Goal: Task Accomplishment & Management: Use online tool/utility

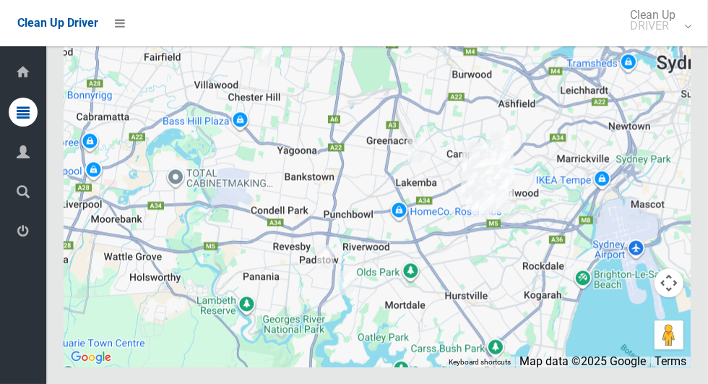
scroll to position [7265, 0]
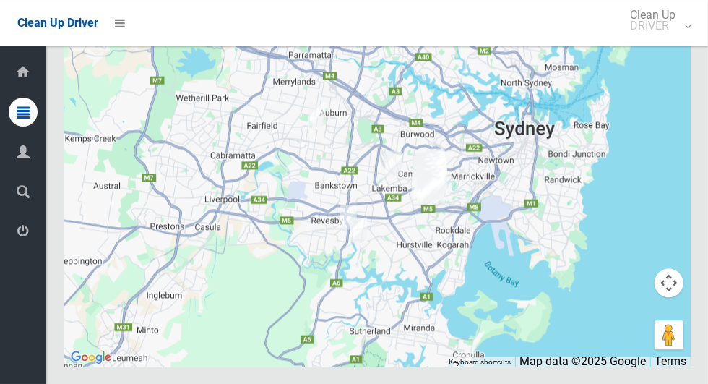
click at [247, 44] on div "Clean Up Driver Clean Up DRIVER Logout" at bounding box center [354, 23] width 708 height 46
click at [125, 27] on icon at bounding box center [120, 23] width 10 height 25
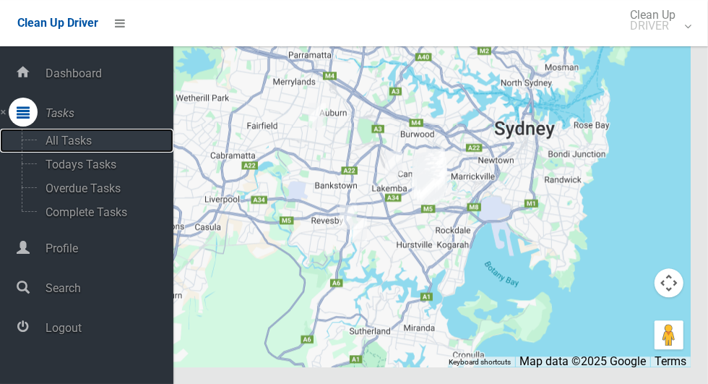
click at [55, 138] on span "All Tasks" at bounding box center [101, 141] width 120 height 14
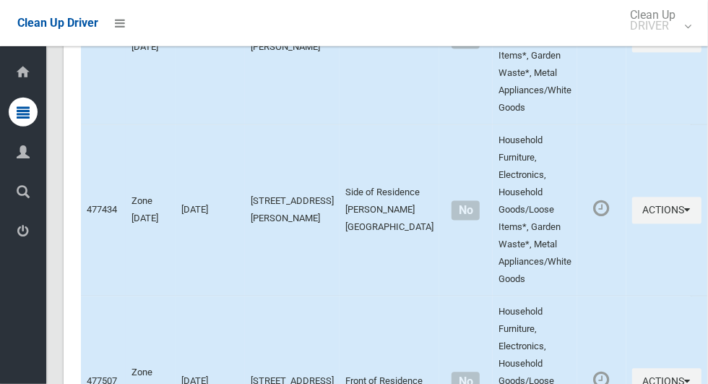
scroll to position [1529, 0]
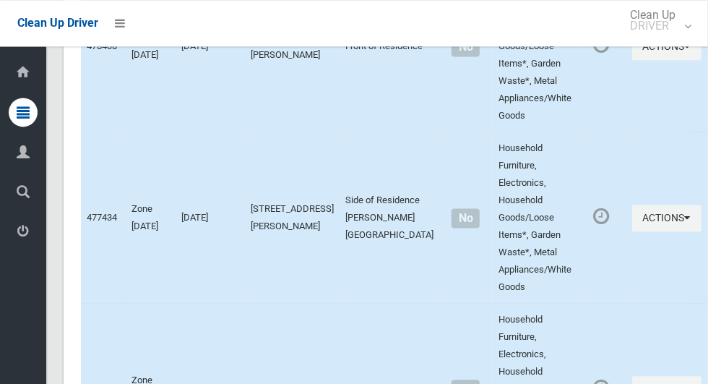
click at [17, 106] on icon at bounding box center [23, 112] width 13 height 29
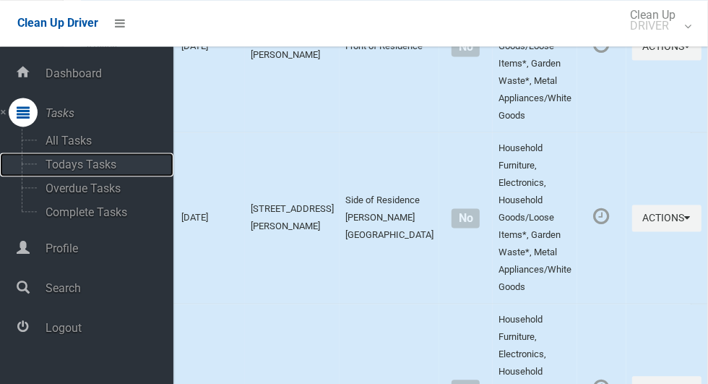
click at [54, 163] on span "Todays Tasks" at bounding box center [101, 165] width 120 height 14
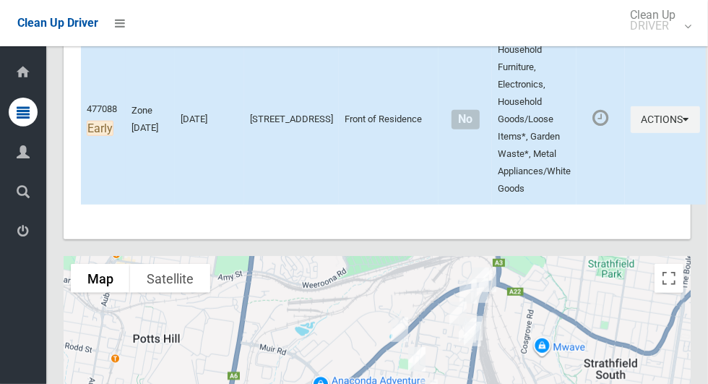
scroll to position [6461, 0]
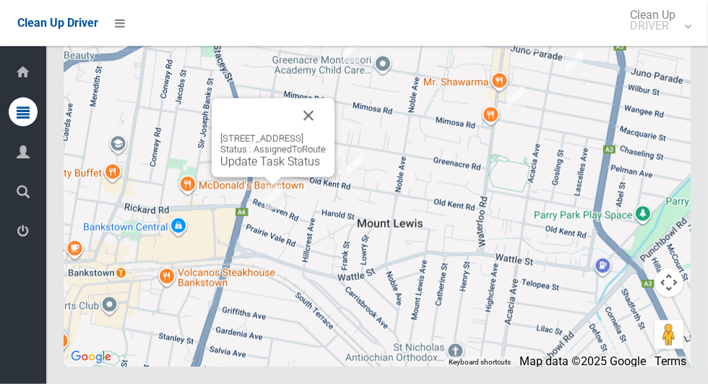
click at [326, 133] on button "Close" at bounding box center [308, 115] width 35 height 35
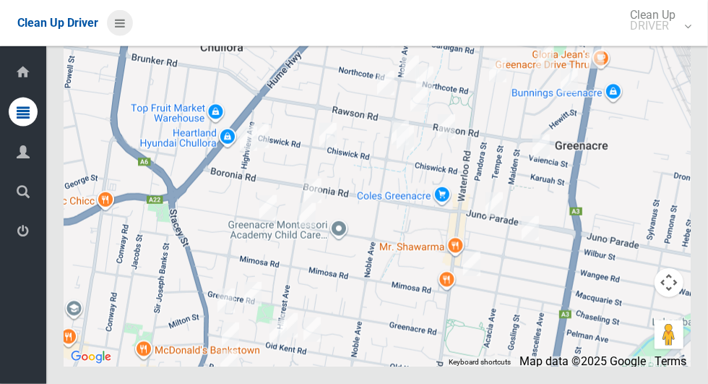
click at [121, 27] on icon at bounding box center [120, 23] width 10 height 25
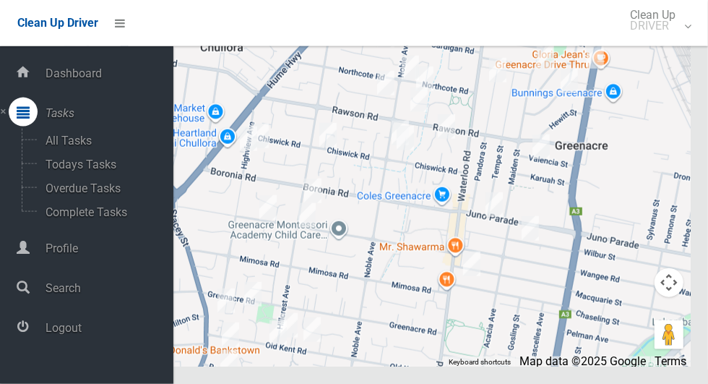
click at [82, 332] on span "Logout" at bounding box center [107, 328] width 132 height 14
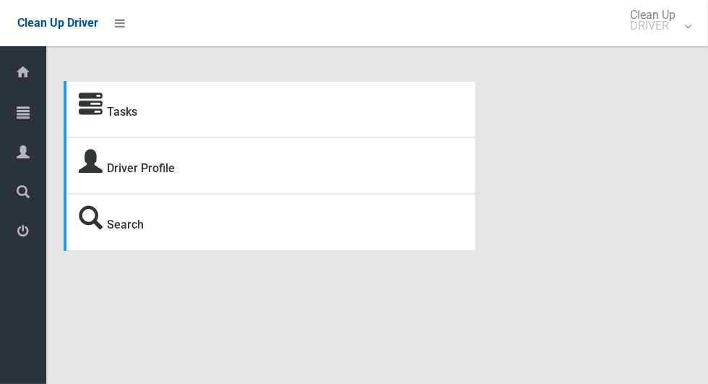
click at [20, 111] on icon at bounding box center [23, 112] width 13 height 29
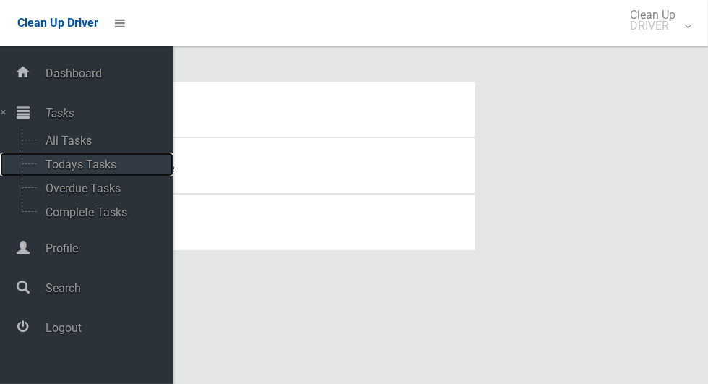
click at [116, 163] on span "Todays Tasks" at bounding box center [101, 165] width 120 height 14
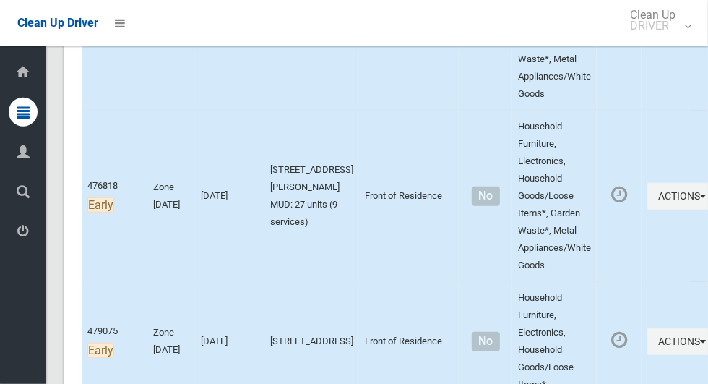
scroll to position [520, 0]
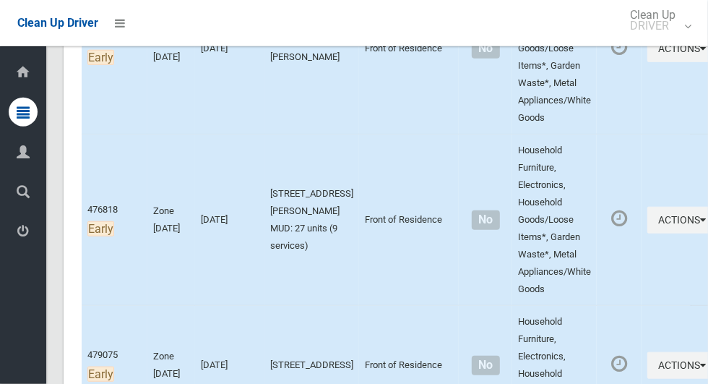
click at [27, 154] on icon at bounding box center [23, 151] width 13 height 29
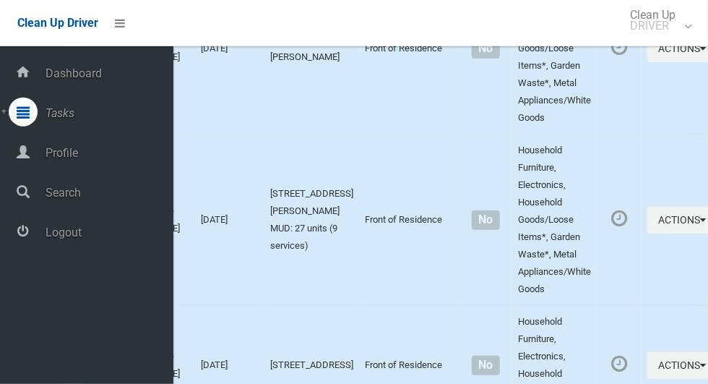
click at [120, 158] on span "Profile" at bounding box center [107, 153] width 132 height 14
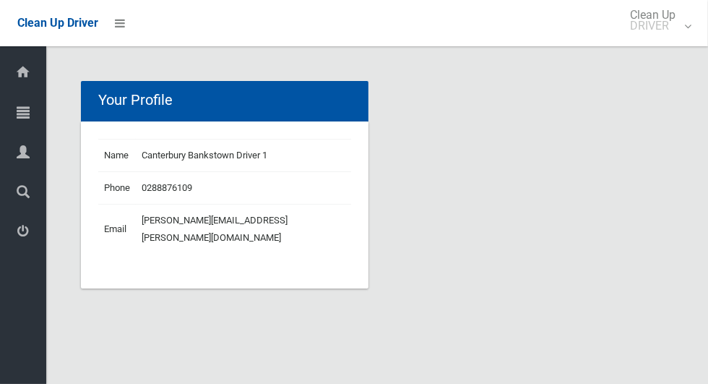
click at [30, 107] on icon at bounding box center [23, 112] width 13 height 29
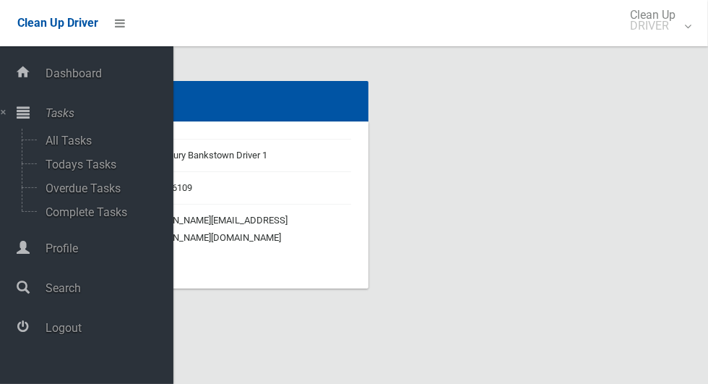
click at [72, 332] on span "Logout" at bounding box center [107, 328] width 132 height 14
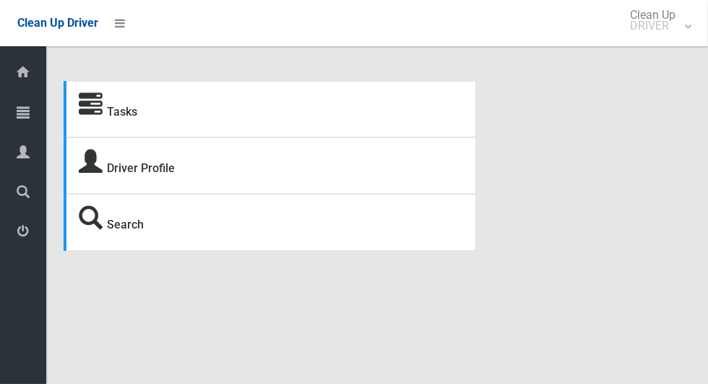
click at [17, 111] on icon at bounding box center [23, 112] width 13 height 29
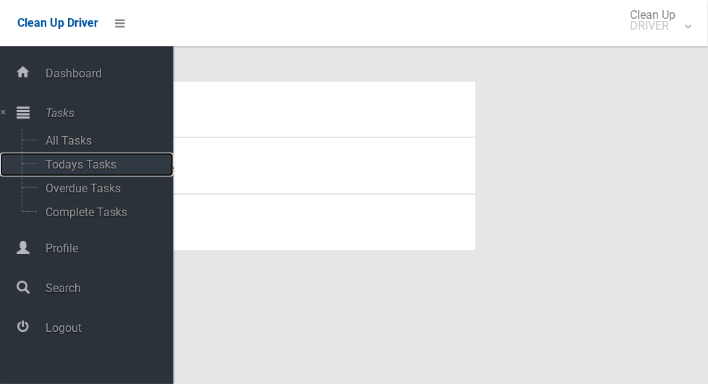
click at [110, 163] on span "Todays Tasks" at bounding box center [101, 165] width 120 height 14
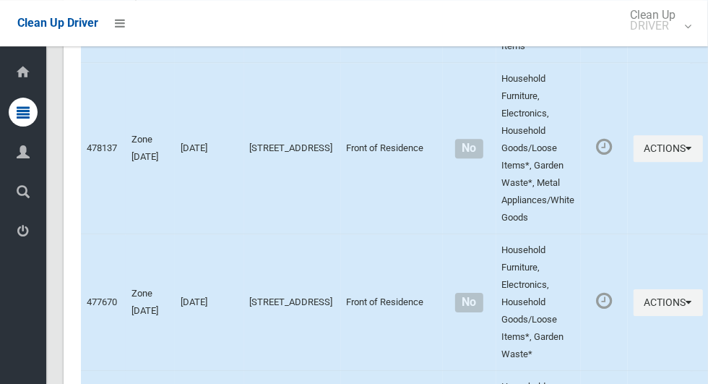
scroll to position [2313, 0]
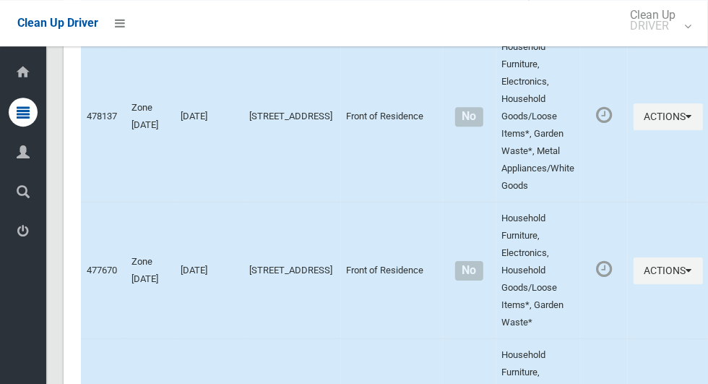
click at [17, 116] on icon at bounding box center [23, 112] width 13 height 29
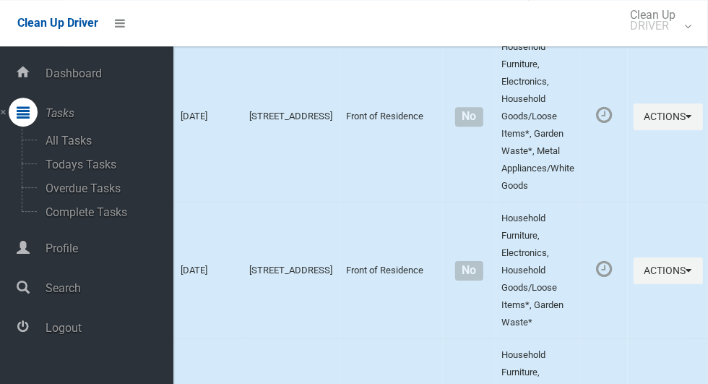
click at [46, 335] on span "Logout" at bounding box center [107, 328] width 132 height 14
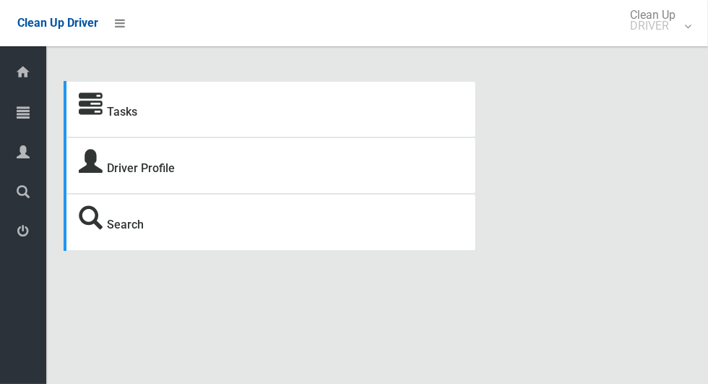
click at [17, 108] on icon at bounding box center [23, 112] width 13 height 29
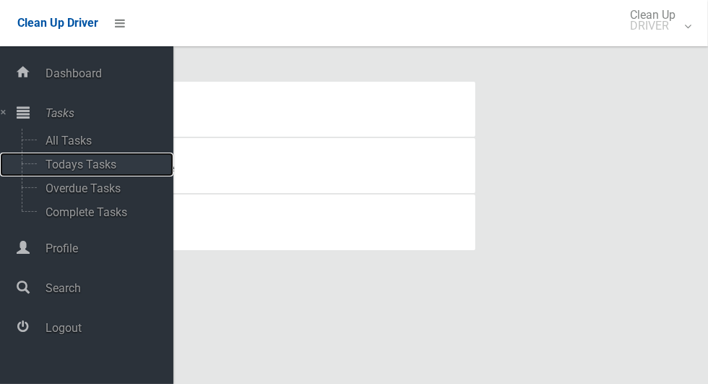
click at [51, 165] on span "Todays Tasks" at bounding box center [101, 165] width 120 height 14
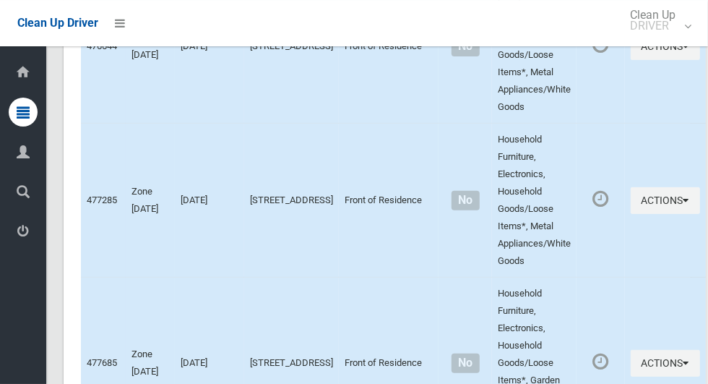
scroll to position [6461, 0]
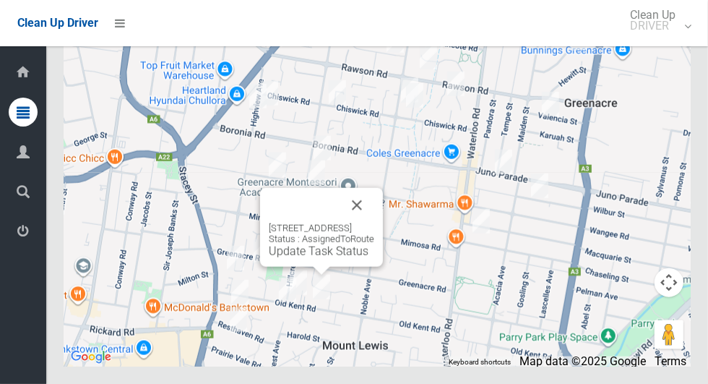
click at [374, 223] on button "Close" at bounding box center [357, 205] width 35 height 35
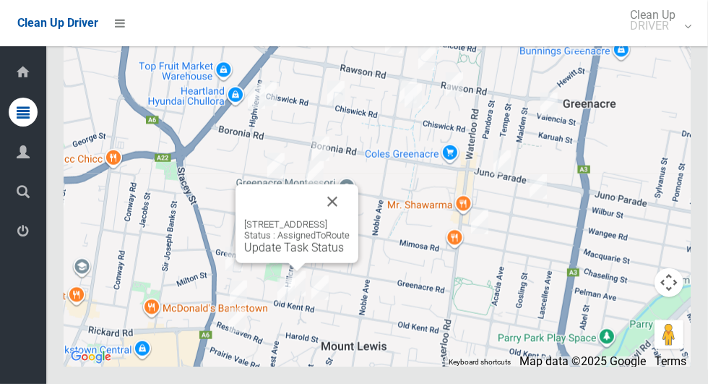
click at [350, 219] on button "Close" at bounding box center [332, 201] width 35 height 35
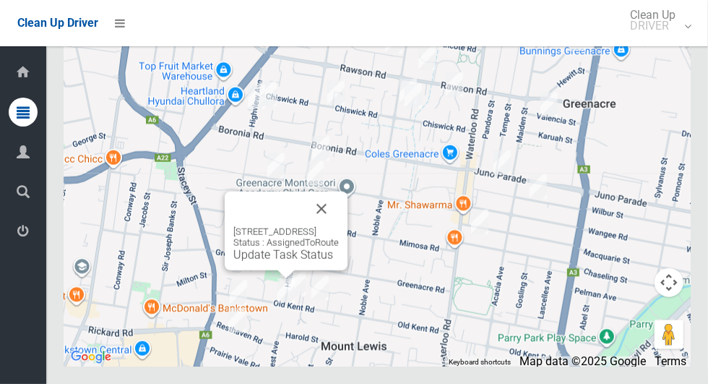
click at [339, 226] on button "Close" at bounding box center [321, 209] width 35 height 35
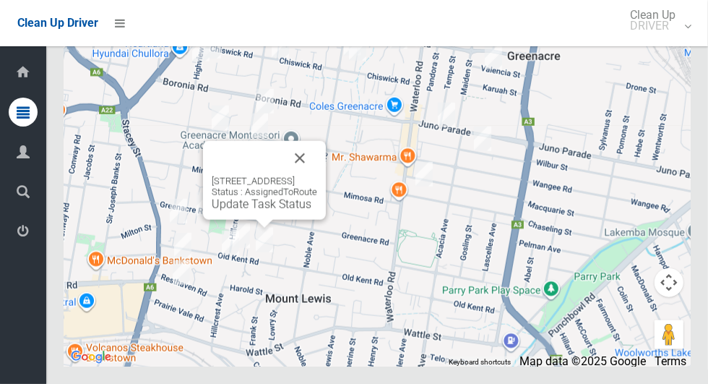
click at [317, 176] on button "Close" at bounding box center [300, 158] width 35 height 35
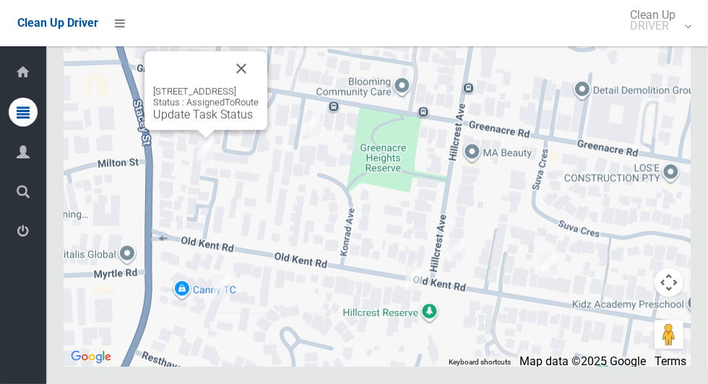
click at [259, 86] on button "Close" at bounding box center [241, 68] width 35 height 35
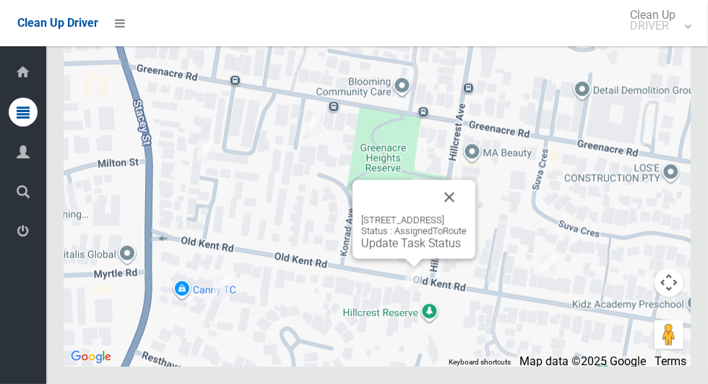
click at [467, 215] on button "Close" at bounding box center [449, 197] width 35 height 35
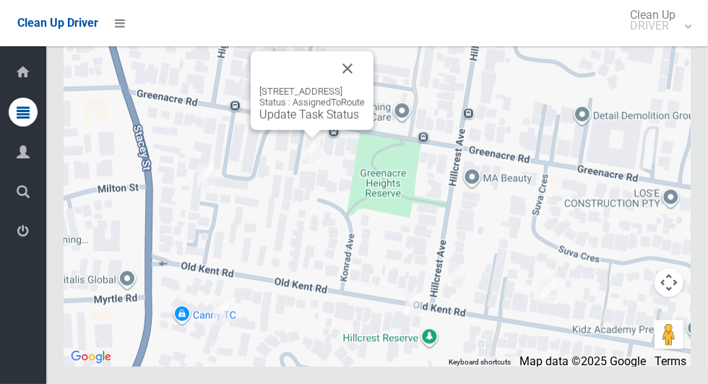
click at [365, 86] on button "Close" at bounding box center [347, 68] width 35 height 35
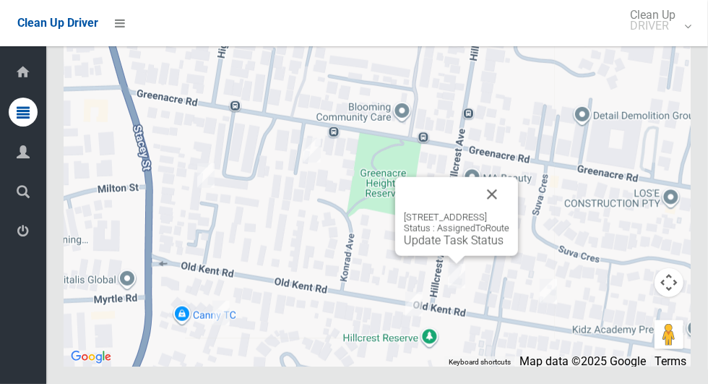
click at [510, 212] on button "Close" at bounding box center [492, 194] width 35 height 35
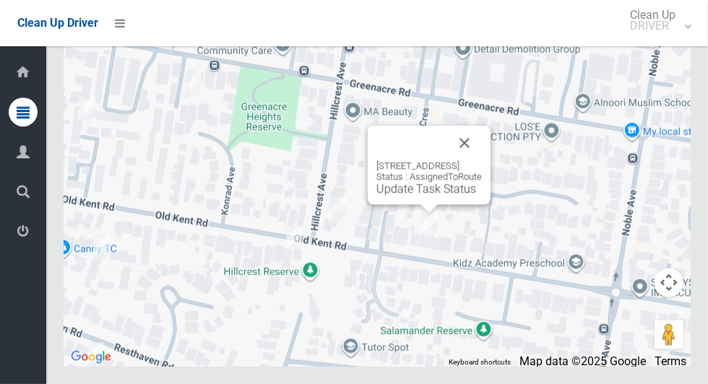
click at [482, 160] on button "Close" at bounding box center [464, 143] width 35 height 35
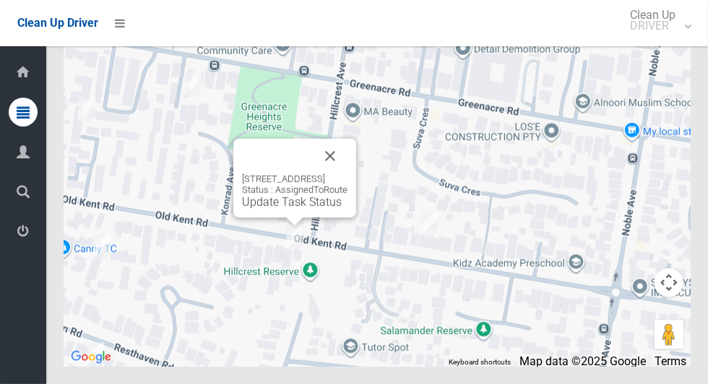
click at [348, 173] on button "Close" at bounding box center [330, 156] width 35 height 35
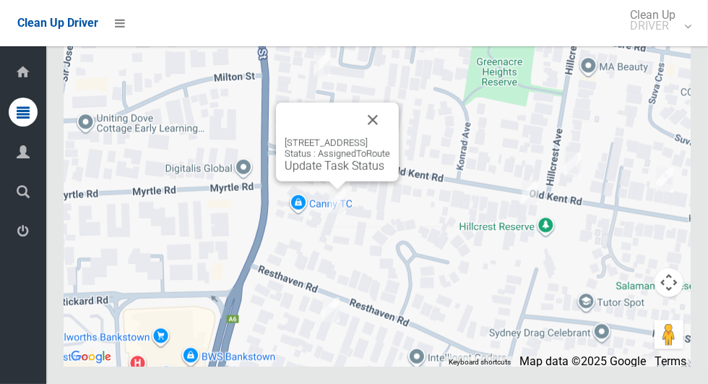
click at [356, 137] on div at bounding box center [320, 120] width 71 height 35
click at [390, 137] on button "Close" at bounding box center [373, 120] width 35 height 35
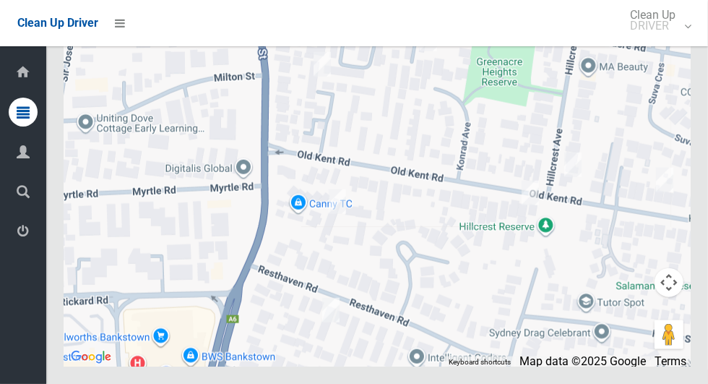
click at [18, 239] on icon at bounding box center [23, 231] width 13 height 29
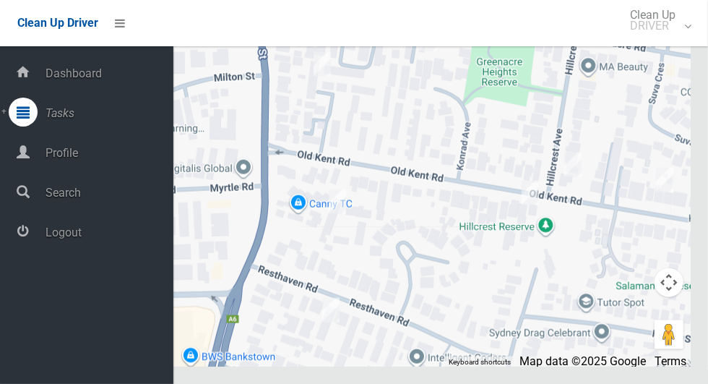
click at [66, 239] on span "Logout" at bounding box center [107, 232] width 132 height 14
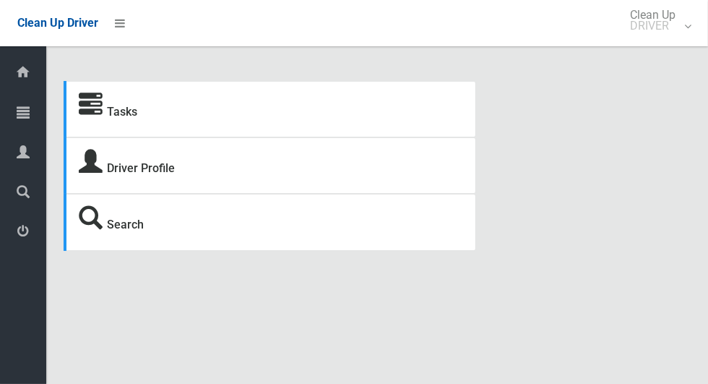
click at [17, 117] on div at bounding box center [23, 112] width 29 height 29
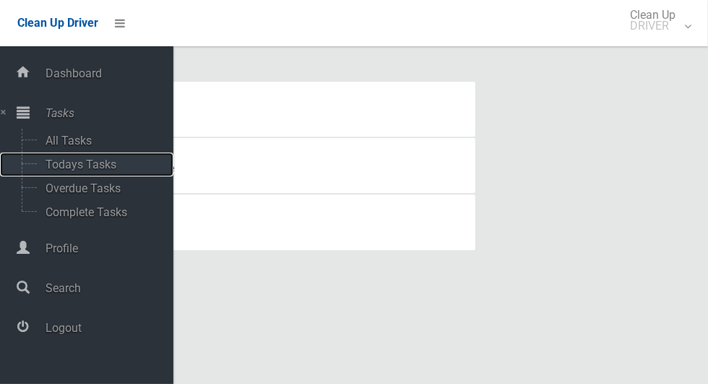
click at [46, 169] on span "Todays Tasks" at bounding box center [101, 165] width 120 height 14
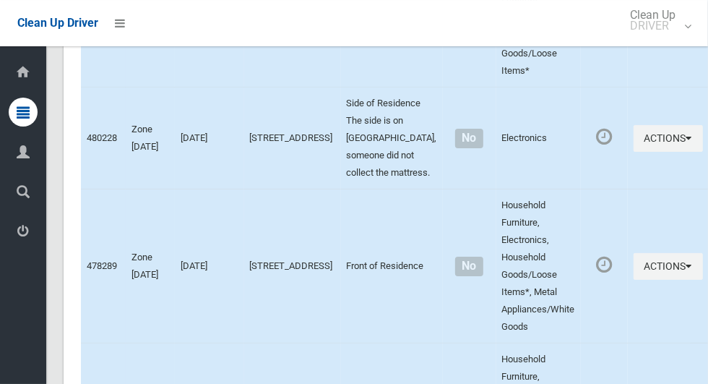
scroll to position [5650, 0]
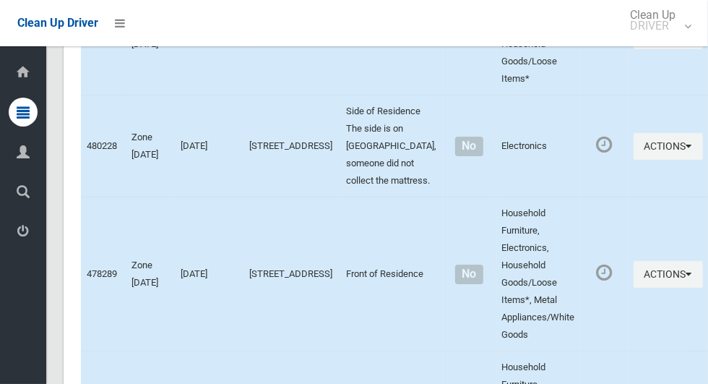
click at [17, 108] on div at bounding box center [23, 112] width 29 height 29
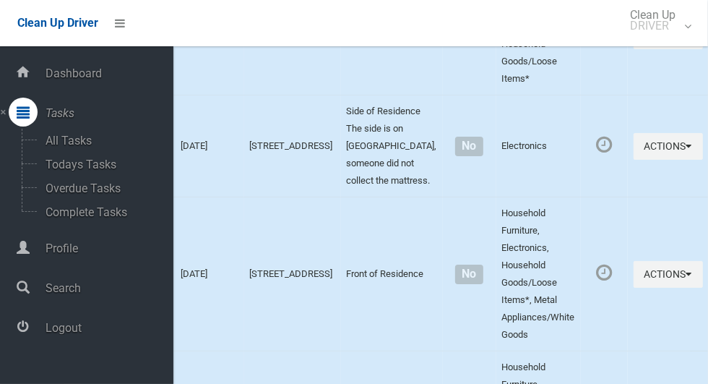
click at [53, 334] on span "Logout" at bounding box center [107, 328] width 132 height 14
click at [53, 335] on span "Logout" at bounding box center [107, 328] width 132 height 14
click at [63, 335] on span "Logout" at bounding box center [107, 328] width 132 height 14
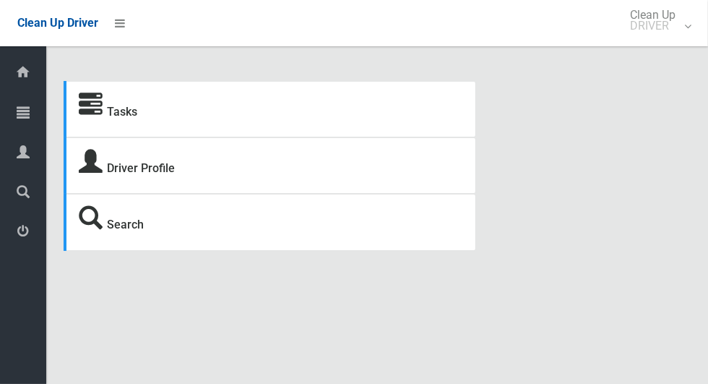
click at [20, 114] on icon at bounding box center [23, 112] width 13 height 29
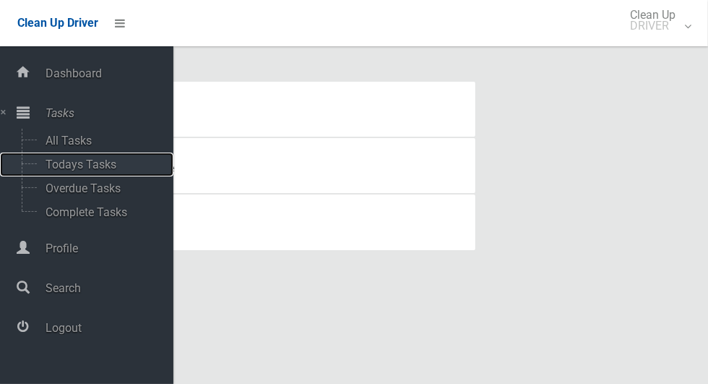
click at [54, 162] on span "Todays Tasks" at bounding box center [101, 165] width 120 height 14
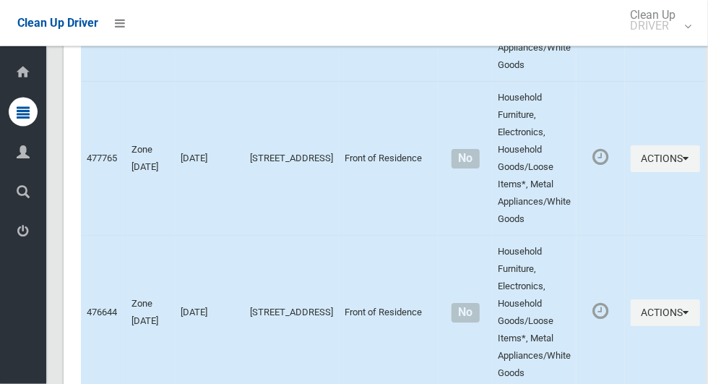
scroll to position [6461, 0]
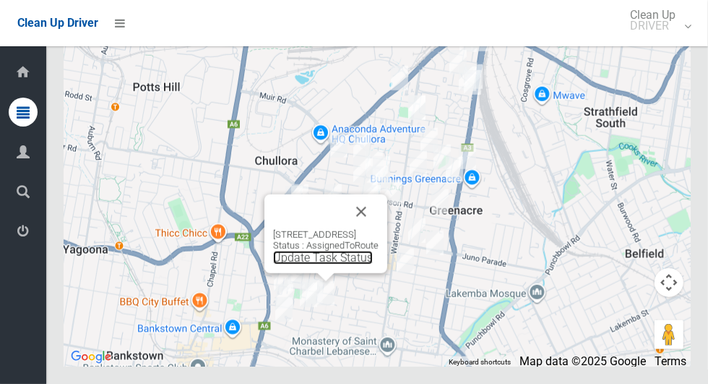
click at [316, 265] on link "Update Task Status" at bounding box center [323, 258] width 100 height 14
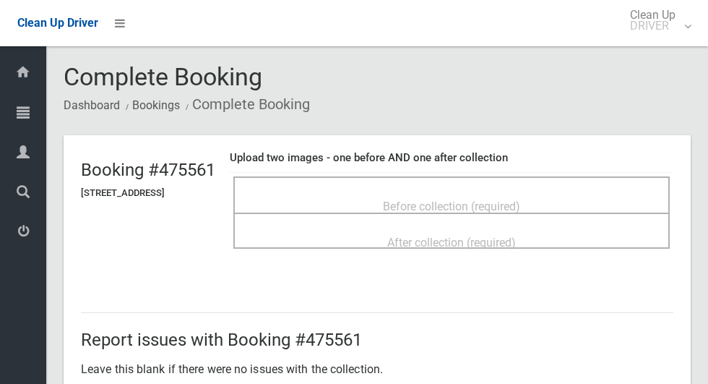
click at [567, 192] on div "Before collection (required)" at bounding box center [451, 205] width 405 height 27
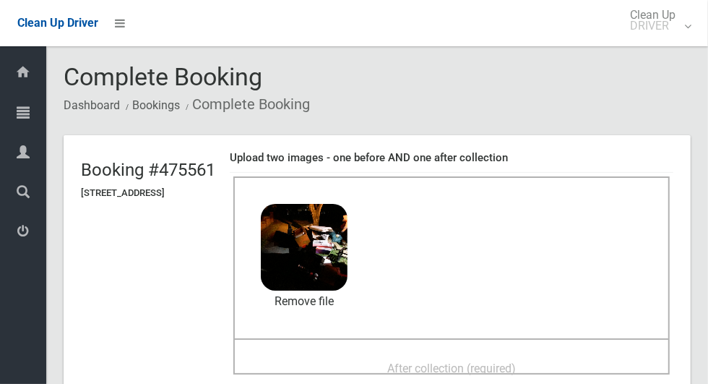
click at [502, 354] on div "After collection (required)" at bounding box center [451, 367] width 405 height 27
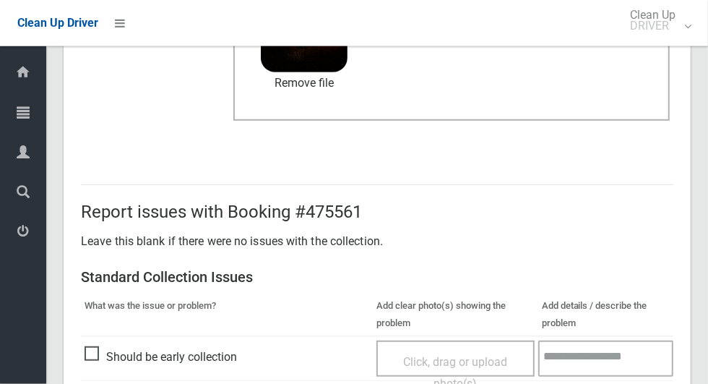
scroll to position [1182, 0]
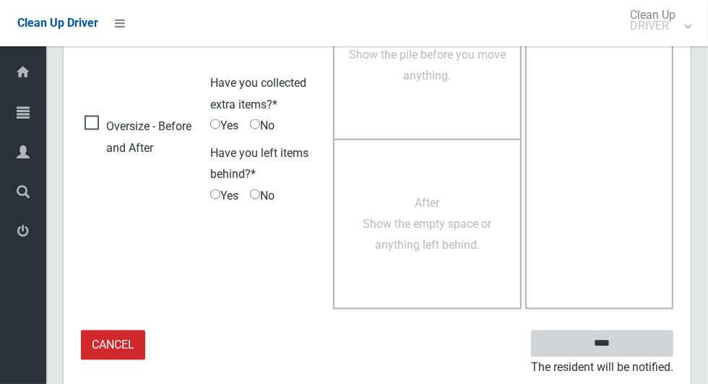
click at [627, 346] on input "****" at bounding box center [602, 343] width 142 height 27
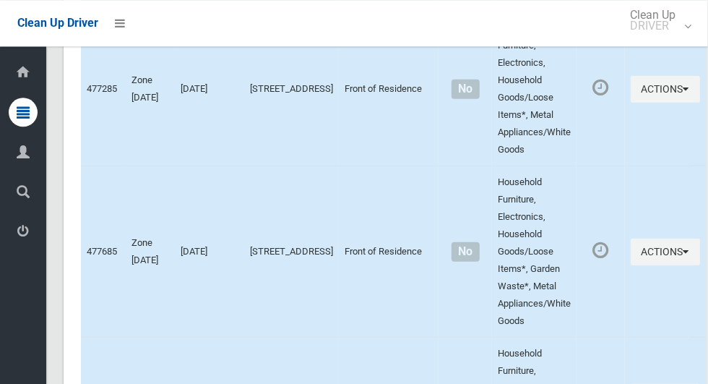
scroll to position [6461, 0]
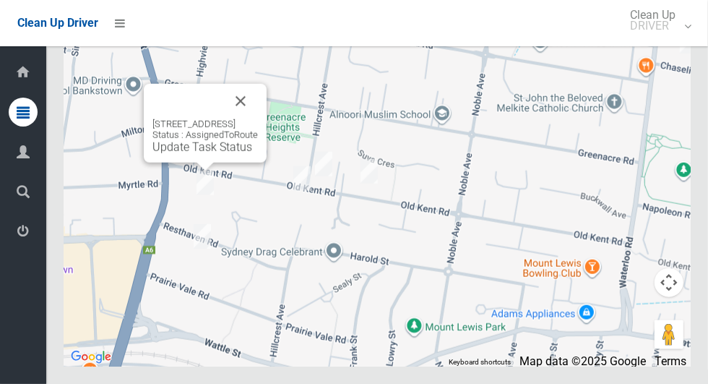
click at [258, 119] on button "Close" at bounding box center [240, 101] width 35 height 35
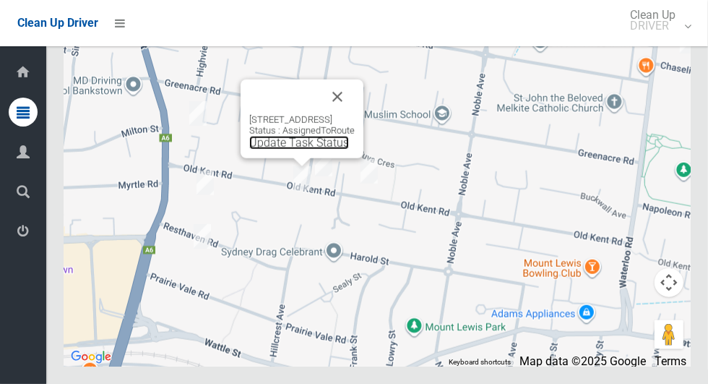
click at [278, 150] on link "Update Task Status" at bounding box center [299, 143] width 100 height 14
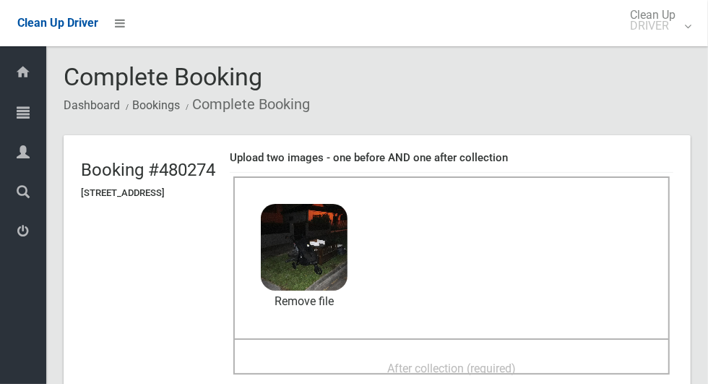
click at [578, 354] on div "After collection (required)" at bounding box center [451, 367] width 405 height 27
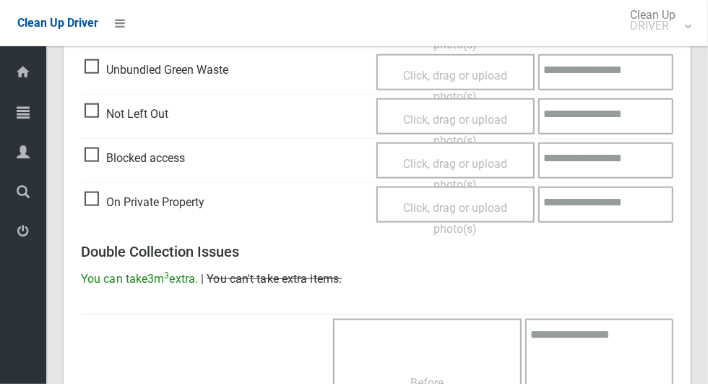
scroll to position [1182, 0]
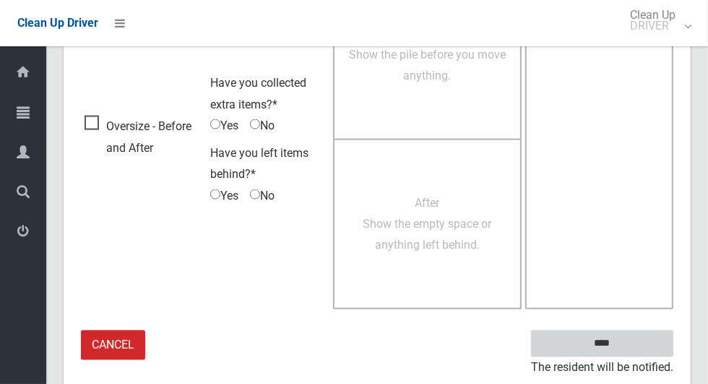
click at [627, 343] on input "****" at bounding box center [602, 343] width 142 height 27
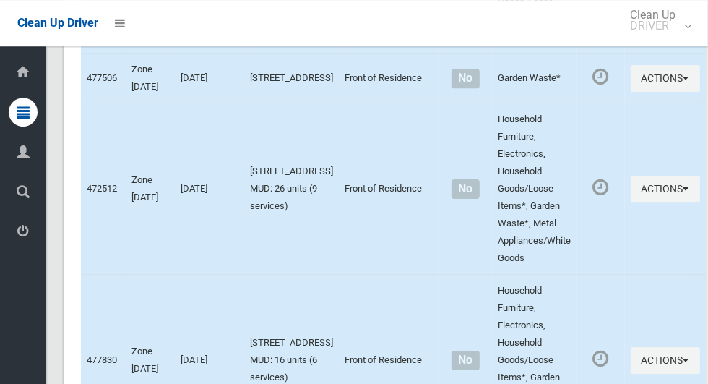
scroll to position [6461, 0]
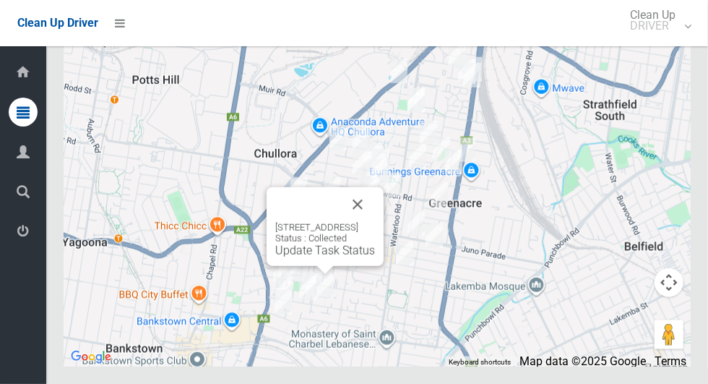
click at [375, 222] on button "Close" at bounding box center [357, 204] width 35 height 35
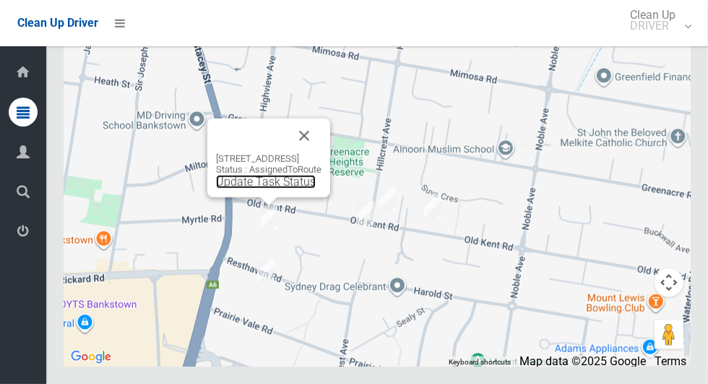
click at [255, 189] on link "Update Task Status" at bounding box center [266, 182] width 100 height 14
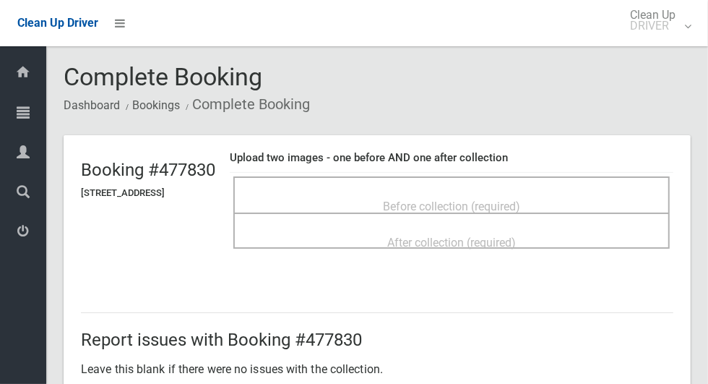
click at [461, 199] on span "Before collection (required)" at bounding box center [451, 206] width 137 height 14
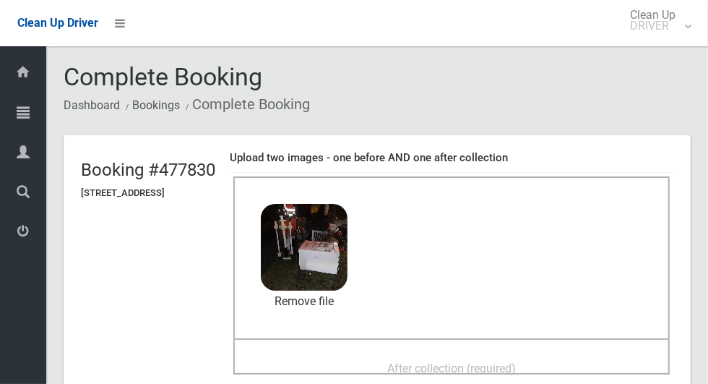
click at [491, 361] on span "After collection (required)" at bounding box center [451, 368] width 129 height 14
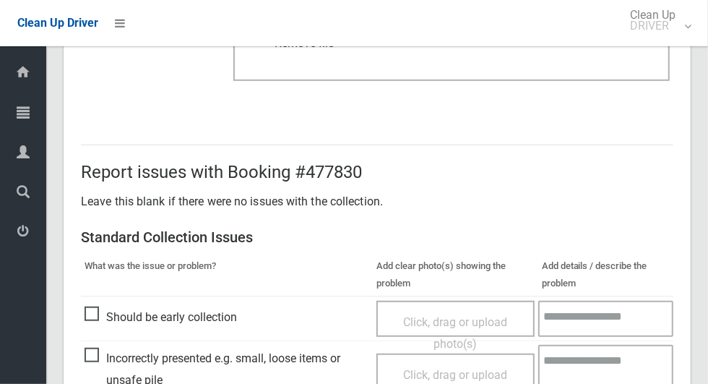
scroll to position [747, 0]
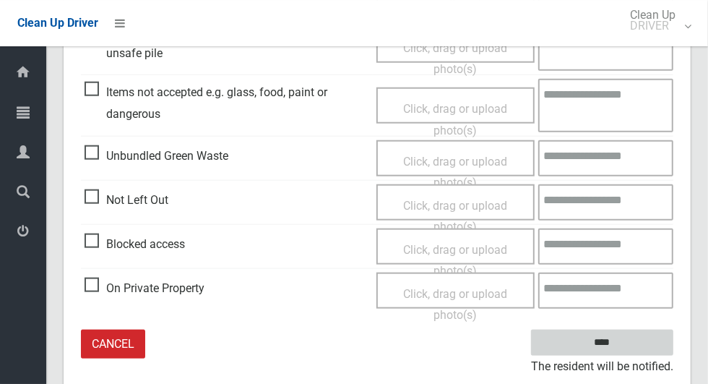
click at [627, 352] on input "****" at bounding box center [602, 343] width 142 height 27
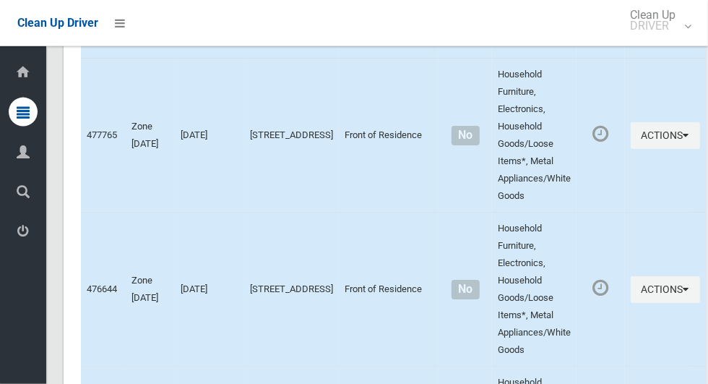
scroll to position [6461, 0]
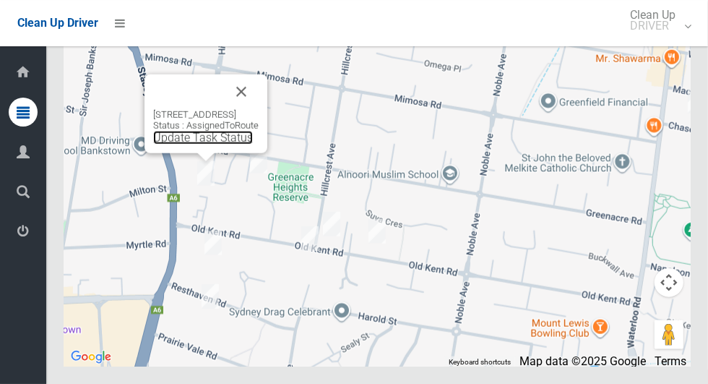
click at [186, 145] on link "Update Task Status" at bounding box center [203, 138] width 100 height 14
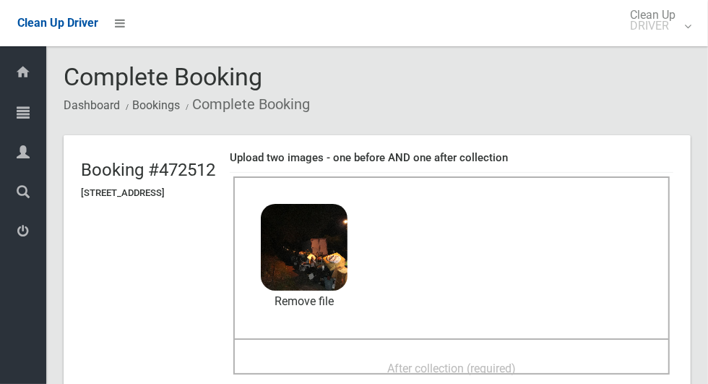
click at [551, 337] on div "Before collection (required) 2.8 MB 2025-08-2505.35.327919578036700873009.jpg C…" at bounding box center [451, 257] width 437 height 162
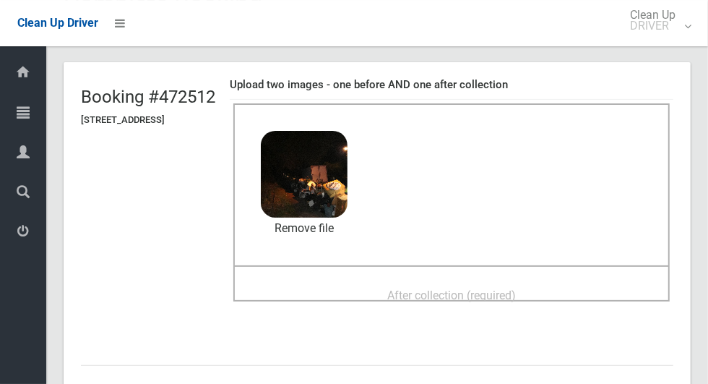
scroll to position [78, 0]
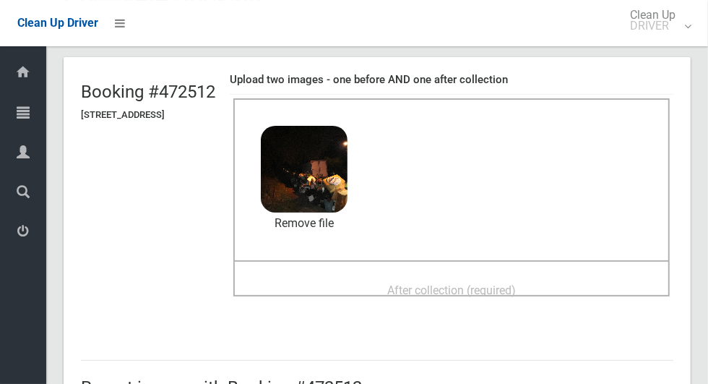
click at [516, 283] on span "After collection (required)" at bounding box center [451, 290] width 129 height 14
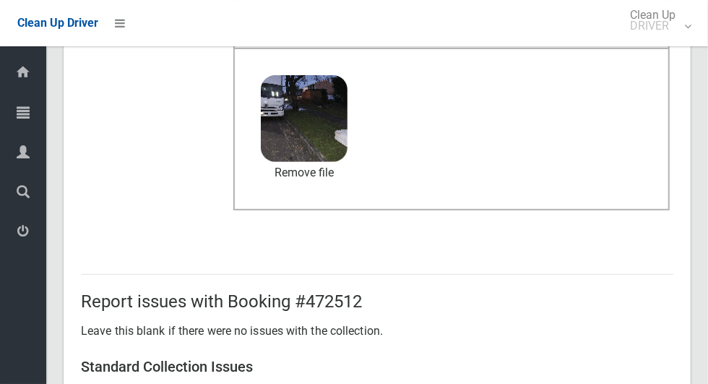
scroll to position [747, 0]
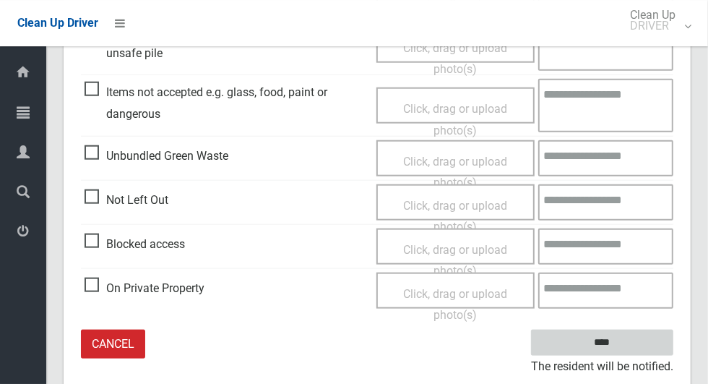
click at [627, 349] on input "****" at bounding box center [602, 343] width 142 height 27
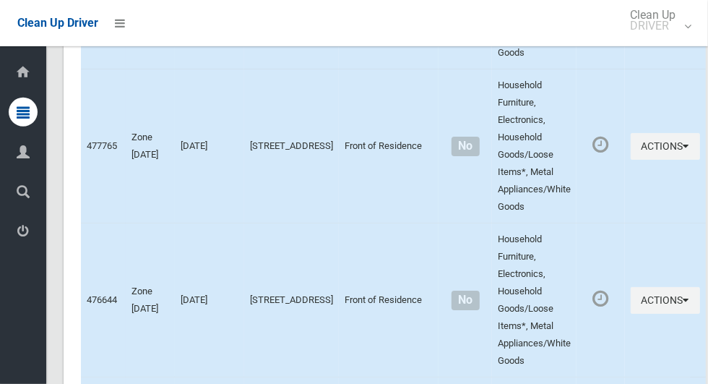
scroll to position [6461, 0]
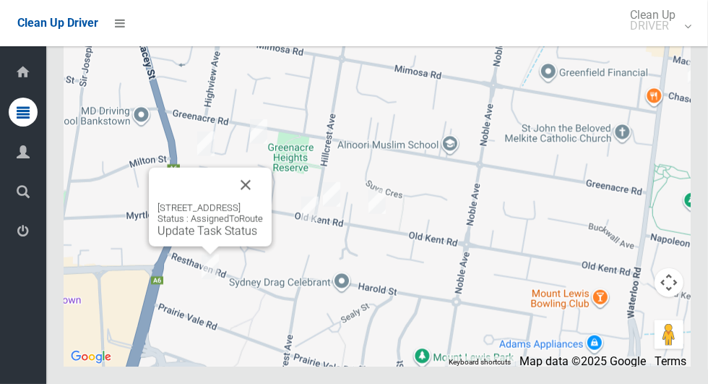
click at [263, 202] on button "Close" at bounding box center [245, 185] width 35 height 35
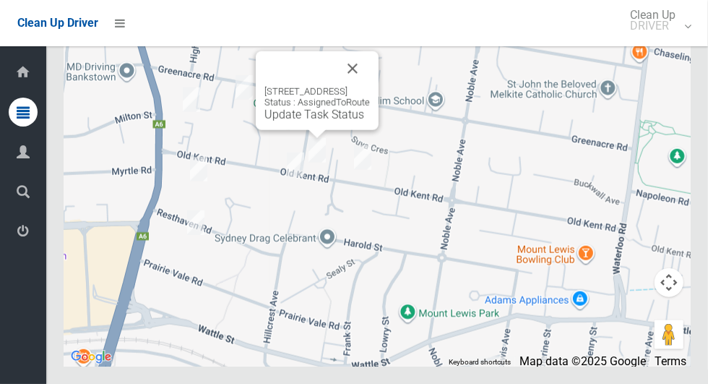
click at [370, 86] on button "Close" at bounding box center [352, 68] width 35 height 35
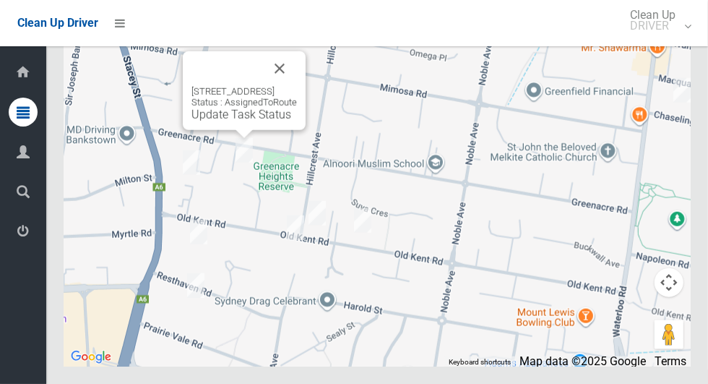
click at [297, 86] on button "Close" at bounding box center [279, 68] width 35 height 35
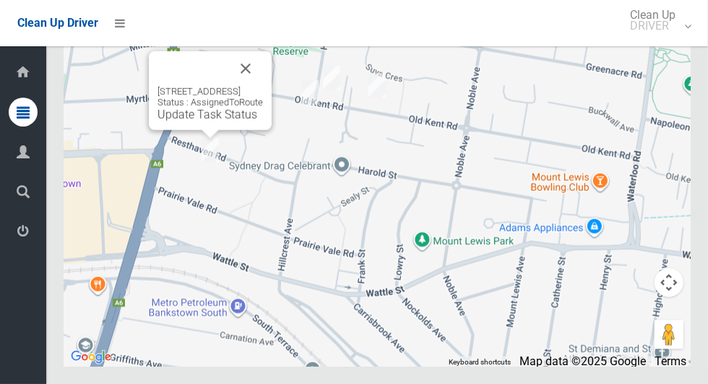
click at [263, 86] on button "Close" at bounding box center [245, 68] width 35 height 35
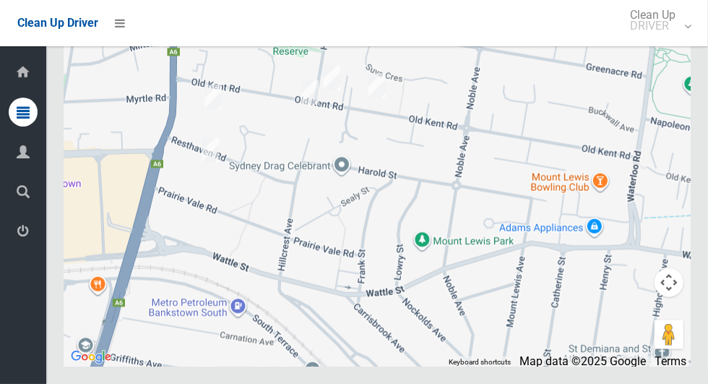
click at [30, 244] on icon at bounding box center [23, 231] width 13 height 29
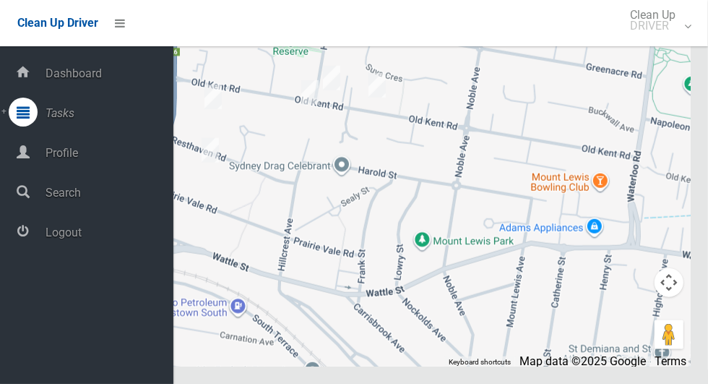
click at [105, 238] on span "Logout" at bounding box center [107, 232] width 132 height 14
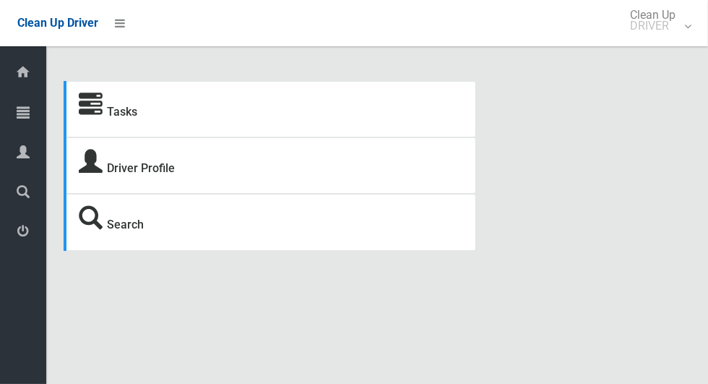
click at [27, 110] on icon at bounding box center [23, 112] width 13 height 29
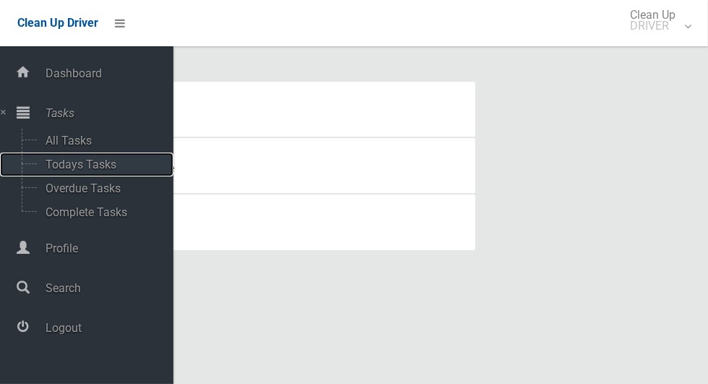
click at [112, 167] on span "Todays Tasks" at bounding box center [101, 165] width 120 height 14
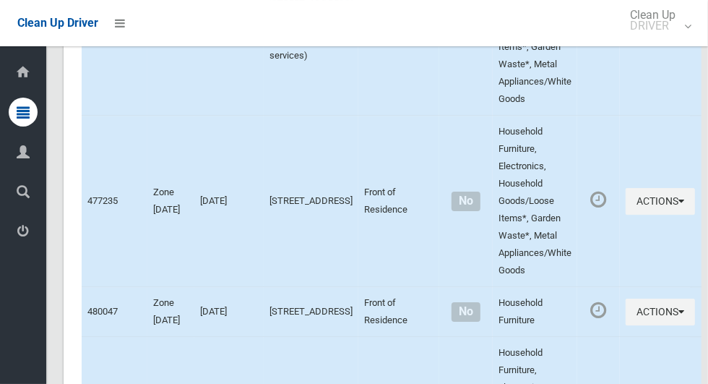
scroll to position [5133, 0]
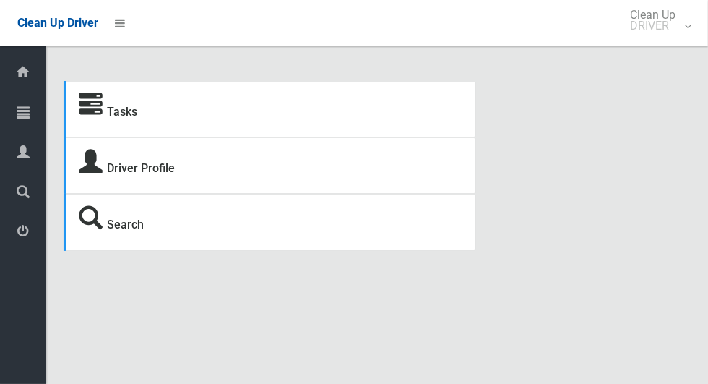
click at [20, 111] on icon at bounding box center [23, 112] width 13 height 29
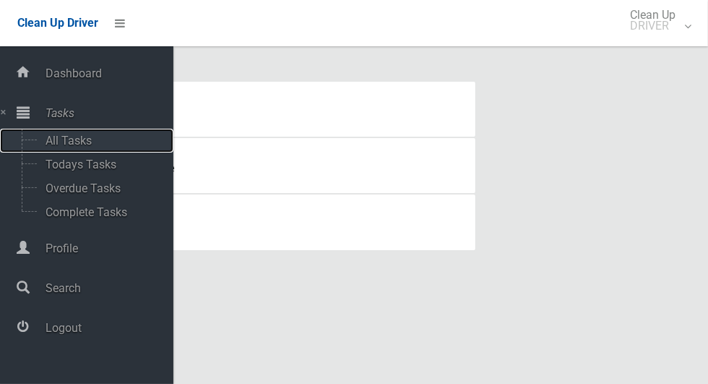
click at [92, 136] on span "All Tasks" at bounding box center [101, 141] width 120 height 14
click at [114, 171] on span "Todays Tasks" at bounding box center [101, 165] width 120 height 14
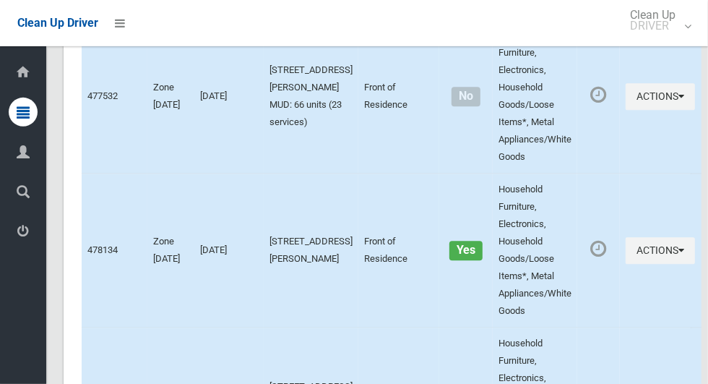
scroll to position [4759, 0]
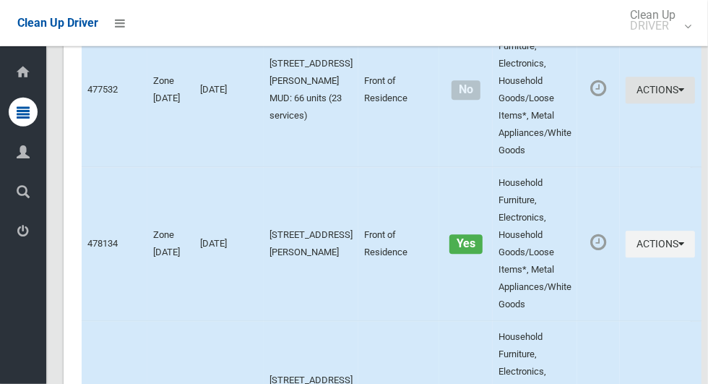
click at [679, 95] on icon "button" at bounding box center [682, 90] width 6 height 10
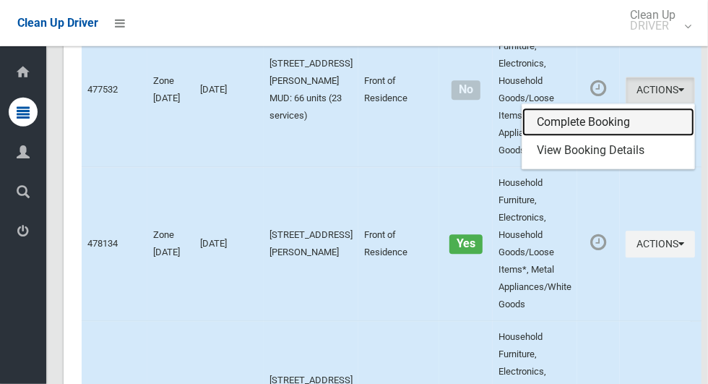
click at [599, 137] on link "Complete Booking" at bounding box center [609, 122] width 172 height 29
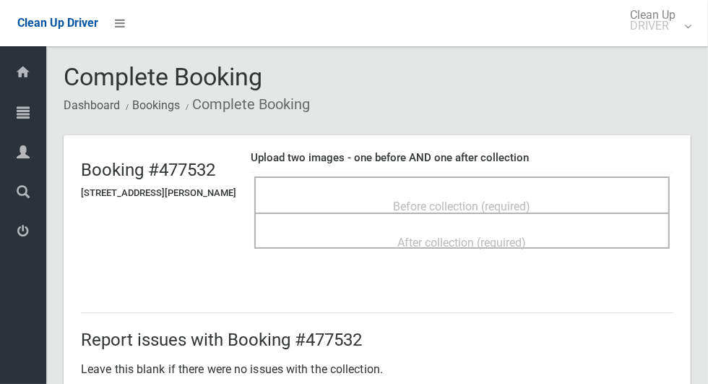
click at [531, 199] on span "Before collection (required)" at bounding box center [462, 206] width 137 height 14
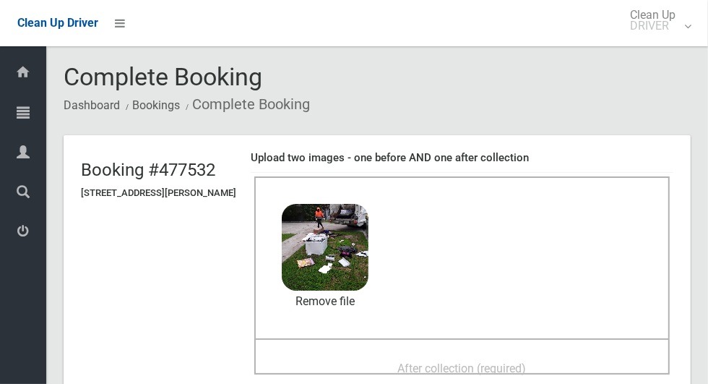
click at [538, 354] on div "After collection (required)" at bounding box center [462, 367] width 384 height 27
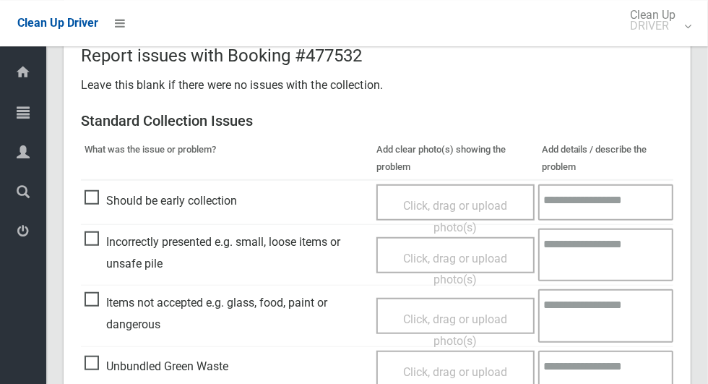
scroll to position [747, 0]
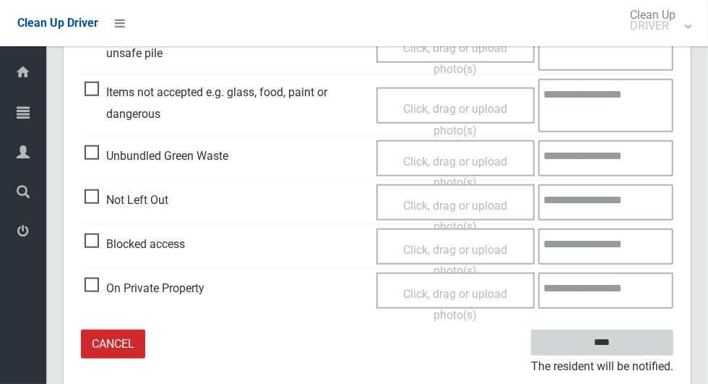
click at [609, 342] on input "****" at bounding box center [602, 343] width 142 height 27
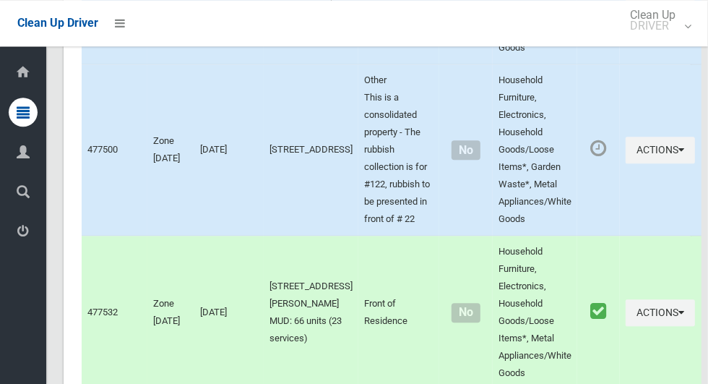
scroll to position [4536, 0]
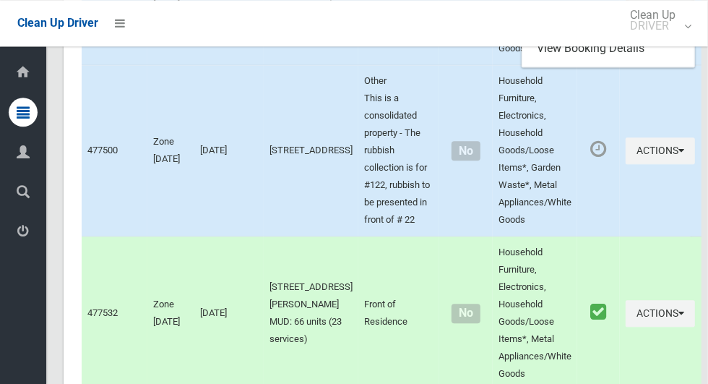
click at [601, 35] on link "Complete Booking" at bounding box center [609, 20] width 172 height 29
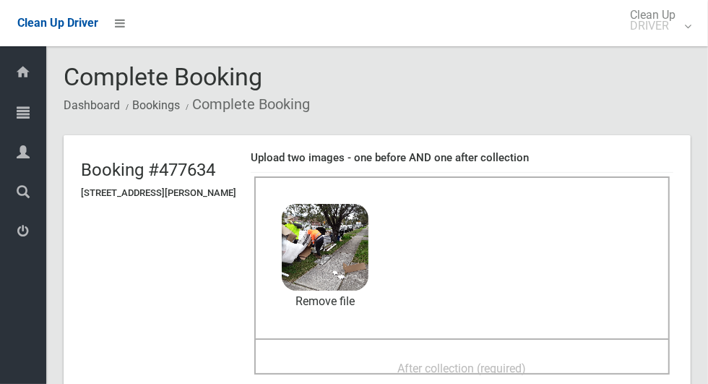
click at [554, 354] on div "After collection (required)" at bounding box center [462, 367] width 384 height 27
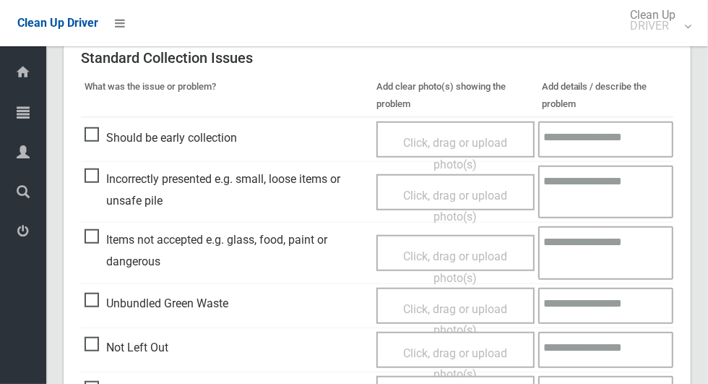
scroll to position [747, 0]
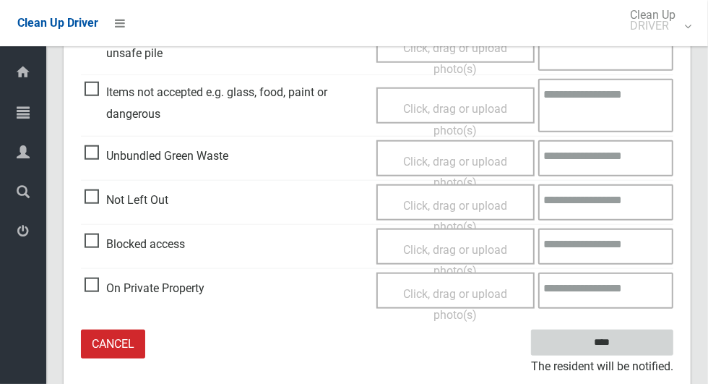
click at [627, 345] on input "****" at bounding box center [602, 343] width 142 height 27
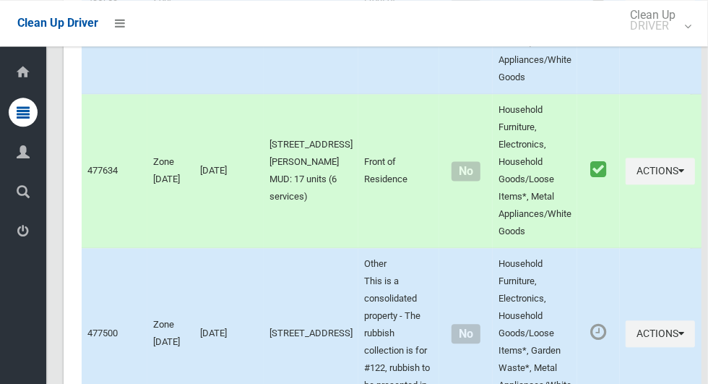
scroll to position [4351, 0]
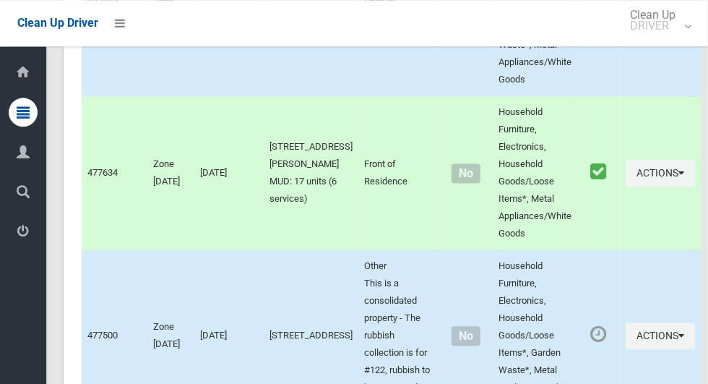
click at [679, 15] on icon "button" at bounding box center [682, 10] width 6 height 10
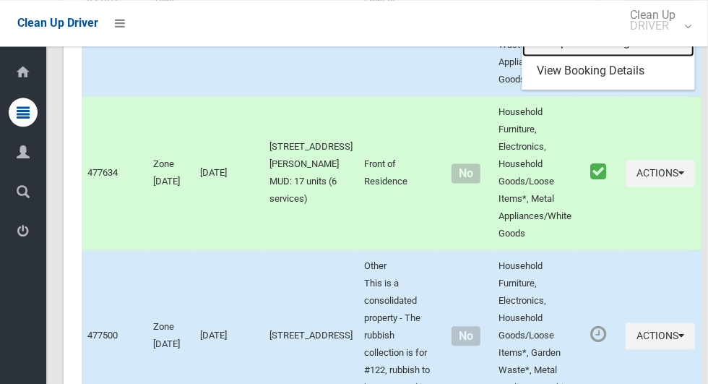
click at [598, 57] on link "Complete Booking" at bounding box center [609, 42] width 172 height 29
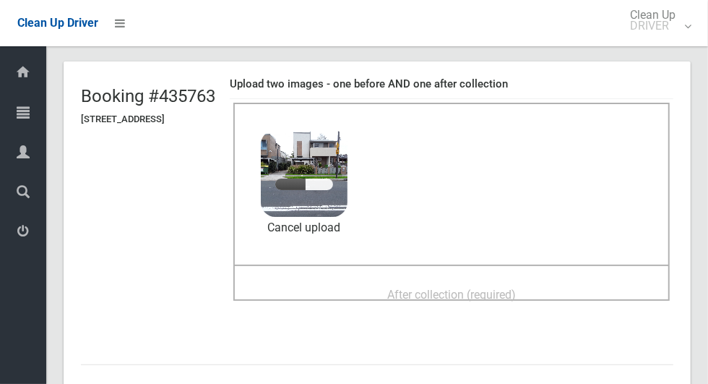
scroll to position [79, 0]
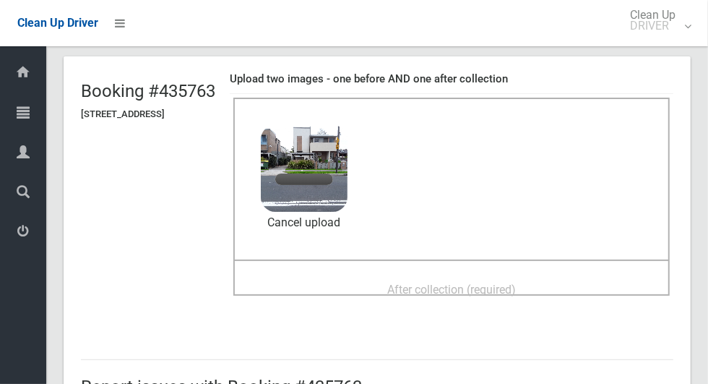
click at [580, 275] on div "After collection (required)" at bounding box center [451, 288] width 405 height 27
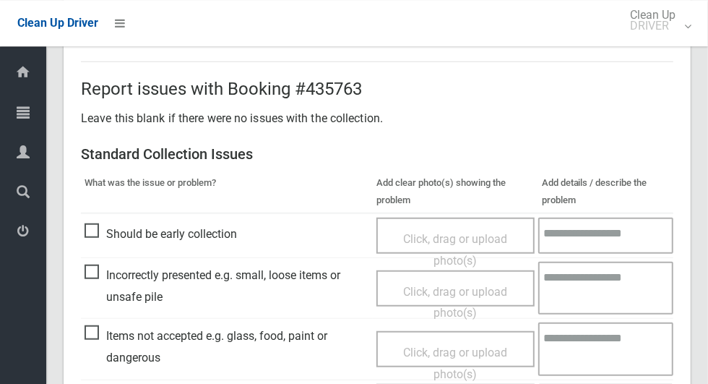
scroll to position [747, 0]
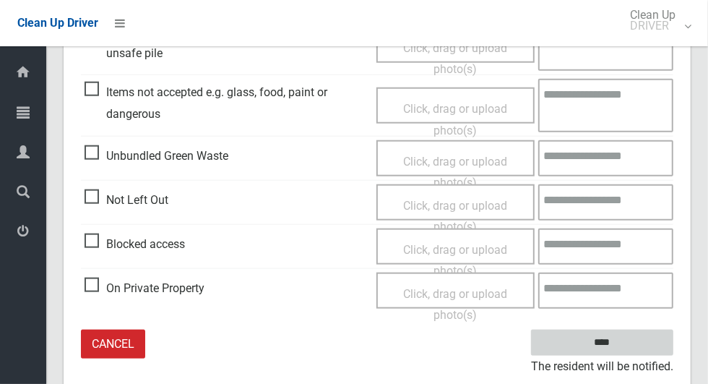
click at [627, 339] on input "****" at bounding box center [602, 343] width 142 height 27
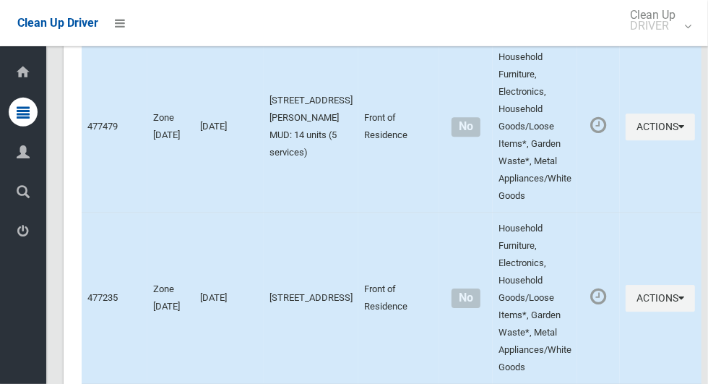
scroll to position [5074, 0]
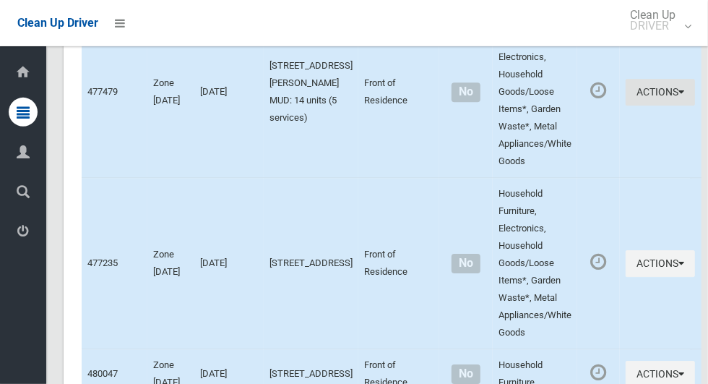
click at [649, 106] on button "Actions" at bounding box center [660, 92] width 69 height 27
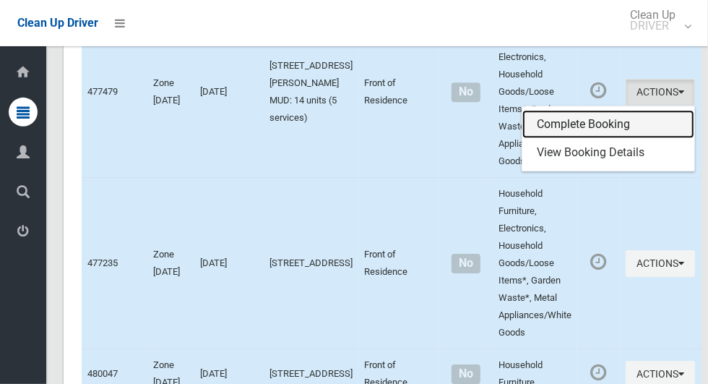
click at [578, 139] on link "Complete Booking" at bounding box center [609, 124] width 172 height 29
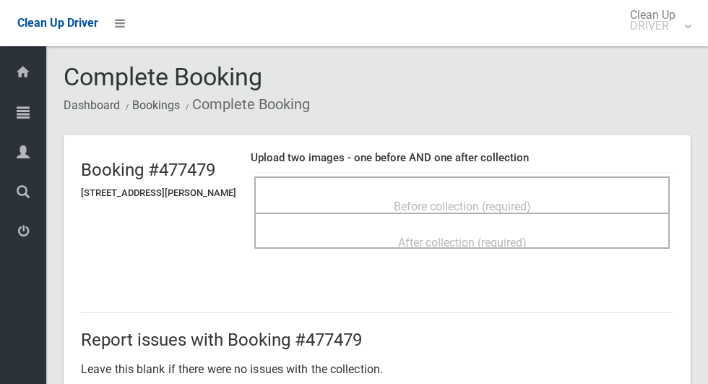
click at [583, 202] on div "Before collection (required)" at bounding box center [462, 205] width 384 height 27
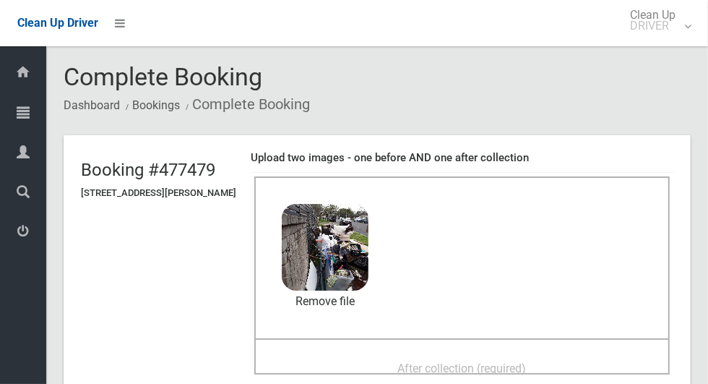
click at [562, 354] on div "After collection (required)" at bounding box center [462, 367] width 384 height 27
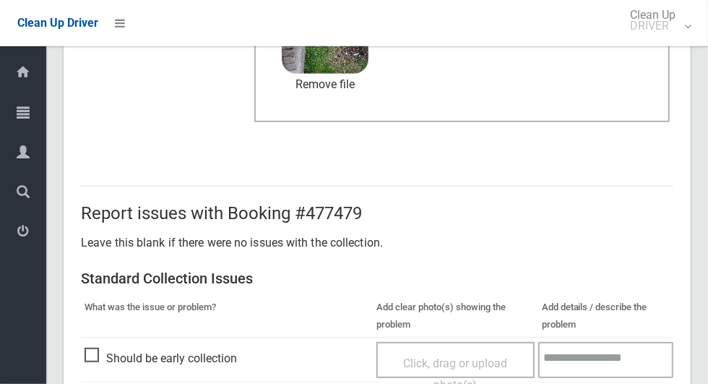
scroll to position [747, 0]
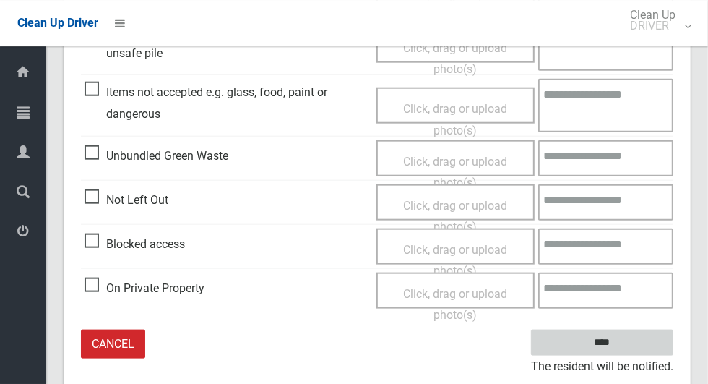
click at [627, 339] on input "****" at bounding box center [602, 343] width 142 height 27
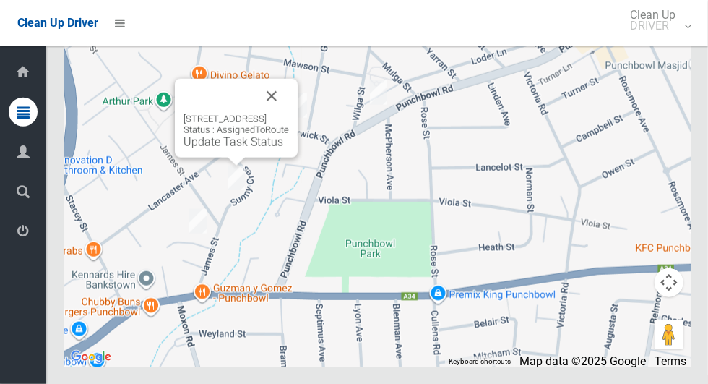
scroll to position [6584, 0]
click at [221, 149] on link "Update Task Status" at bounding box center [234, 142] width 100 height 14
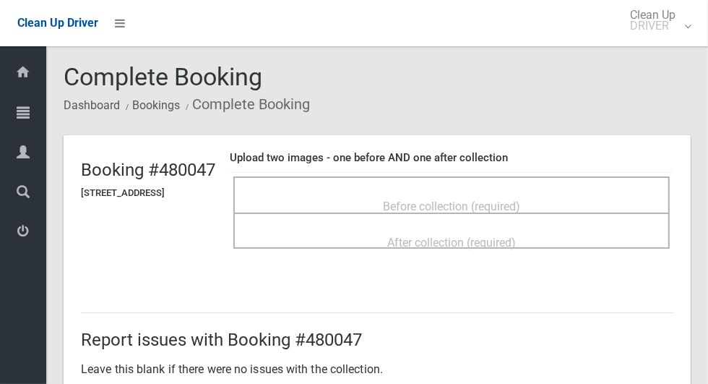
click at [523, 192] on div "Before collection (required)" at bounding box center [451, 205] width 405 height 27
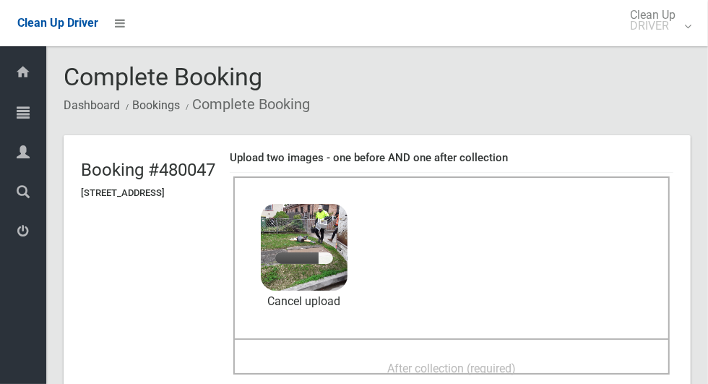
click at [513, 361] on span "After collection (required)" at bounding box center [451, 368] width 129 height 14
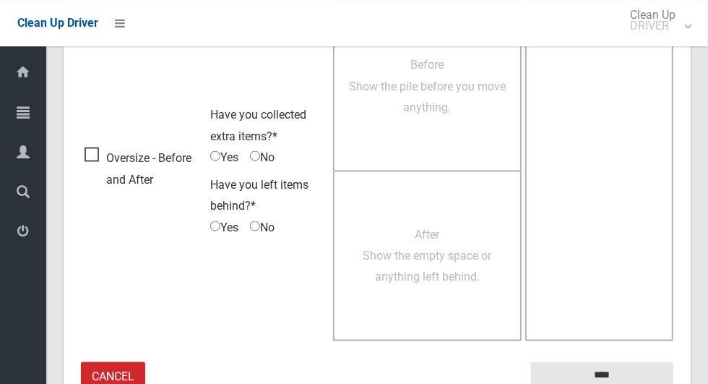
scroll to position [1182, 0]
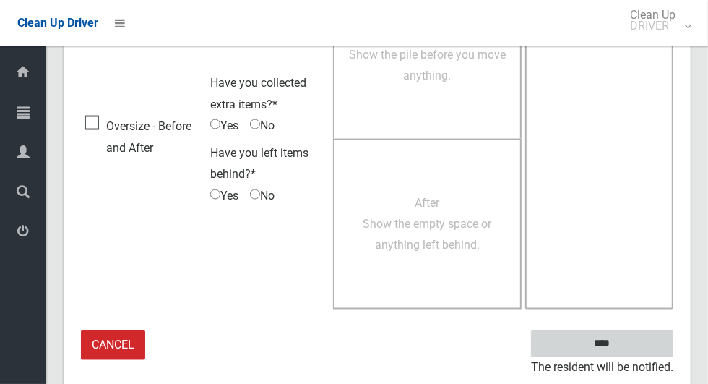
click at [629, 348] on input "****" at bounding box center [602, 343] width 142 height 27
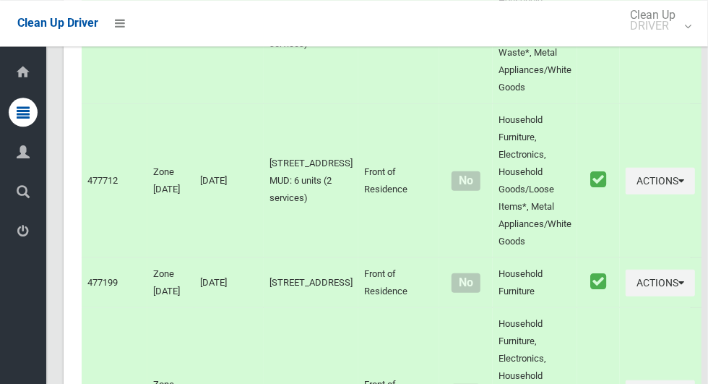
scroll to position [6584, 0]
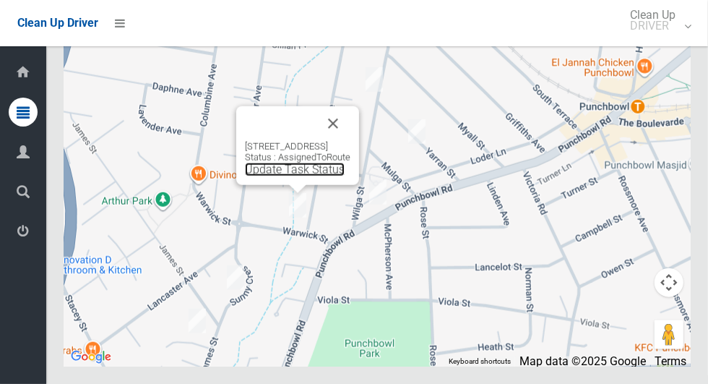
click at [275, 176] on link "Update Task Status" at bounding box center [295, 170] width 100 height 14
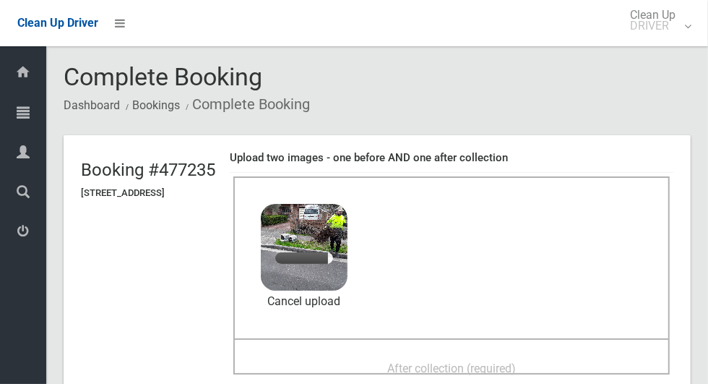
click at [480, 354] on div "After collection (required)" at bounding box center [451, 367] width 405 height 27
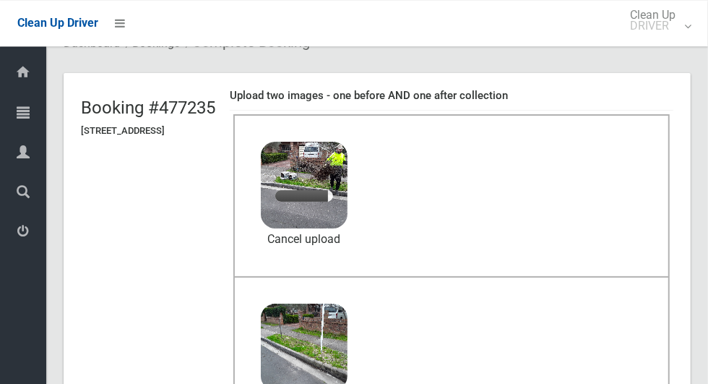
scroll to position [77, 0]
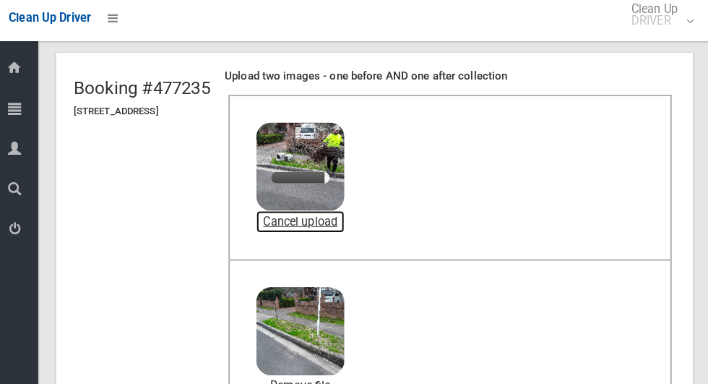
click at [348, 218] on link "Cancel upload" at bounding box center [304, 224] width 87 height 22
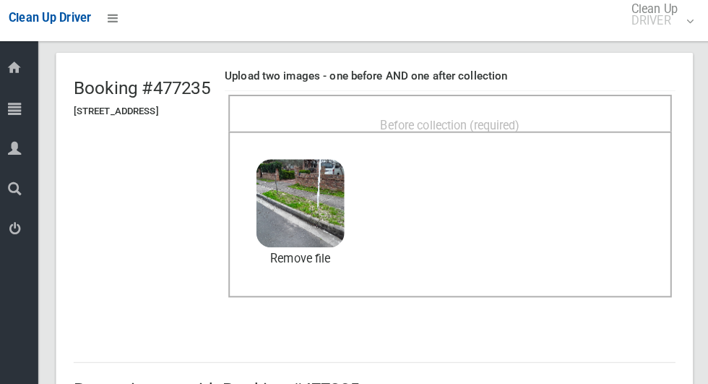
click at [514, 122] on span "Before collection (required)" at bounding box center [451, 129] width 137 height 14
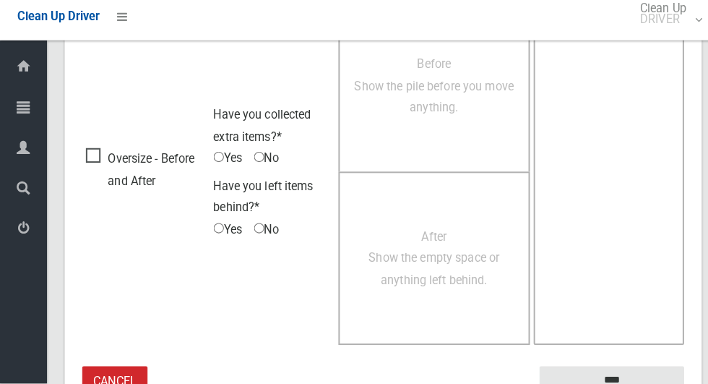
scroll to position [1182, 0]
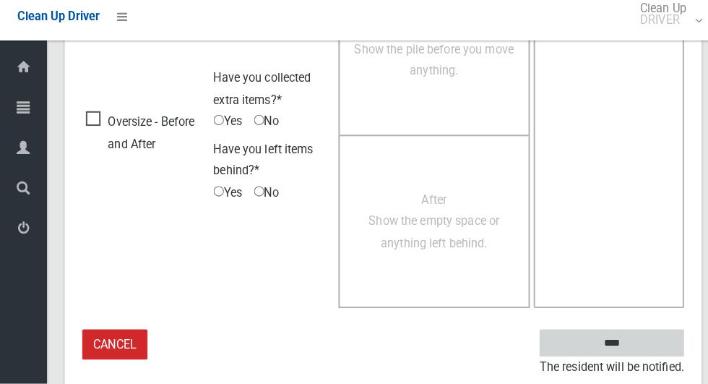
click at [615, 340] on input "****" at bounding box center [602, 343] width 142 height 27
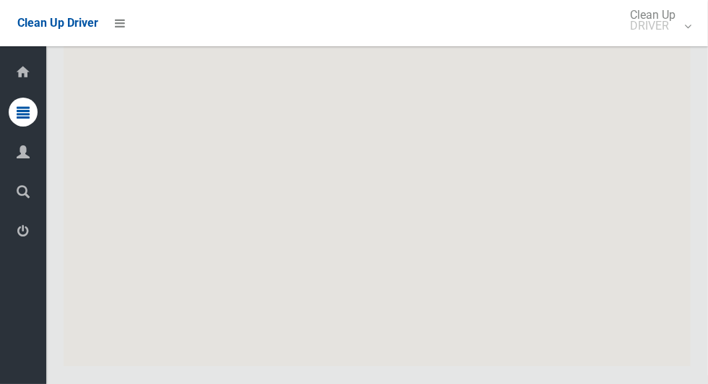
scroll to position [6584, 0]
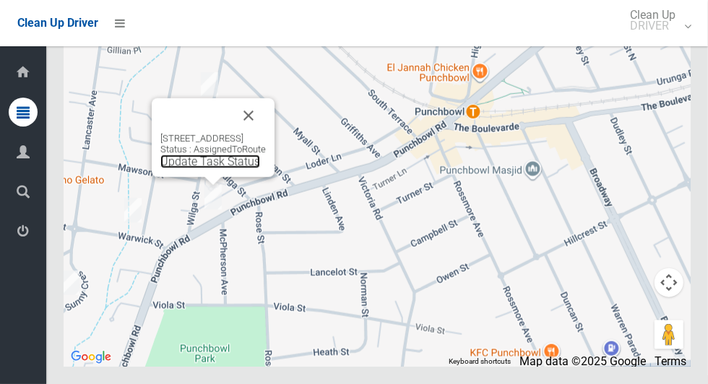
click at [197, 168] on link "Update Task Status" at bounding box center [210, 162] width 100 height 14
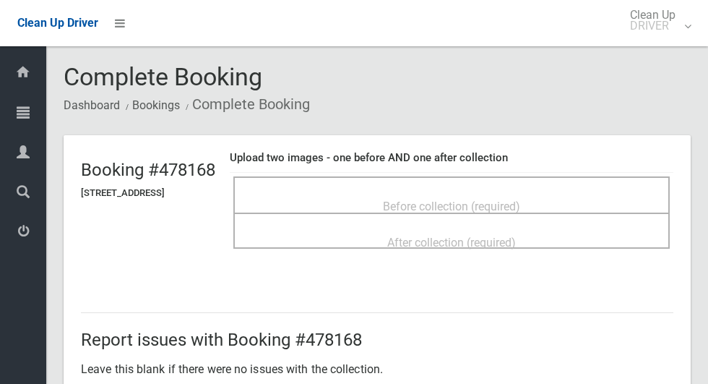
click at [484, 199] on span "Before collection (required)" at bounding box center [451, 206] width 137 height 14
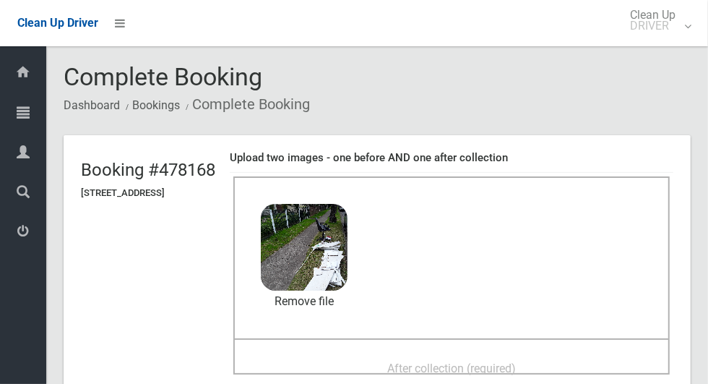
click at [516, 365] on span "After collection (required)" at bounding box center [451, 368] width 129 height 14
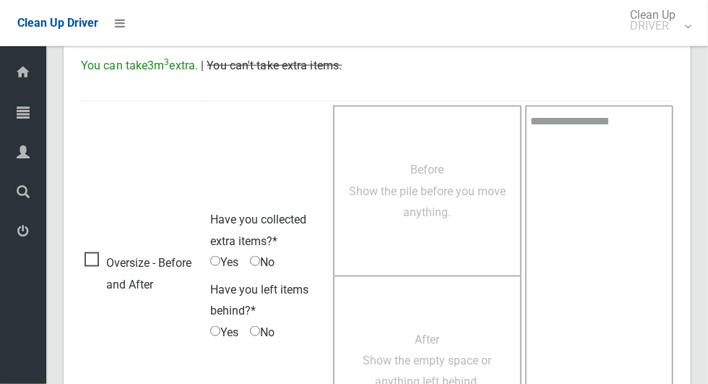
scroll to position [1182, 0]
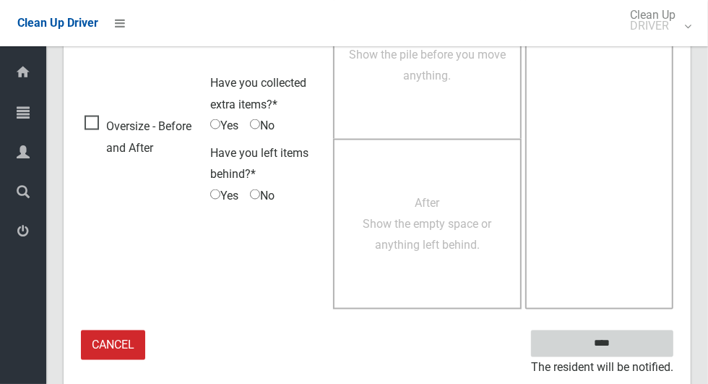
click at [627, 346] on input "****" at bounding box center [602, 343] width 142 height 27
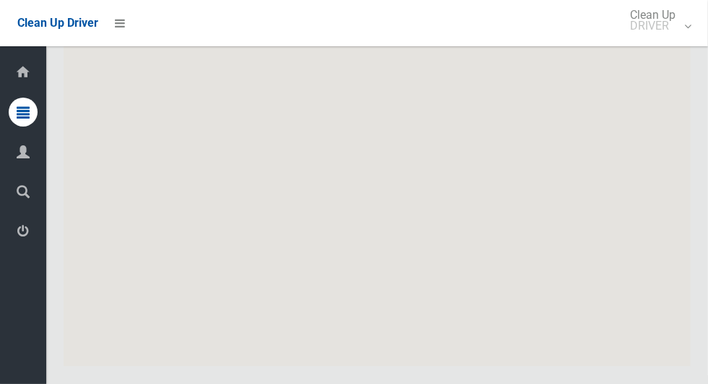
scroll to position [6584, 0]
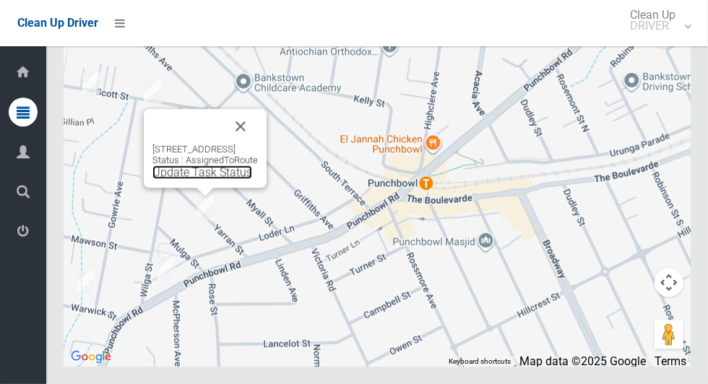
click at [187, 179] on link "Update Task Status" at bounding box center [203, 173] width 100 height 14
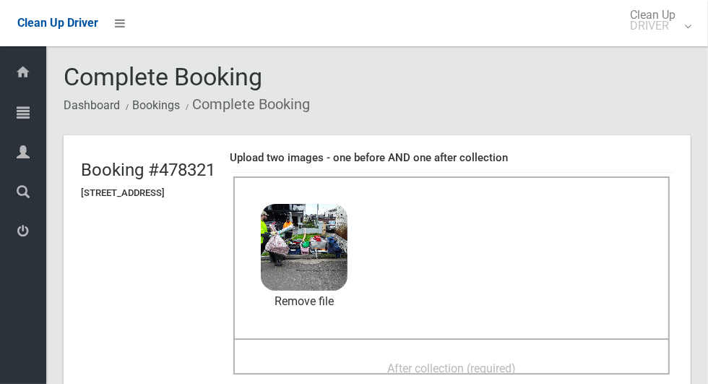
click at [516, 361] on span "After collection (required)" at bounding box center [451, 368] width 129 height 14
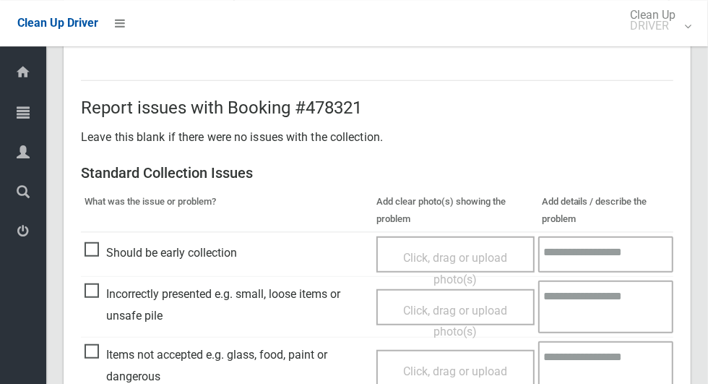
scroll to position [1182, 0]
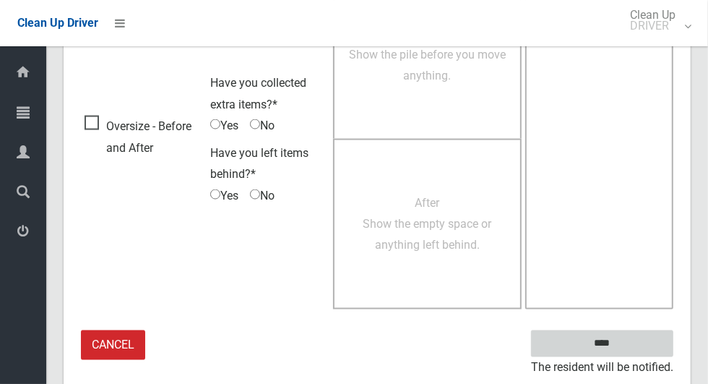
click at [627, 346] on input "****" at bounding box center [602, 343] width 142 height 27
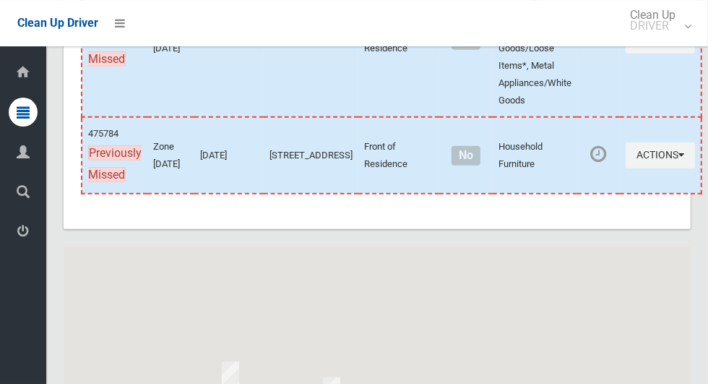
scroll to position [6584, 0]
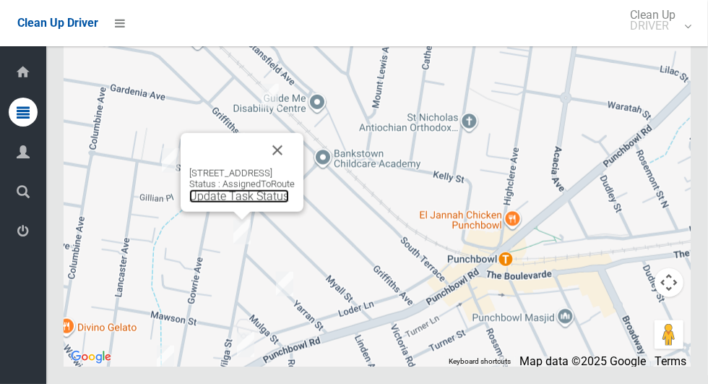
click at [220, 203] on link "Update Task Status" at bounding box center [239, 196] width 100 height 14
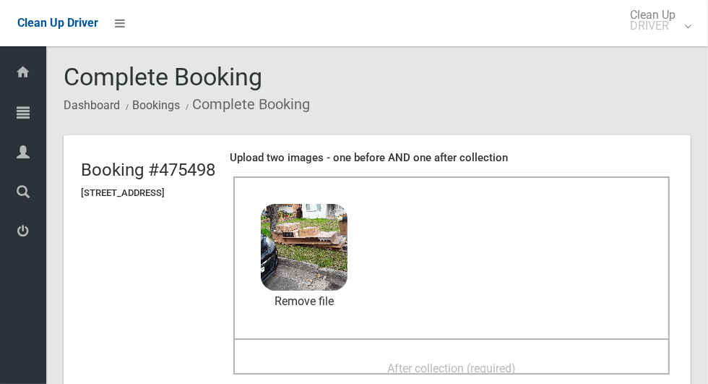
click at [404, 354] on div "After collection (required)" at bounding box center [451, 367] width 405 height 27
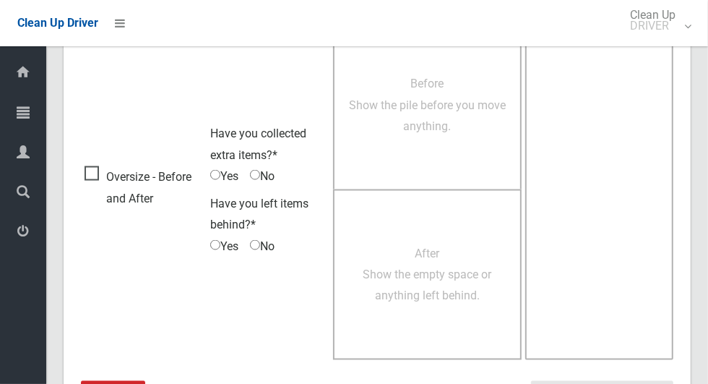
scroll to position [1182, 0]
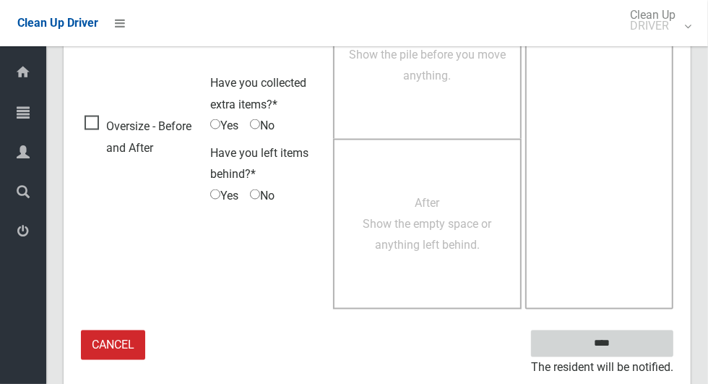
click at [627, 347] on input "****" at bounding box center [602, 343] width 142 height 27
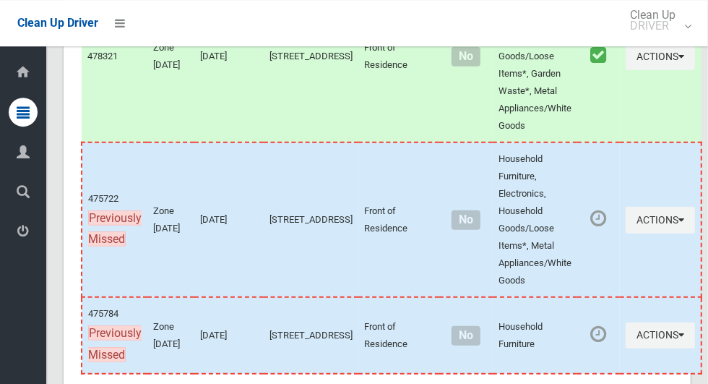
scroll to position [6584, 0]
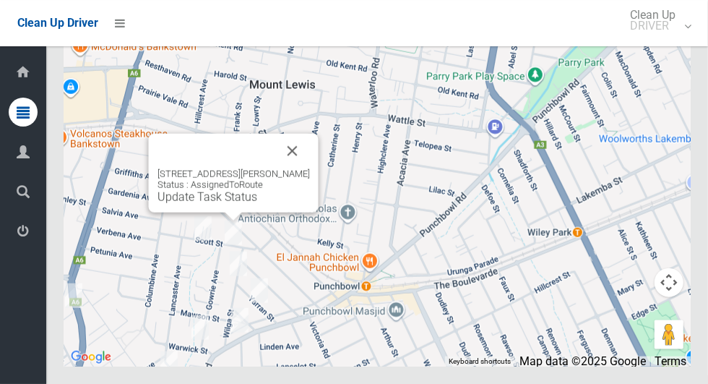
click at [287, 168] on button "Close" at bounding box center [292, 151] width 35 height 35
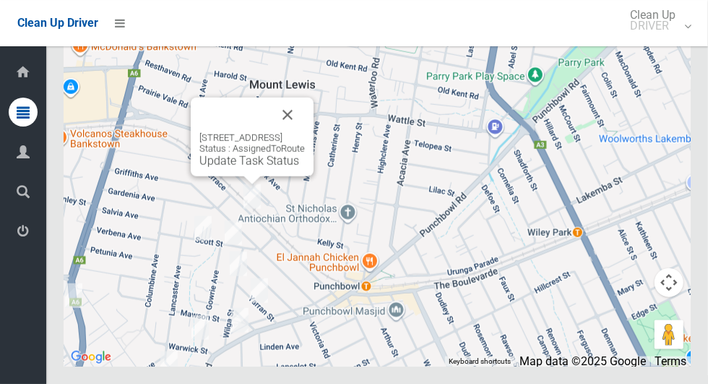
click at [305, 132] on button "Close" at bounding box center [287, 115] width 35 height 35
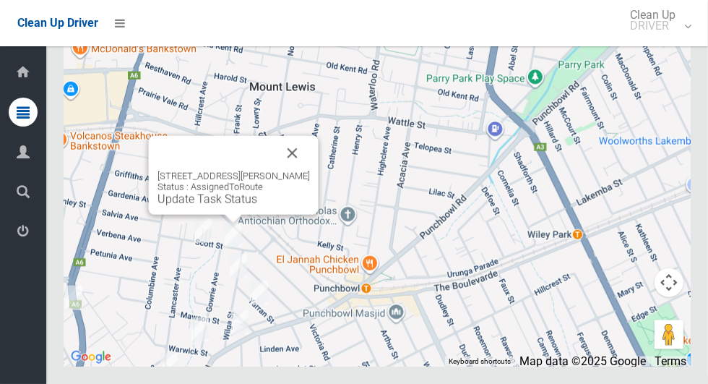
click at [231, 206] on div "12 Scott Street, PUNCHBOWL NSW 2196 Status : AssignedToRoute Update Task Status" at bounding box center [234, 188] width 153 height 35
click at [234, 206] on link "Update Task Status" at bounding box center [208, 199] width 100 height 14
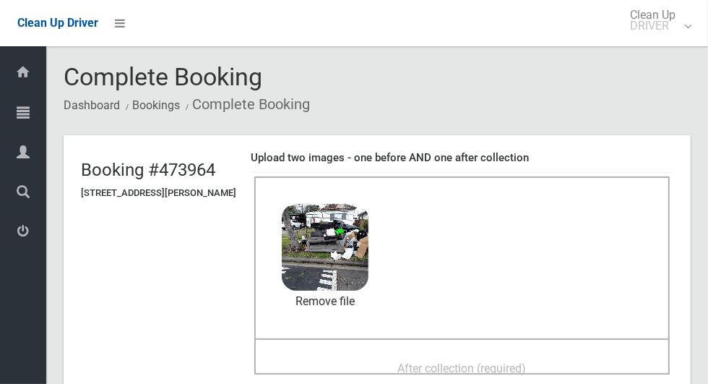
click at [528, 354] on div "After collection (required)" at bounding box center [462, 367] width 384 height 27
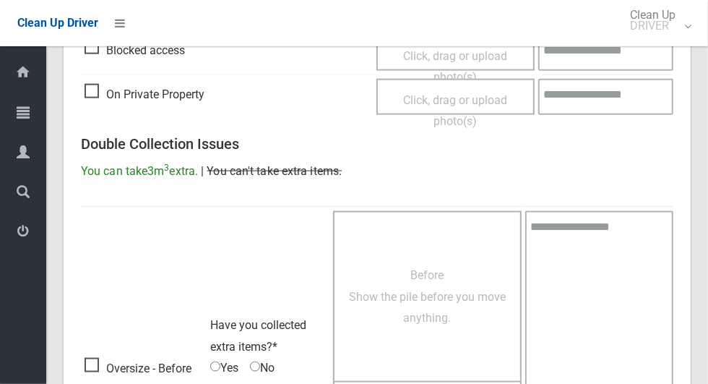
scroll to position [1182, 0]
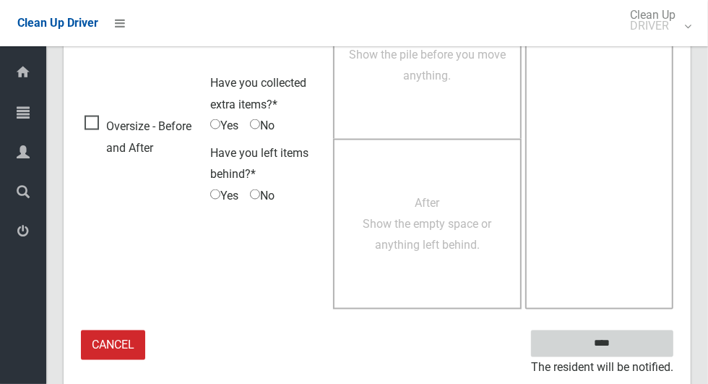
click at [627, 341] on input "****" at bounding box center [602, 343] width 142 height 27
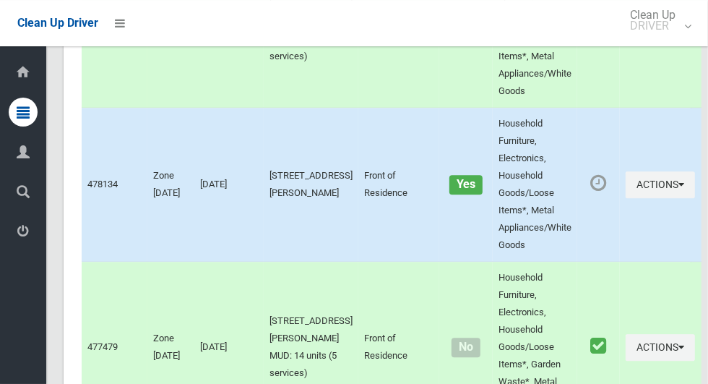
scroll to position [6584, 0]
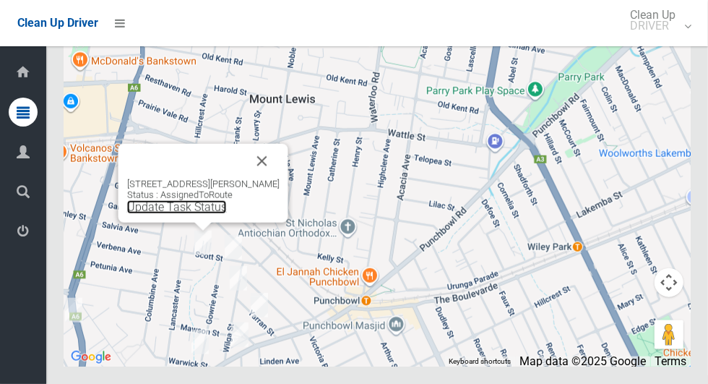
click at [188, 214] on link "Update Task Status" at bounding box center [177, 207] width 100 height 14
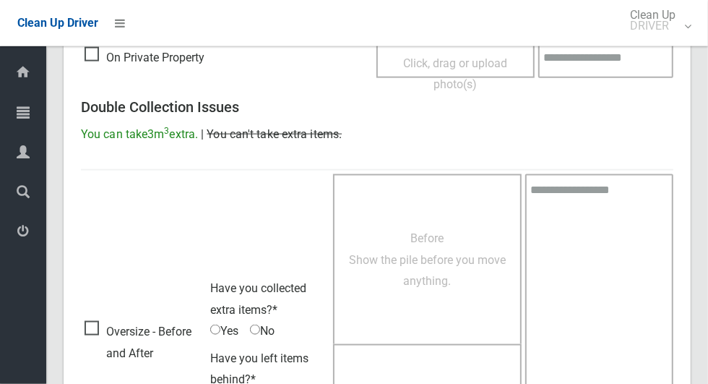
scroll to position [1182, 0]
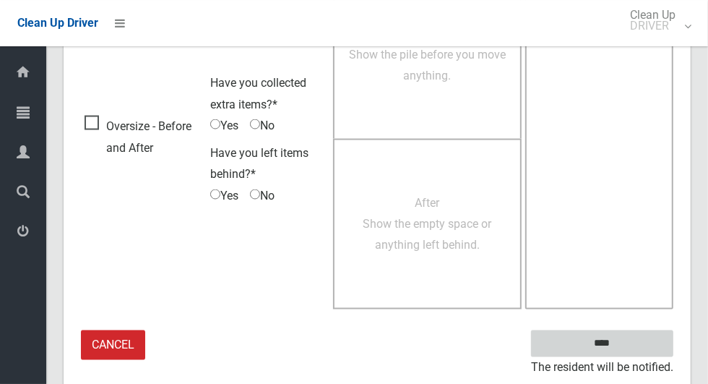
click at [630, 338] on input "****" at bounding box center [602, 343] width 142 height 27
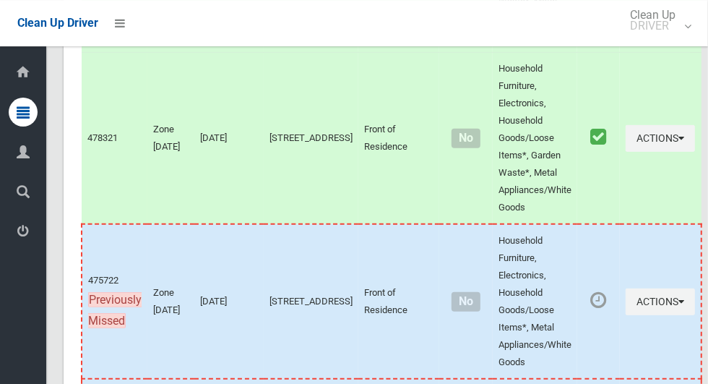
scroll to position [6584, 0]
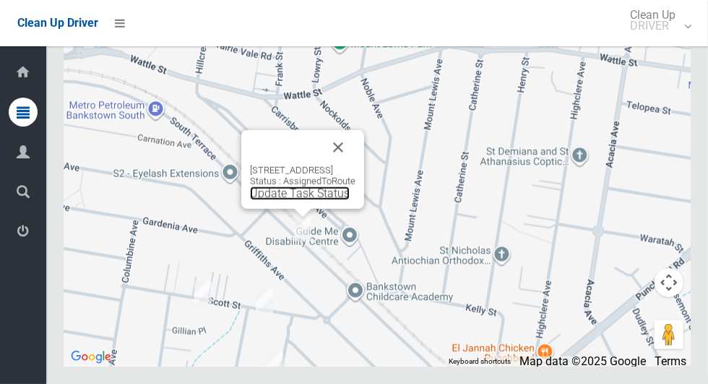
click at [284, 200] on link "Update Task Status" at bounding box center [300, 193] width 100 height 14
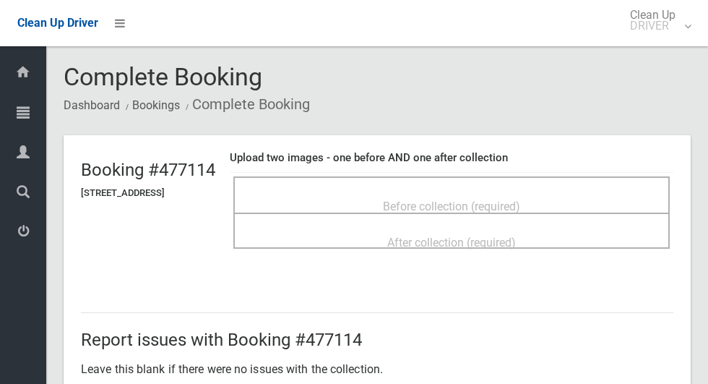
click at [598, 206] on div "Before collection (required)" at bounding box center [451, 205] width 405 height 27
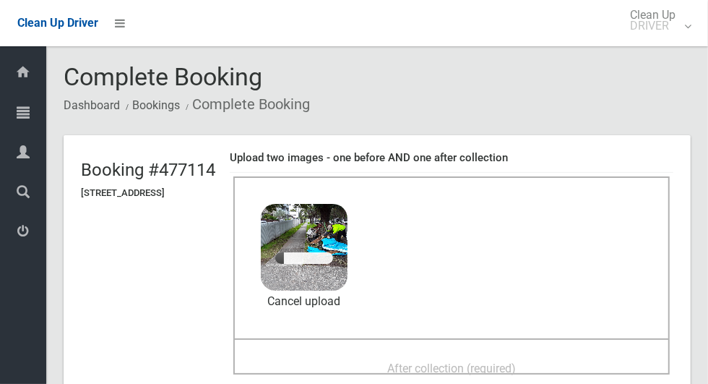
scroll to position [85, 0]
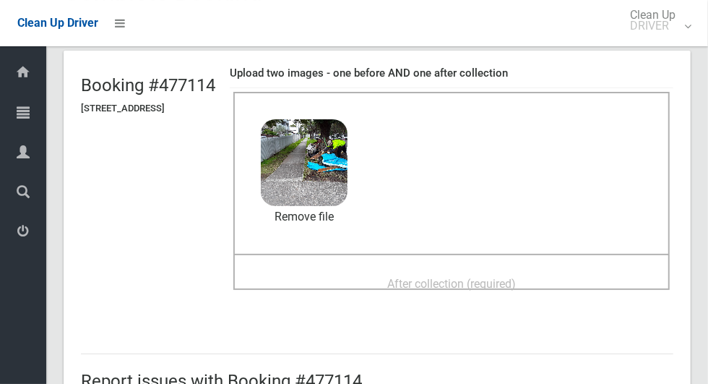
click at [491, 270] on div "After collection (required)" at bounding box center [451, 283] width 405 height 27
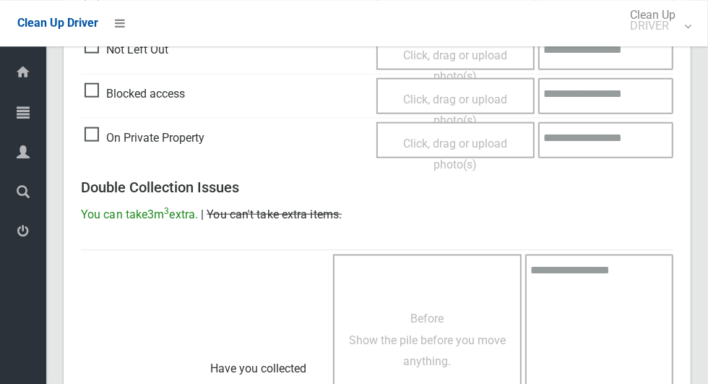
scroll to position [1182, 0]
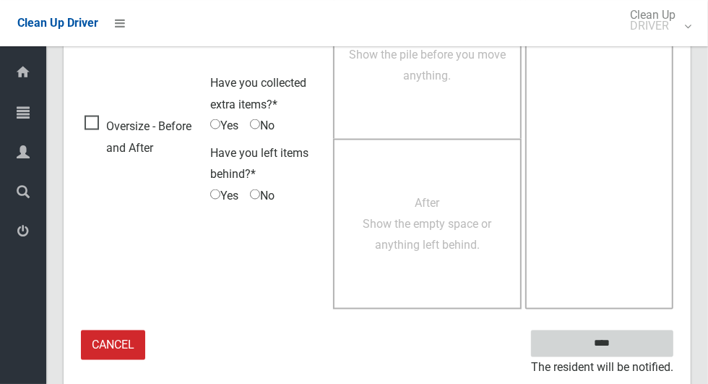
click at [611, 336] on input "****" at bounding box center [602, 343] width 142 height 27
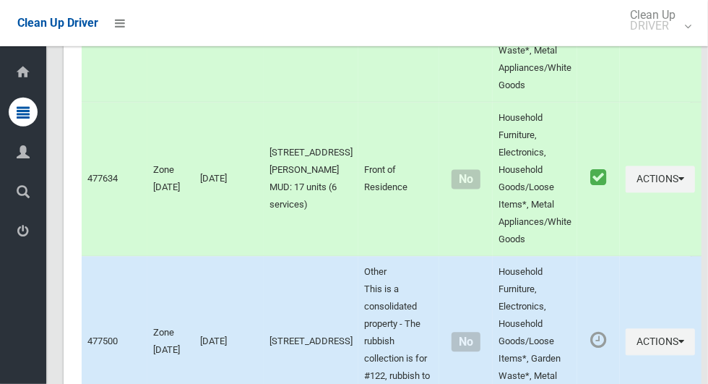
scroll to position [6584, 0]
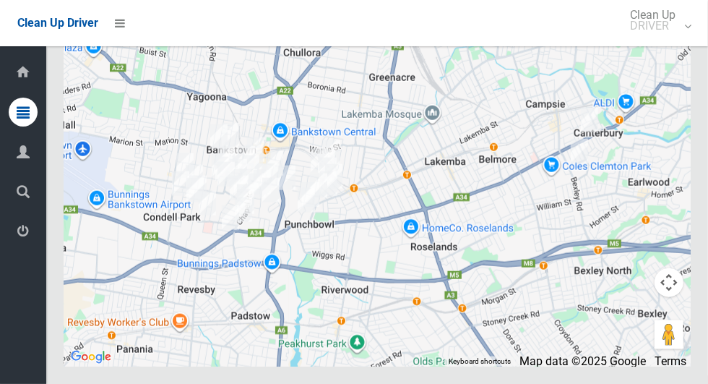
click at [30, 239] on icon at bounding box center [23, 231] width 13 height 29
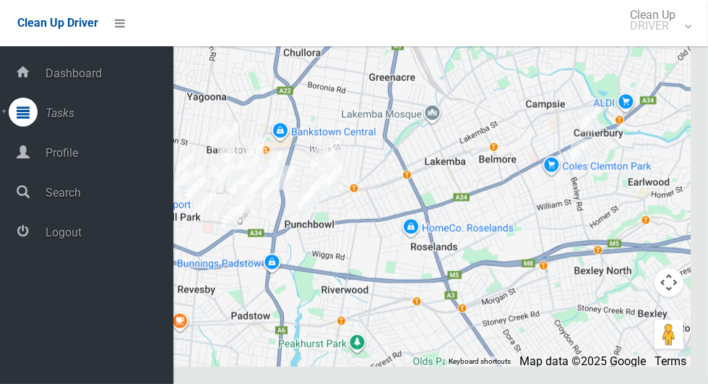
click at [82, 238] on span "Logout" at bounding box center [107, 232] width 132 height 14
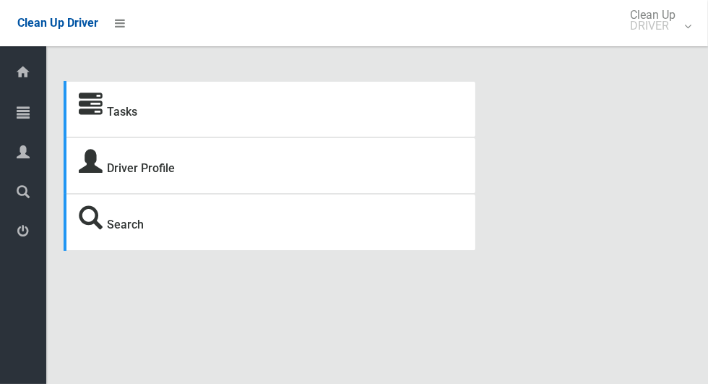
click at [22, 111] on icon at bounding box center [23, 112] width 13 height 29
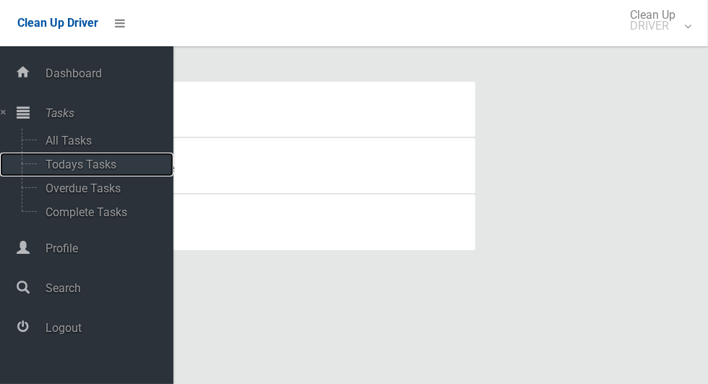
click at [116, 159] on span "Todays Tasks" at bounding box center [101, 165] width 120 height 14
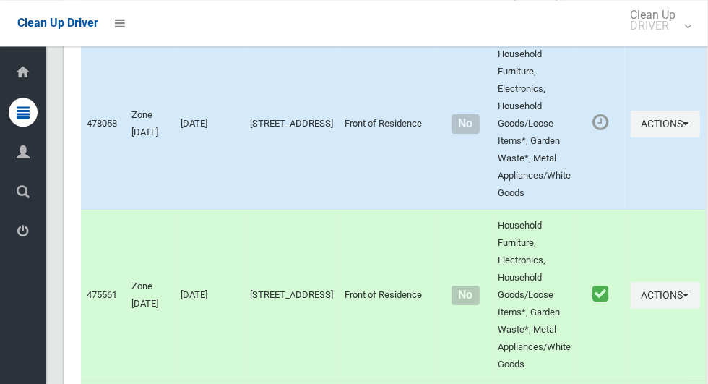
scroll to position [6461, 0]
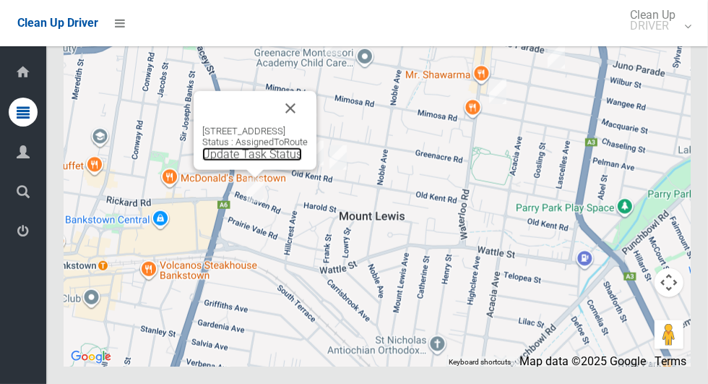
click at [247, 161] on link "Update Task Status" at bounding box center [252, 154] width 100 height 14
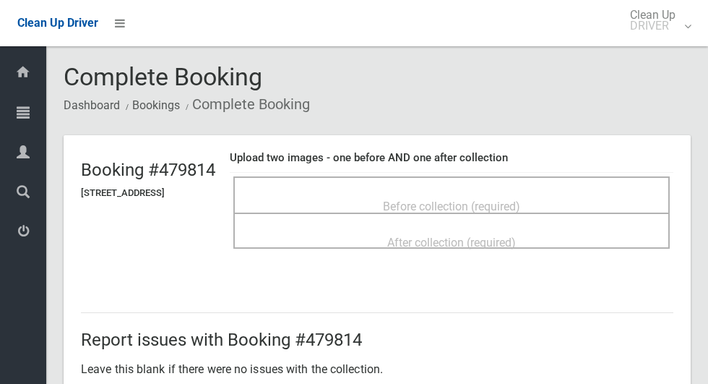
click at [520, 199] on span "Before collection (required)" at bounding box center [451, 206] width 137 height 14
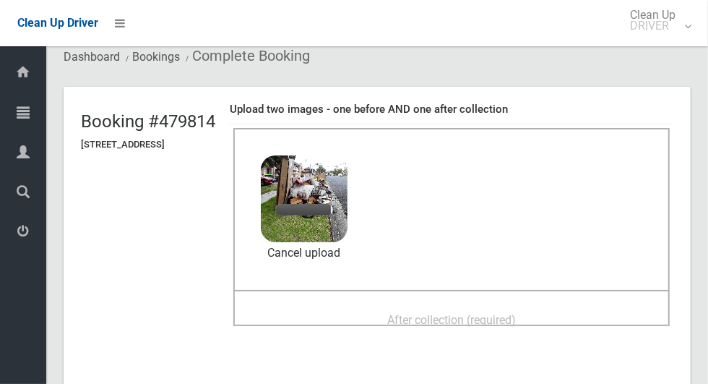
scroll to position [53, 0]
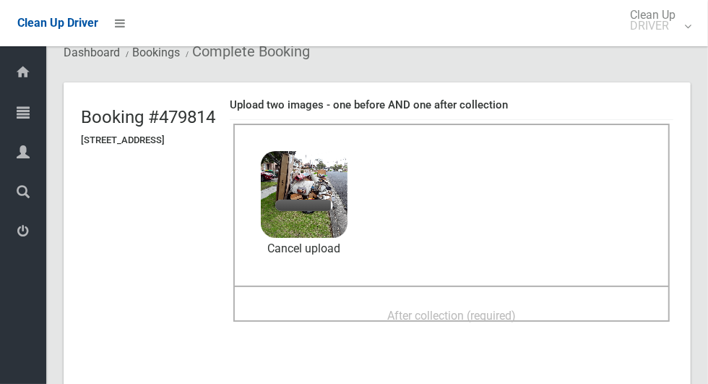
click at [558, 301] on div "After collection (required)" at bounding box center [451, 314] width 405 height 27
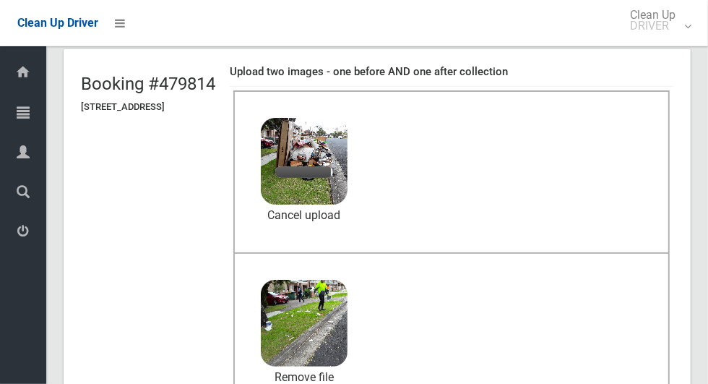
scroll to position [85, 0]
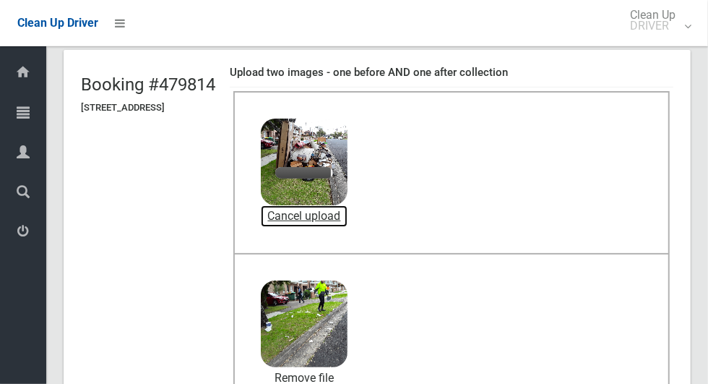
click at [348, 216] on link "Cancel upload" at bounding box center [304, 216] width 87 height 22
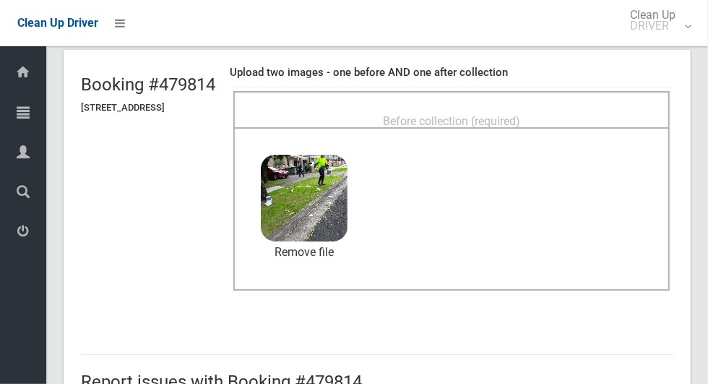
click at [520, 114] on span "Before collection (required)" at bounding box center [451, 121] width 137 height 14
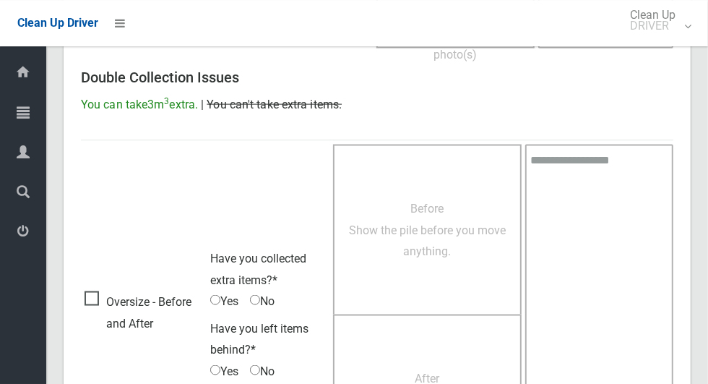
scroll to position [1182, 0]
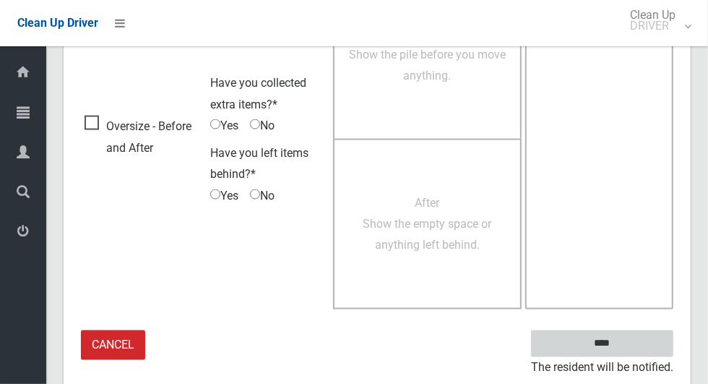
click at [632, 340] on input "****" at bounding box center [602, 343] width 142 height 27
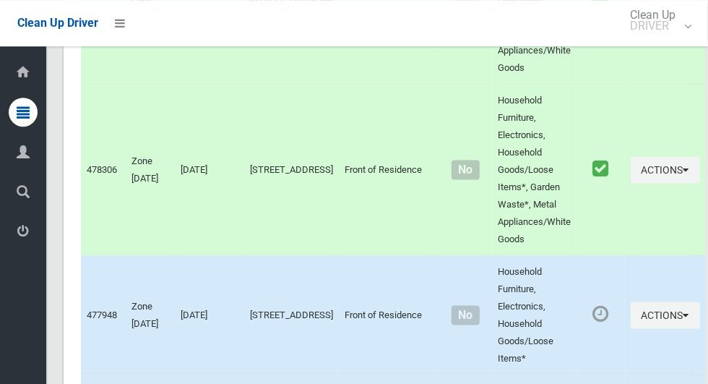
scroll to position [6461, 0]
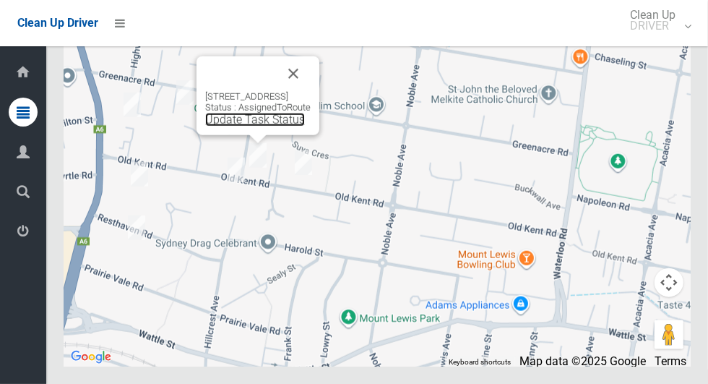
click at [239, 126] on link "Update Task Status" at bounding box center [255, 120] width 100 height 14
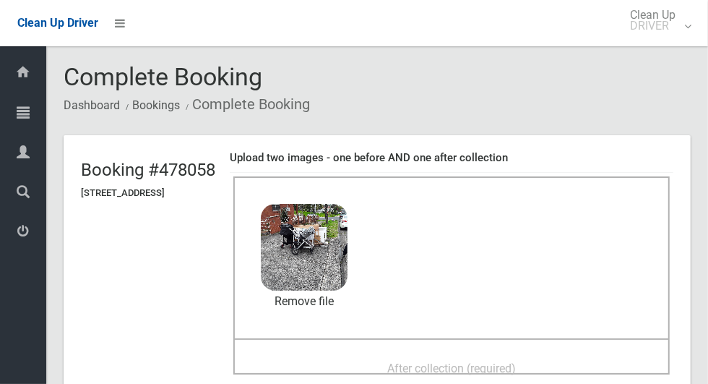
click at [516, 361] on span "After collection (required)" at bounding box center [451, 368] width 129 height 14
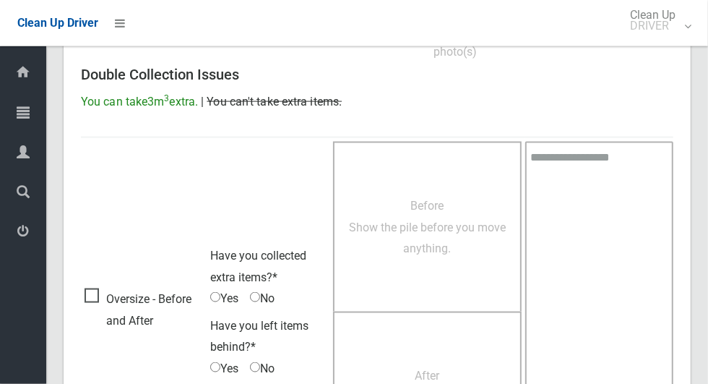
scroll to position [1182, 0]
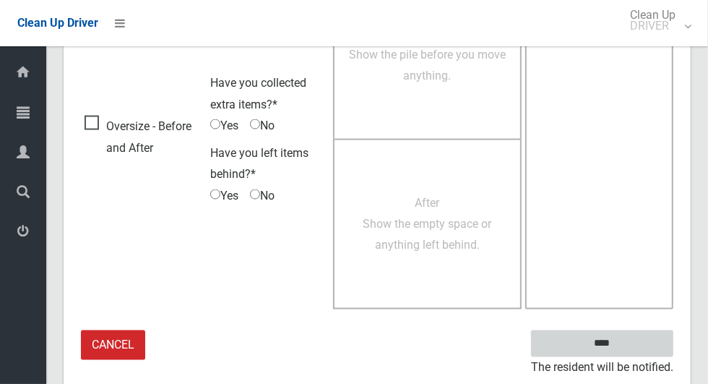
click at [627, 351] on input "****" at bounding box center [602, 343] width 142 height 27
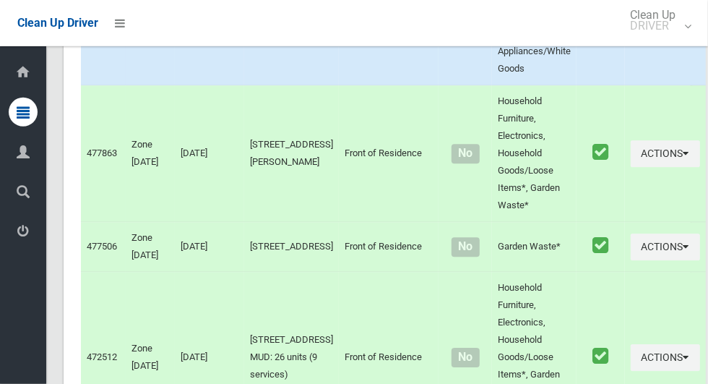
scroll to position [6461, 0]
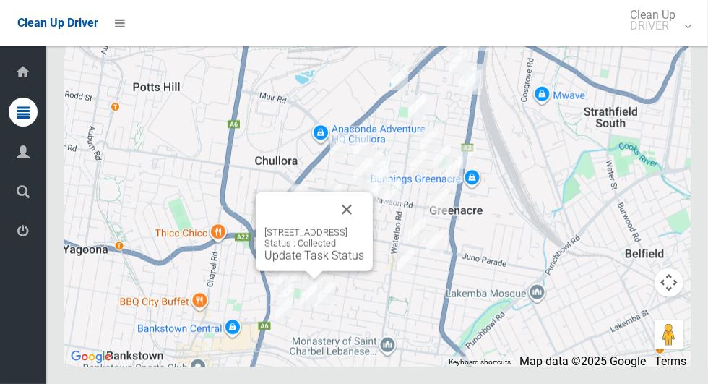
click at [364, 227] on button "Close" at bounding box center [347, 209] width 35 height 35
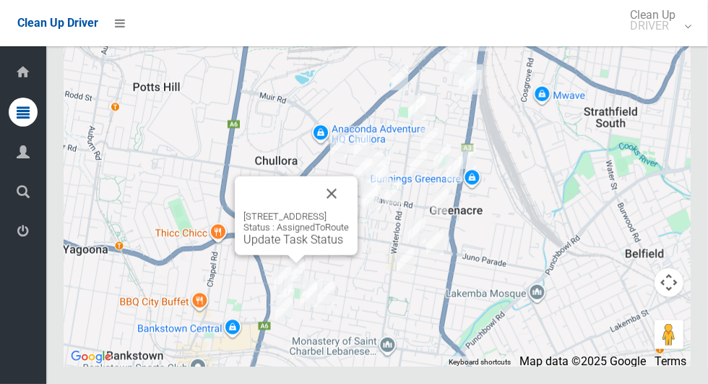
click at [349, 211] on button "Close" at bounding box center [331, 193] width 35 height 35
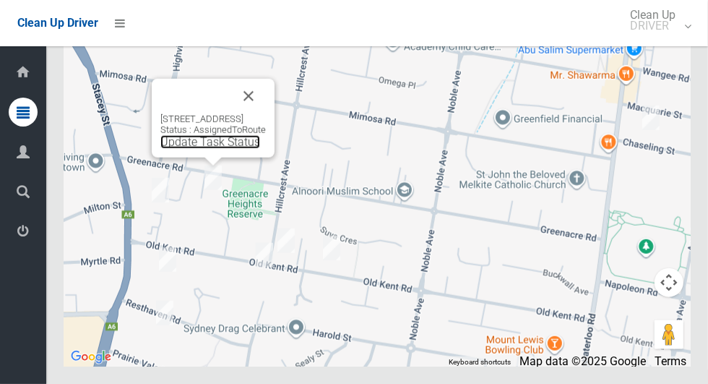
click at [193, 149] on link "Update Task Status" at bounding box center [210, 142] width 100 height 14
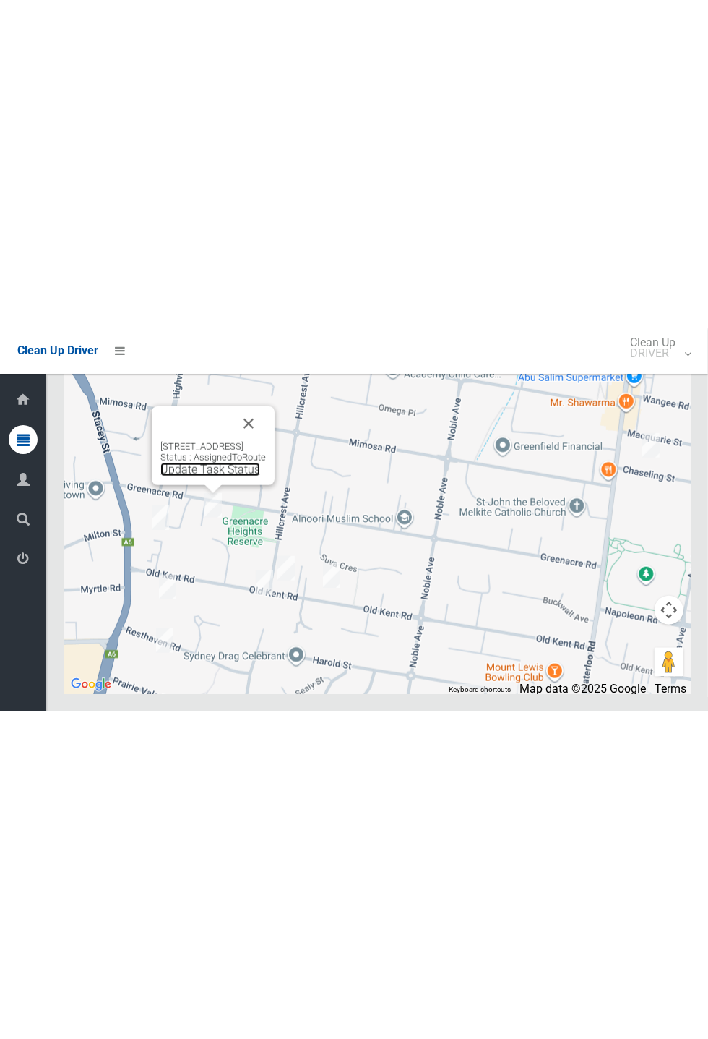
scroll to position [5848, 0]
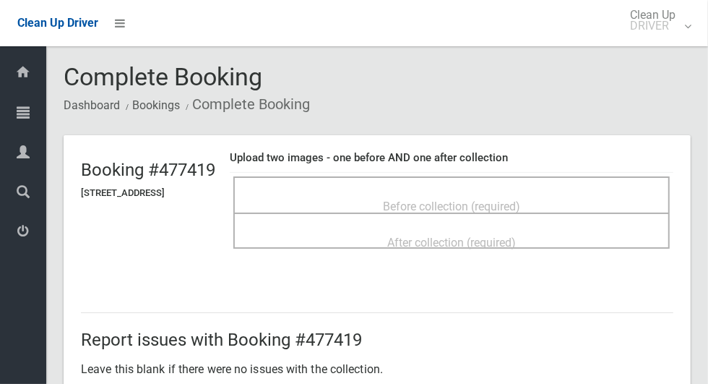
click at [531, 181] on div "Before collection (required)" at bounding box center [451, 194] width 437 height 36
click at [572, 197] on div "Before collection (required)" at bounding box center [451, 205] width 405 height 27
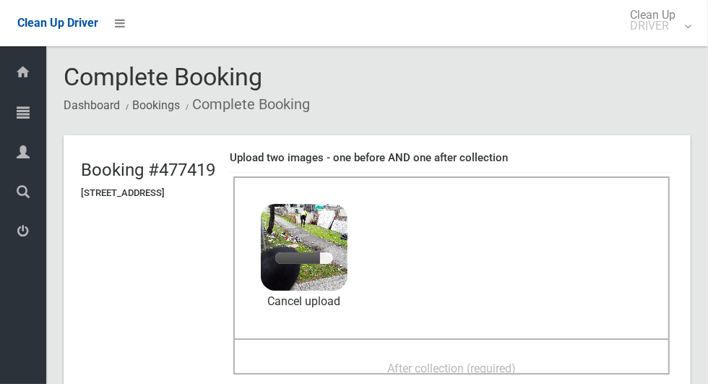
click at [569, 362] on div "After collection (required)" at bounding box center [451, 367] width 405 height 27
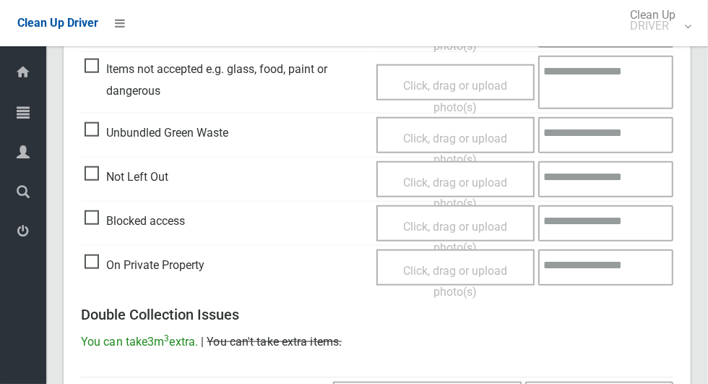
scroll to position [1182, 0]
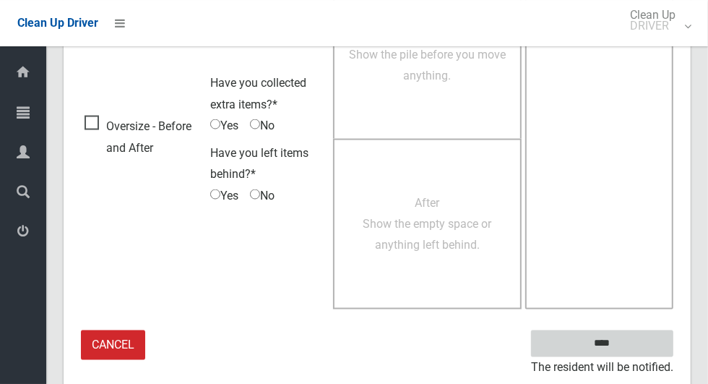
click at [632, 345] on input "****" at bounding box center [602, 343] width 142 height 27
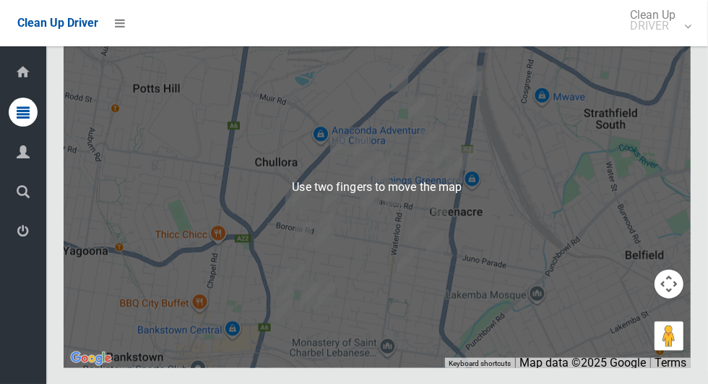
scroll to position [6461, 0]
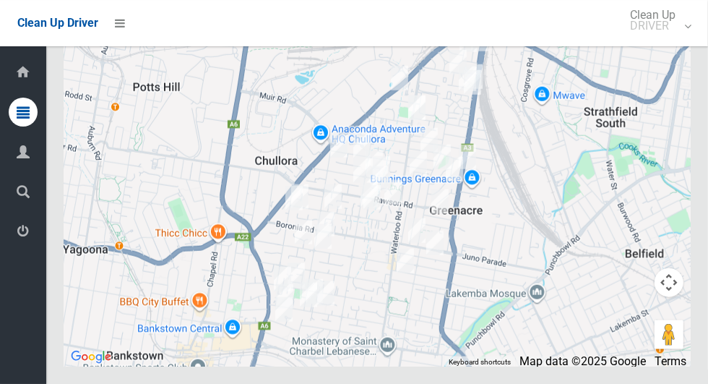
click at [18, 237] on icon at bounding box center [23, 231] width 13 height 29
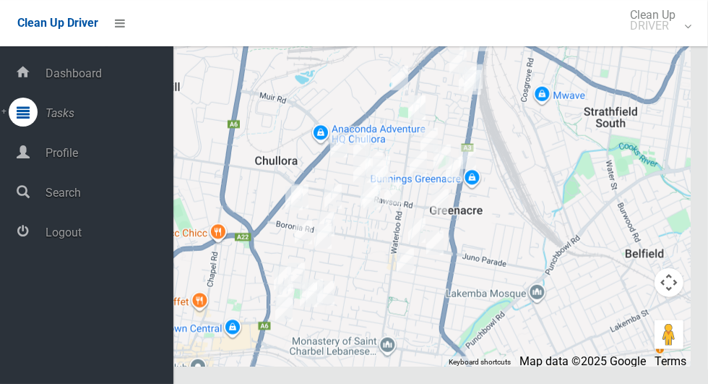
click at [53, 235] on span "Logout" at bounding box center [107, 232] width 132 height 14
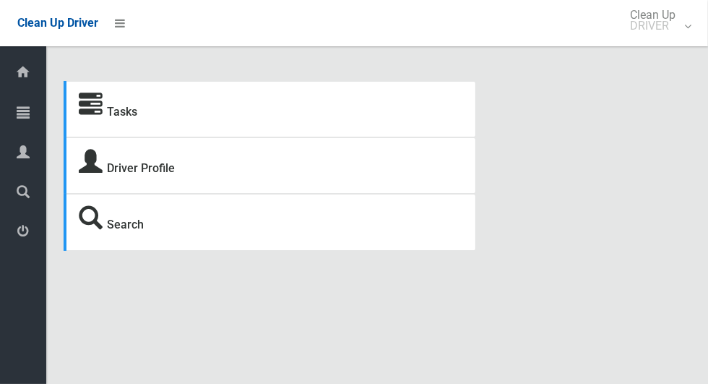
click at [17, 112] on icon at bounding box center [23, 112] width 13 height 29
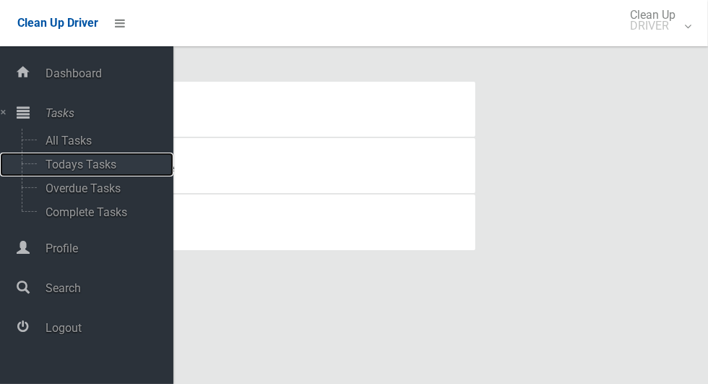
click at [53, 163] on span "Todays Tasks" at bounding box center [101, 165] width 120 height 14
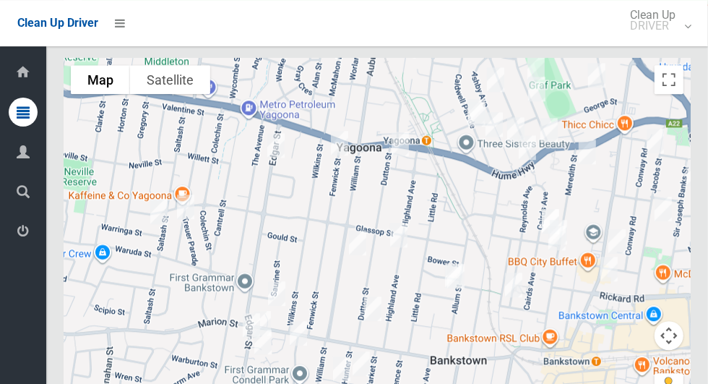
scroll to position [7476, 0]
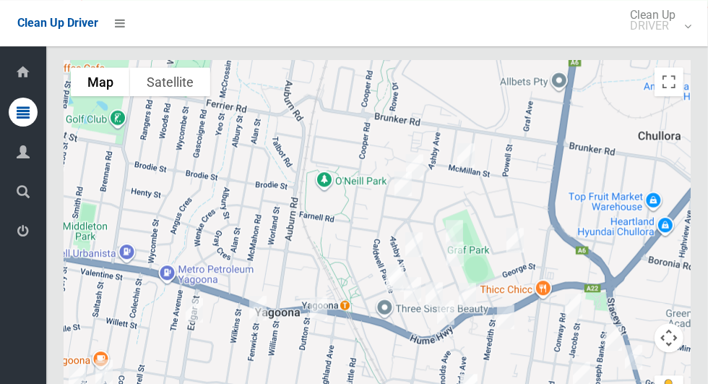
click at [18, 110] on icon at bounding box center [23, 112] width 13 height 29
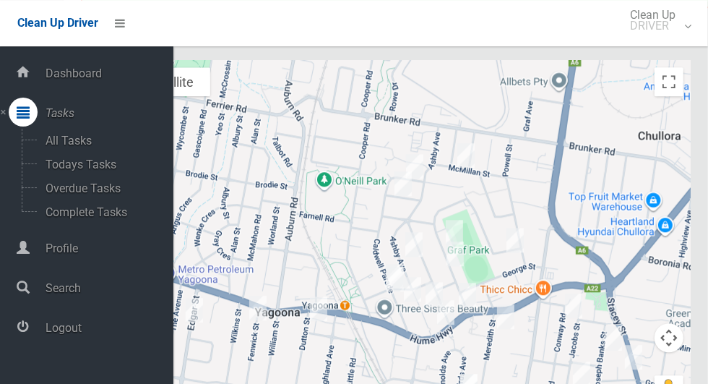
click at [58, 330] on span "Logout" at bounding box center [107, 328] width 132 height 14
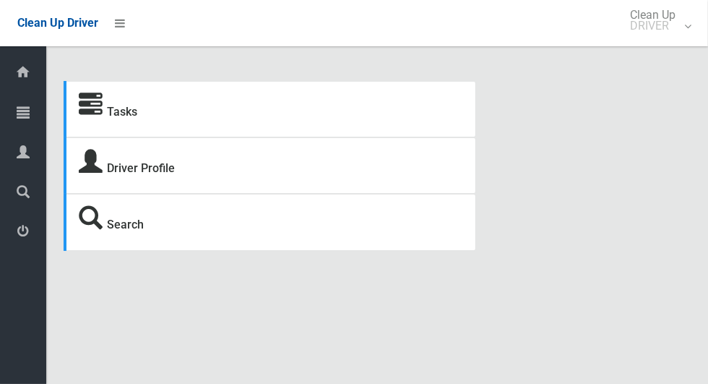
click at [17, 114] on icon at bounding box center [23, 112] width 13 height 29
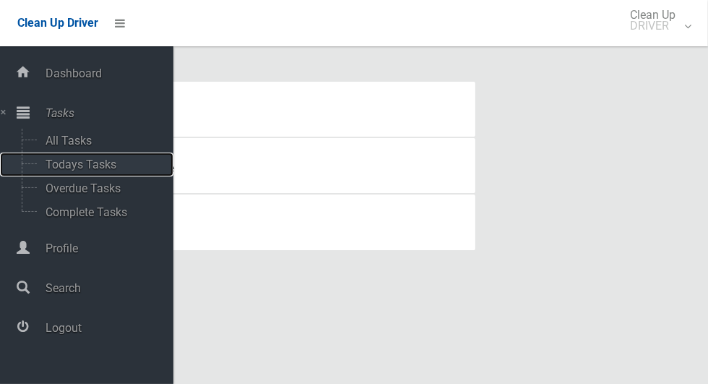
click at [47, 163] on span "Todays Tasks" at bounding box center [101, 165] width 120 height 14
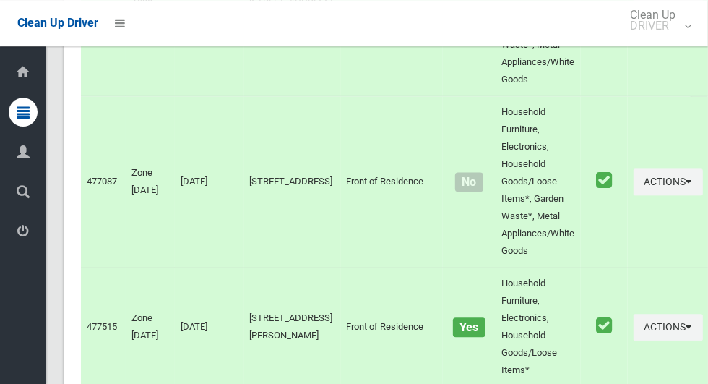
scroll to position [6221, 0]
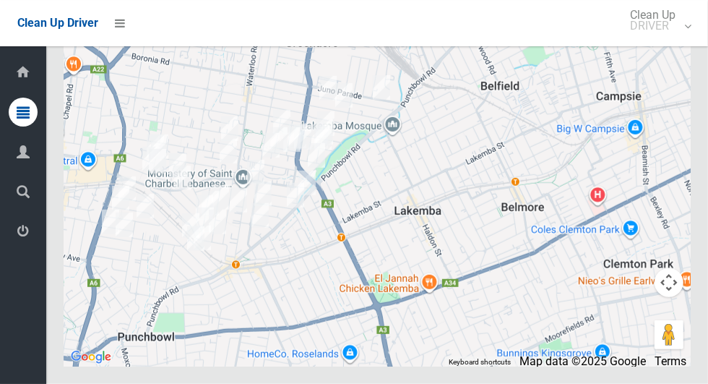
click at [17, 112] on icon at bounding box center [23, 112] width 13 height 29
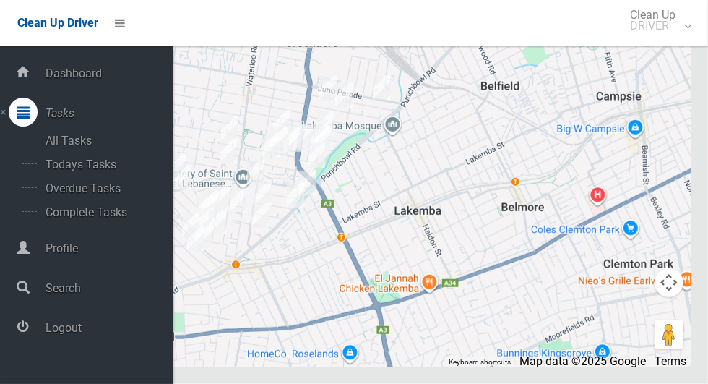
click at [59, 325] on span "Logout" at bounding box center [107, 328] width 132 height 14
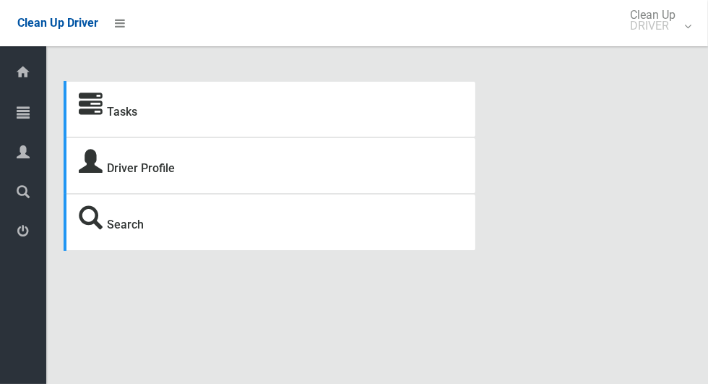
click at [4, 113] on link "Tasks" at bounding box center [23, 113] width 46 height 31
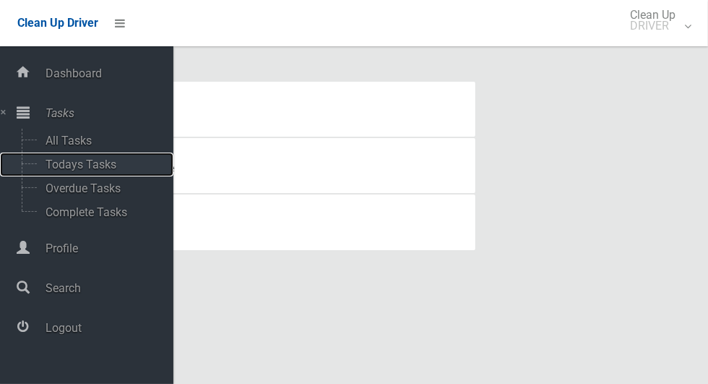
click at [47, 168] on span "Todays Tasks" at bounding box center [101, 165] width 120 height 14
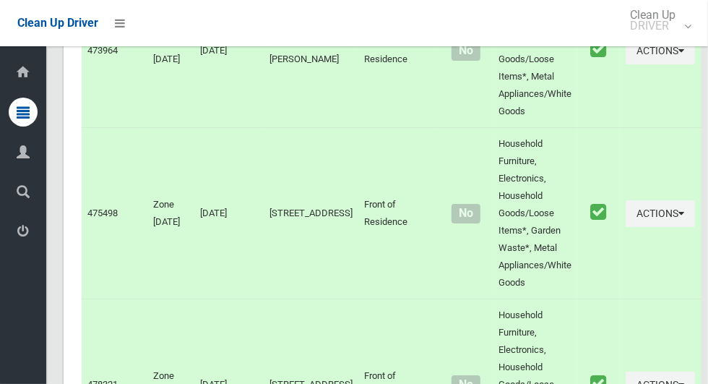
scroll to position [6413, 0]
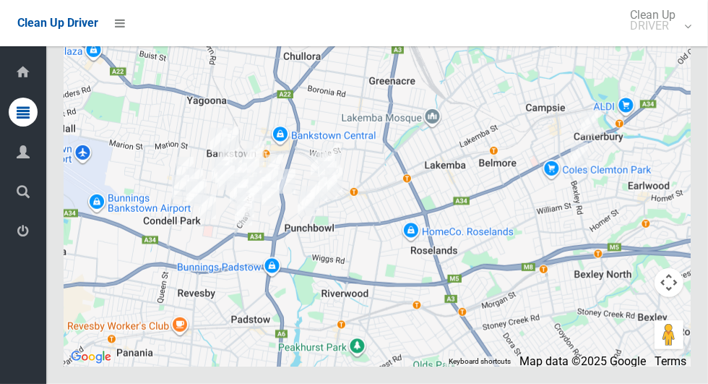
click at [17, 113] on icon at bounding box center [23, 112] width 13 height 29
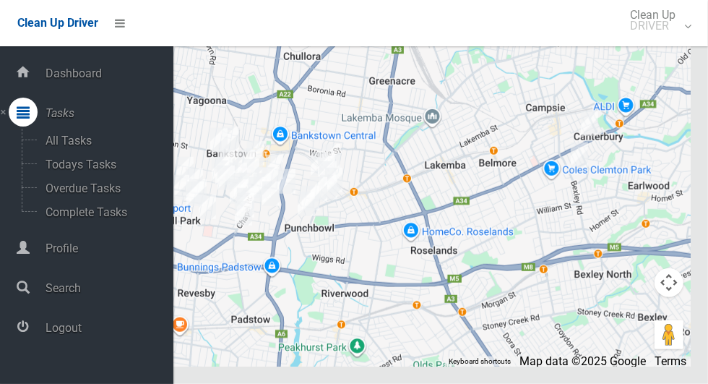
click at [60, 332] on span "Logout" at bounding box center [107, 328] width 132 height 14
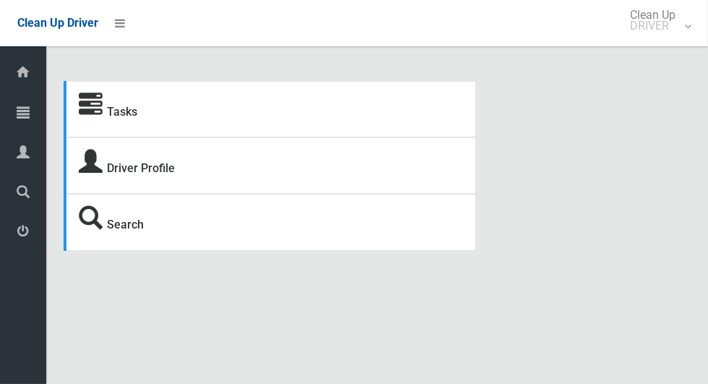
click at [17, 119] on icon at bounding box center [23, 112] width 13 height 29
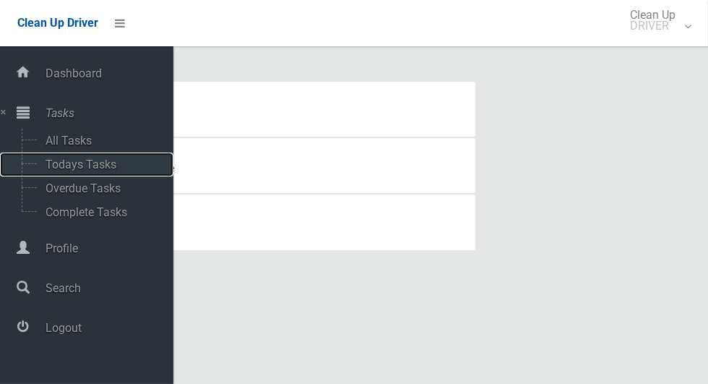
click at [46, 168] on span "Todays Tasks" at bounding box center [101, 165] width 120 height 14
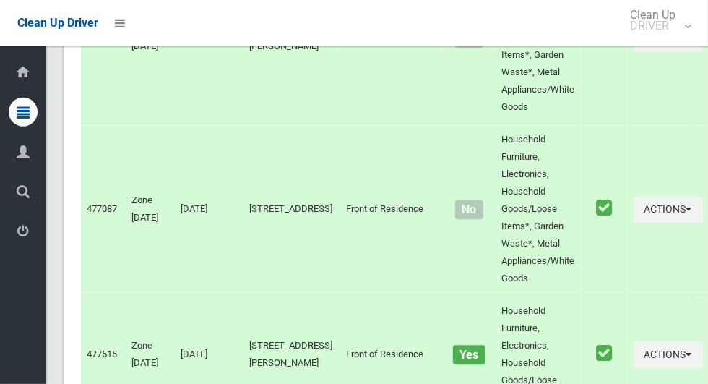
scroll to position [6221, 0]
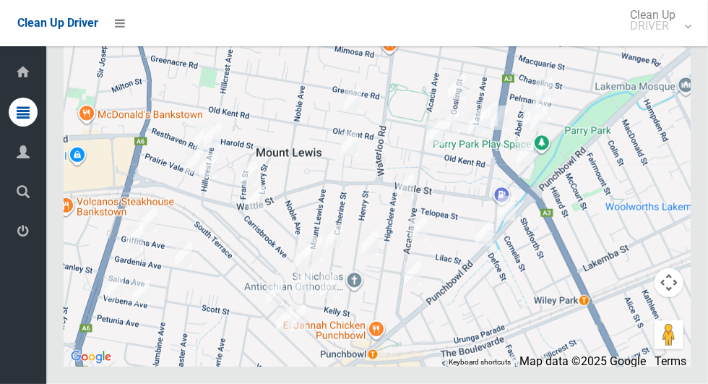
click at [22, 227] on icon at bounding box center [23, 231] width 13 height 29
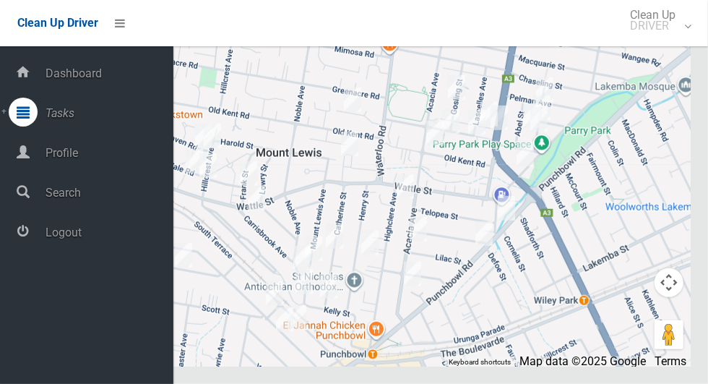
click at [51, 235] on span "Logout" at bounding box center [107, 232] width 132 height 14
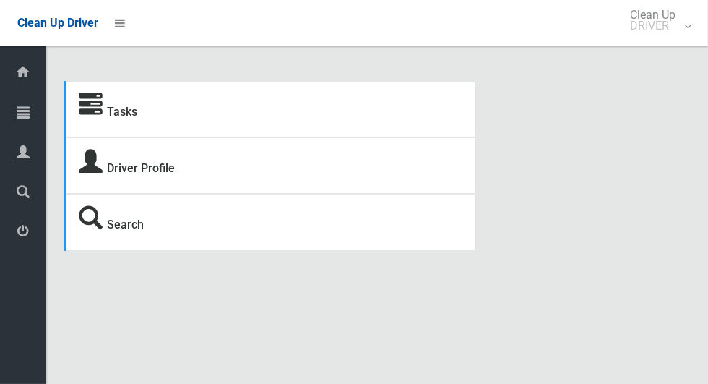
click at [17, 114] on icon at bounding box center [23, 112] width 13 height 29
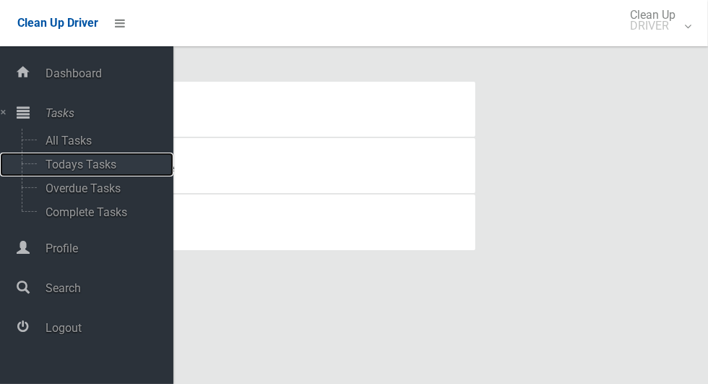
click at [42, 167] on span "Todays Tasks" at bounding box center [101, 165] width 120 height 14
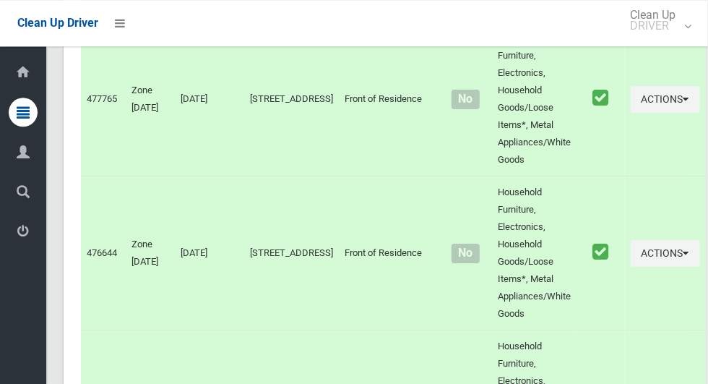
scroll to position [6461, 0]
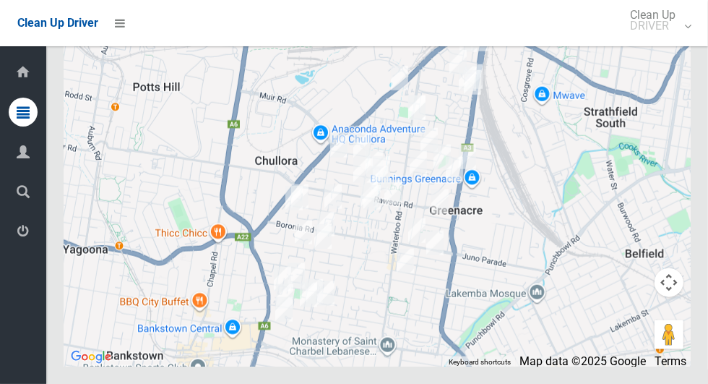
click at [18, 239] on icon at bounding box center [23, 231] width 13 height 29
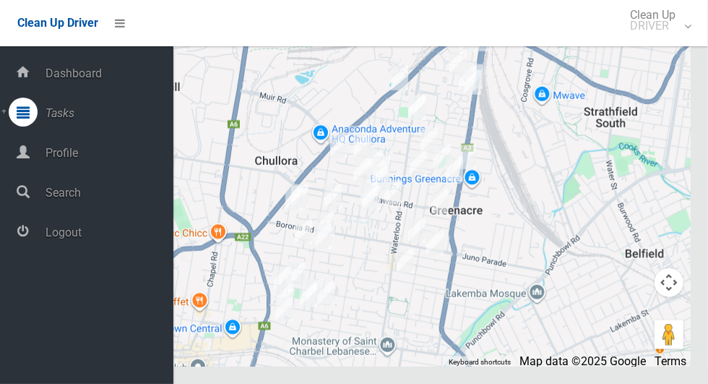
click at [46, 119] on span "Tasks" at bounding box center [107, 113] width 132 height 14
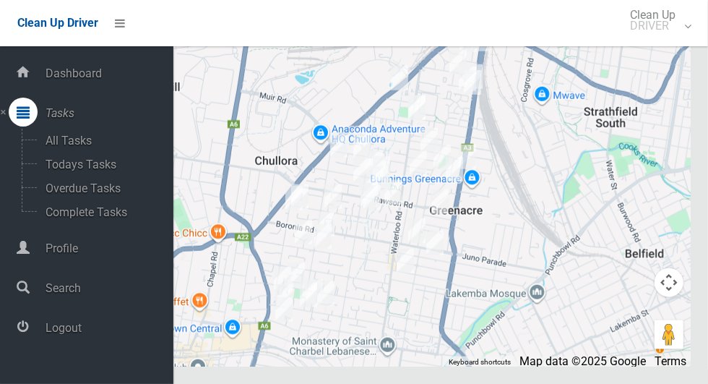
click at [46, 333] on span "Logout" at bounding box center [107, 328] width 132 height 14
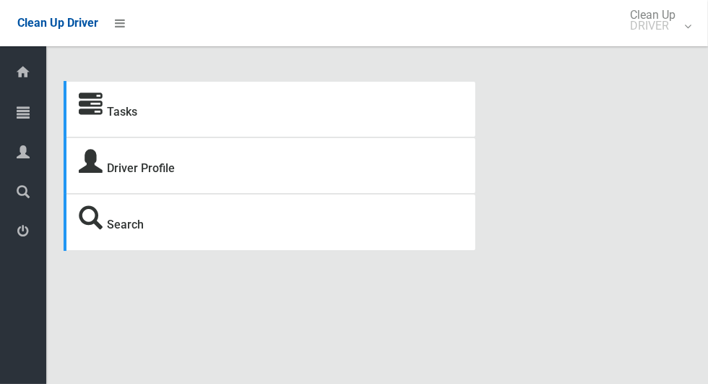
click at [4, 110] on link "Tasks" at bounding box center [23, 113] width 46 height 31
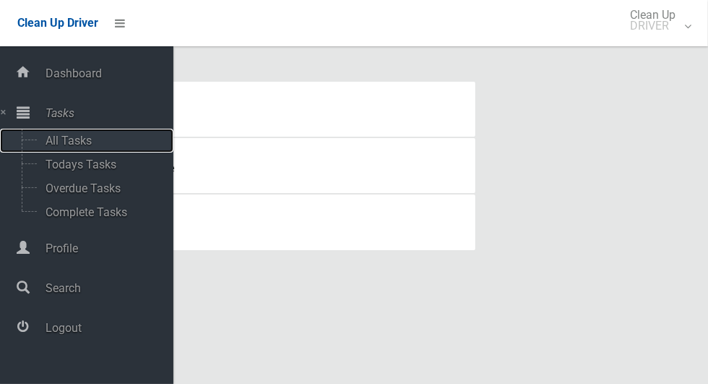
click at [49, 141] on span "All Tasks" at bounding box center [101, 141] width 120 height 14
click at [48, 163] on span "Todays Tasks" at bounding box center [101, 165] width 120 height 14
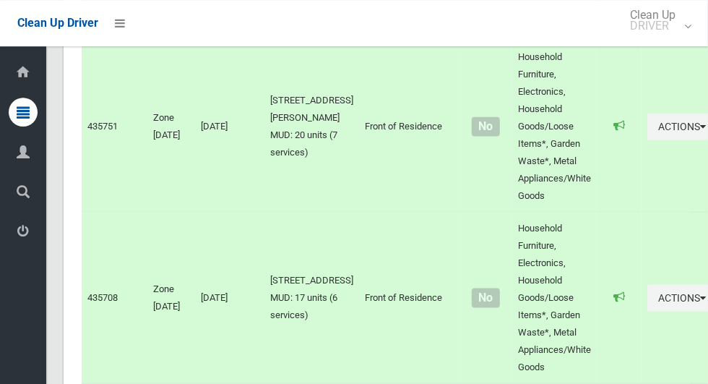
scroll to position [7478, 0]
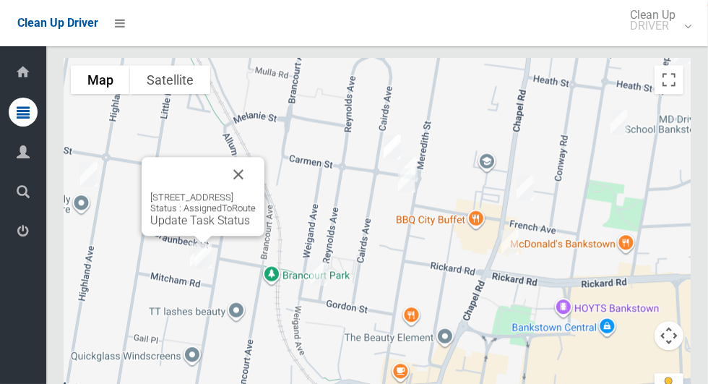
click at [256, 157] on button "Close" at bounding box center [238, 174] width 35 height 35
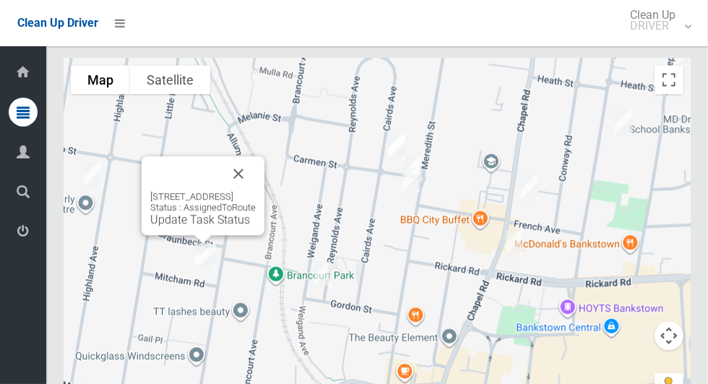
click at [256, 160] on button "Close" at bounding box center [238, 173] width 35 height 35
click at [260, 158] on button "Close" at bounding box center [242, 174] width 35 height 35
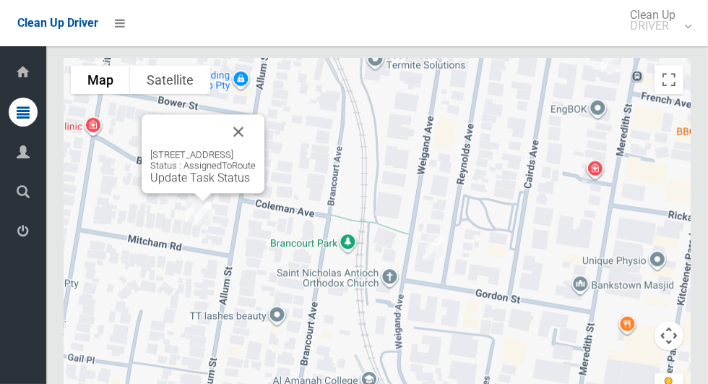
click at [196, 171] on link "Update Task Status" at bounding box center [200, 178] width 100 height 14
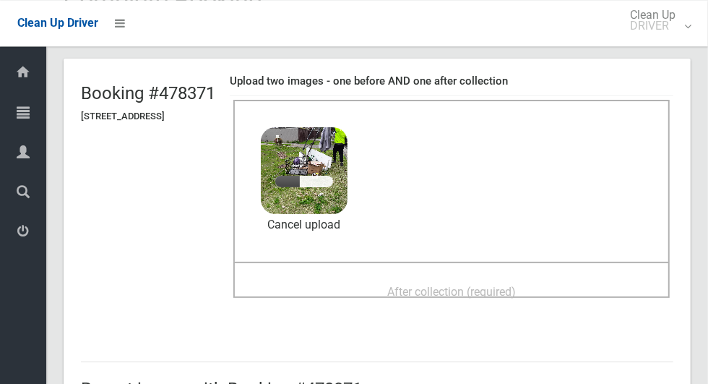
scroll to position [77, 0]
click at [516, 288] on span "After collection (required)" at bounding box center [451, 292] width 129 height 14
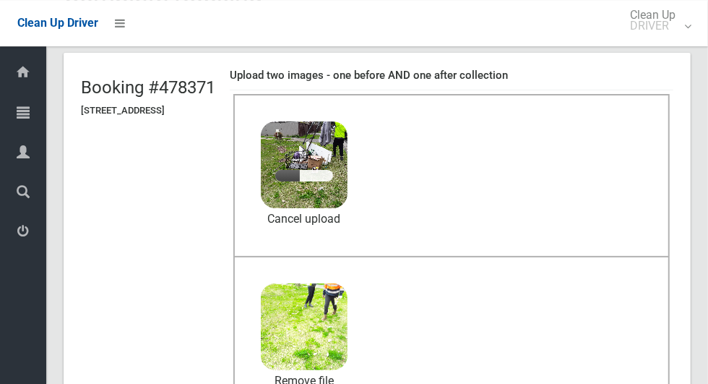
scroll to position [83, 0]
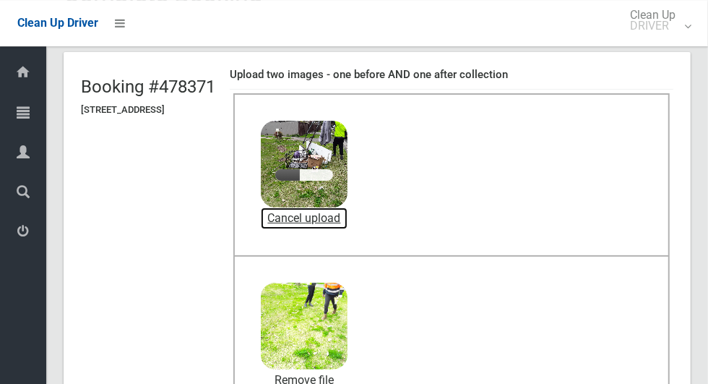
click at [348, 216] on link "Cancel upload" at bounding box center [304, 218] width 87 height 22
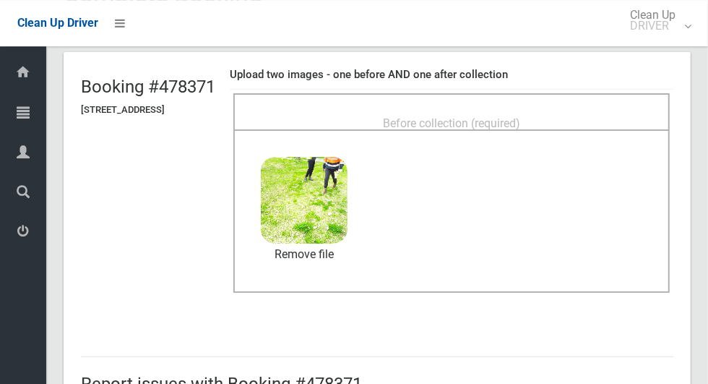
click at [570, 109] on div "Before collection (required)" at bounding box center [451, 122] width 405 height 27
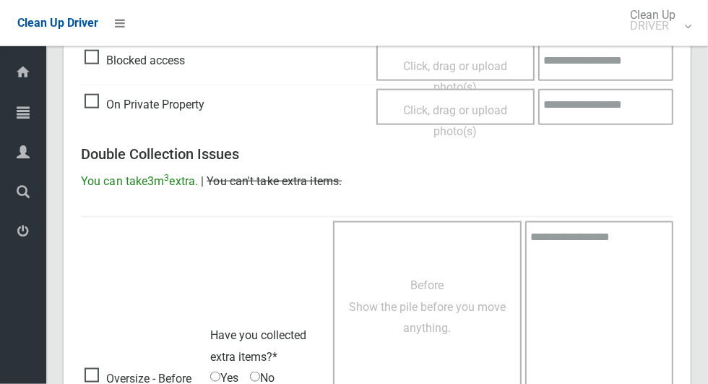
scroll to position [1182, 0]
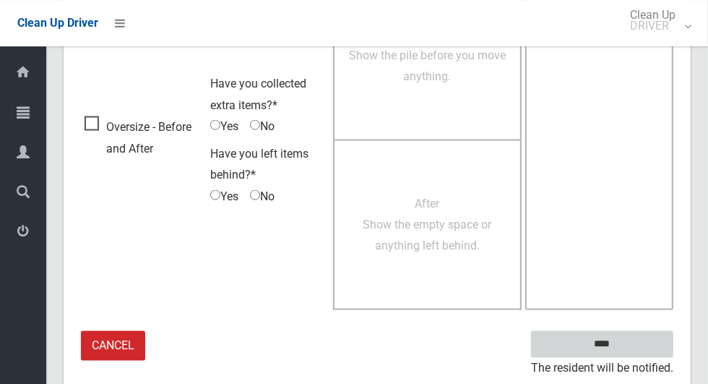
click at [640, 336] on input "****" at bounding box center [602, 343] width 142 height 27
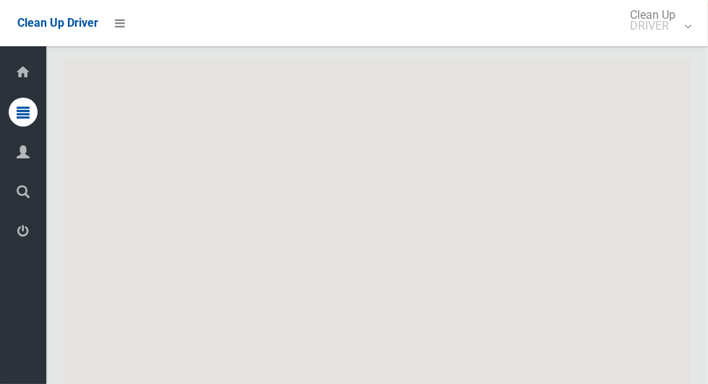
scroll to position [7478, 0]
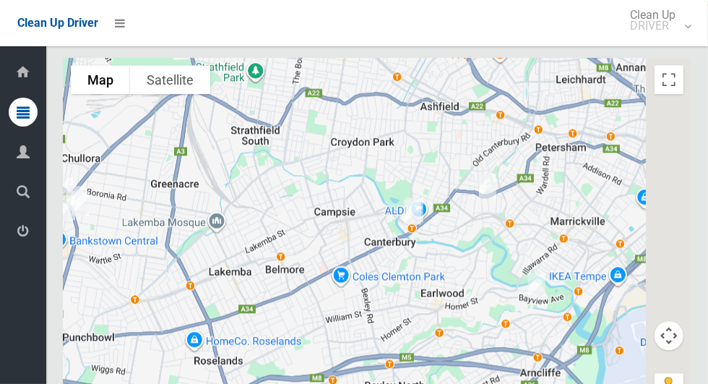
click at [228, 184] on div at bounding box center [377, 238] width 627 height 361
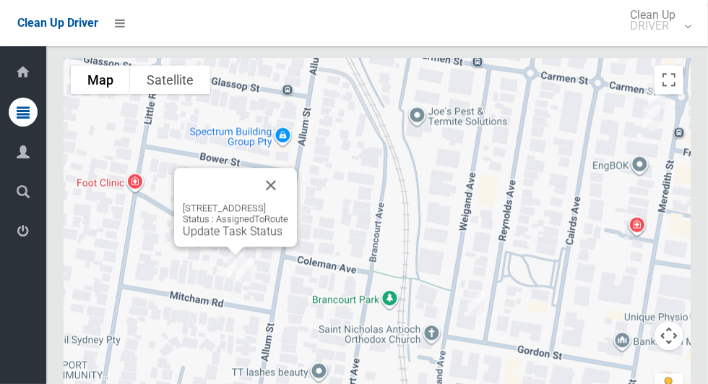
click at [218, 224] on link "Update Task Status" at bounding box center [233, 231] width 100 height 14
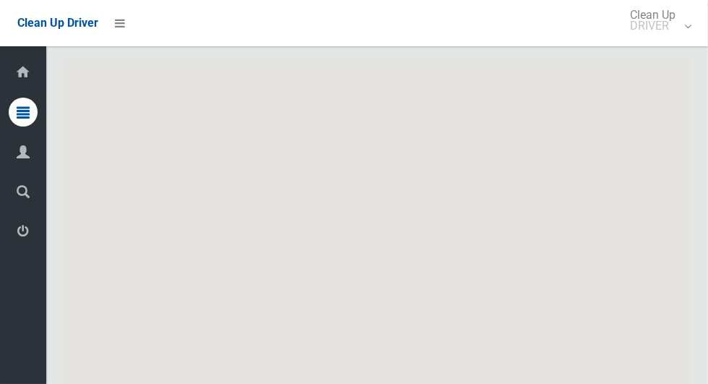
scroll to position [7478, 0]
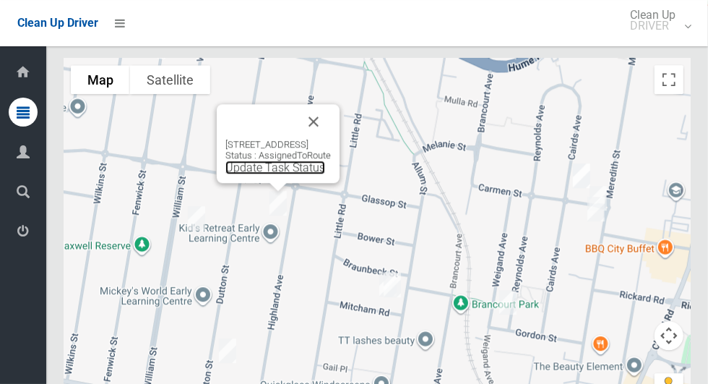
click at [245, 160] on link "Update Task Status" at bounding box center [275, 167] width 100 height 14
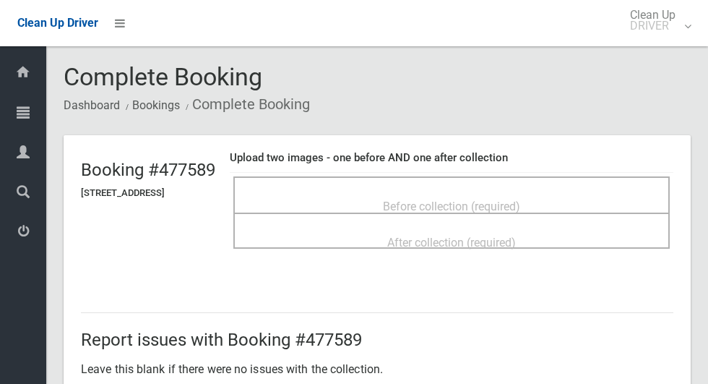
click at [432, 199] on span "Before collection (required)" at bounding box center [451, 206] width 137 height 14
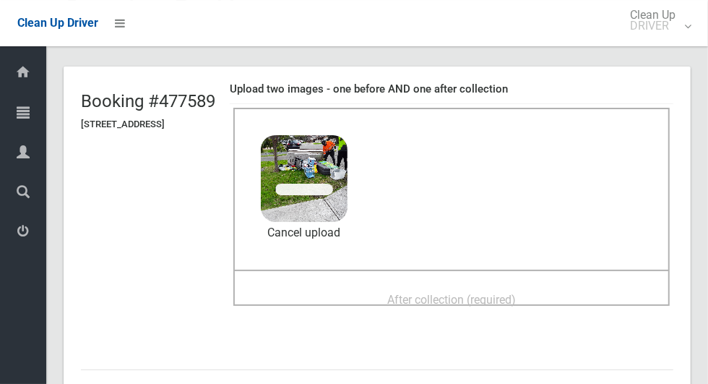
scroll to position [75, 0]
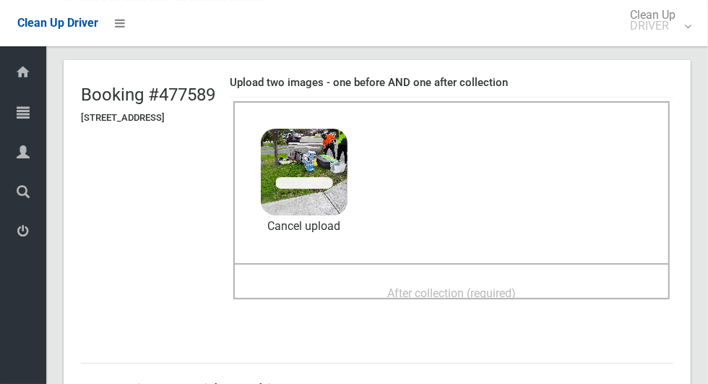
click at [566, 293] on div "After collection (required)" at bounding box center [451, 292] width 405 height 27
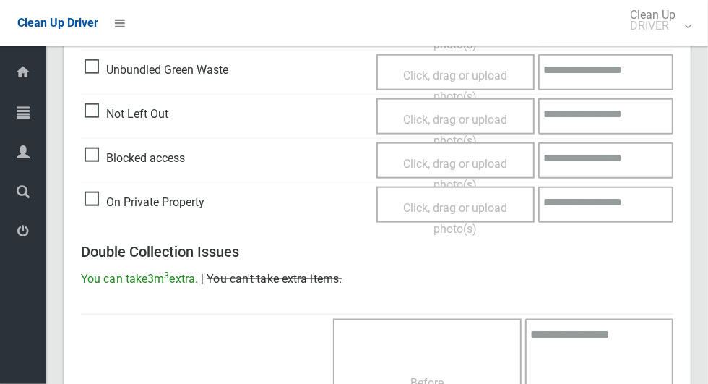
scroll to position [1182, 0]
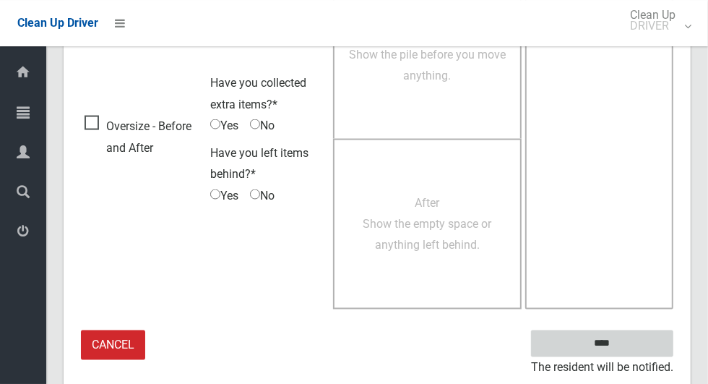
click at [627, 339] on input "****" at bounding box center [602, 343] width 142 height 27
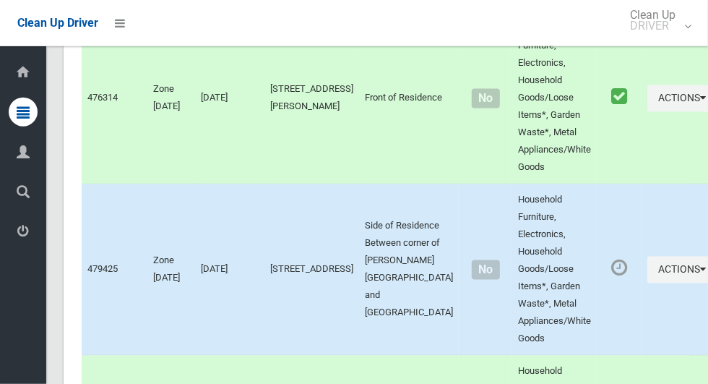
scroll to position [7478, 0]
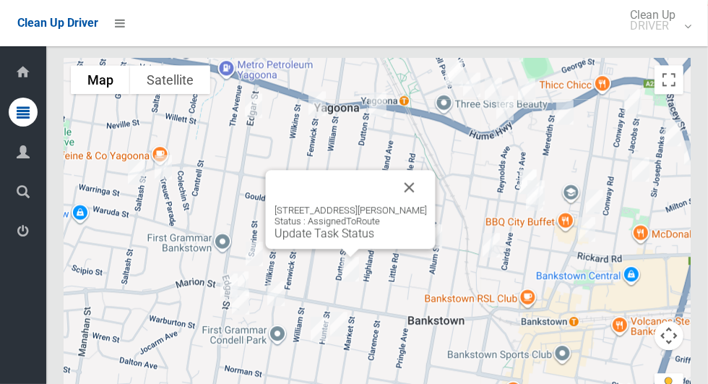
click at [410, 170] on button "Close" at bounding box center [409, 187] width 35 height 35
click at [420, 170] on button "Close" at bounding box center [409, 187] width 35 height 35
click at [415, 205] on div "16 Dutton Street, BANKSTOWN NSW 2200 Status : AssignedToRoute Update Task Status" at bounding box center [351, 222] width 153 height 35
click at [419, 177] on button "Close" at bounding box center [409, 187] width 35 height 35
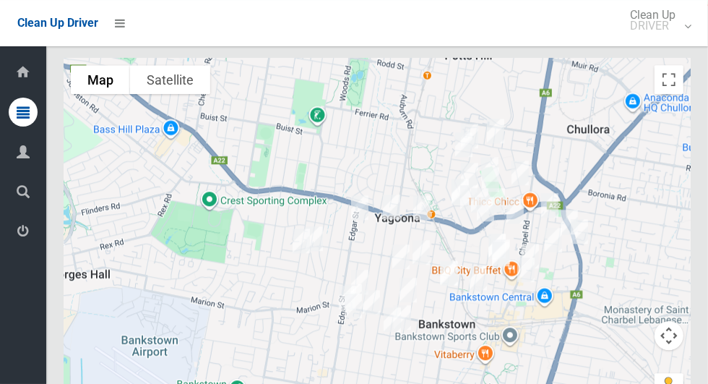
scroll to position [7463, 0]
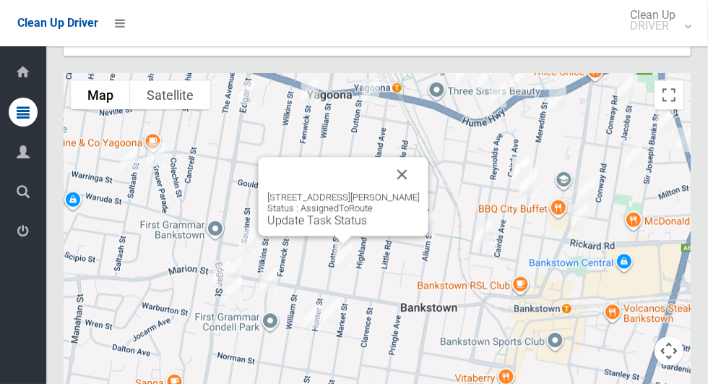
click at [332, 213] on link "Update Task Status" at bounding box center [317, 220] width 100 height 14
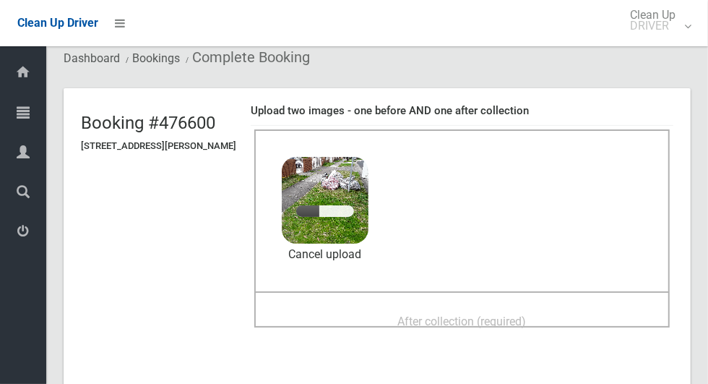
scroll to position [90, 0]
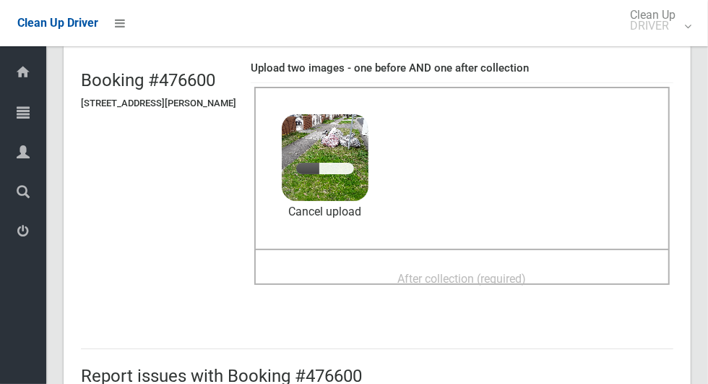
click at [564, 265] on div "After collection (required)" at bounding box center [462, 278] width 384 height 27
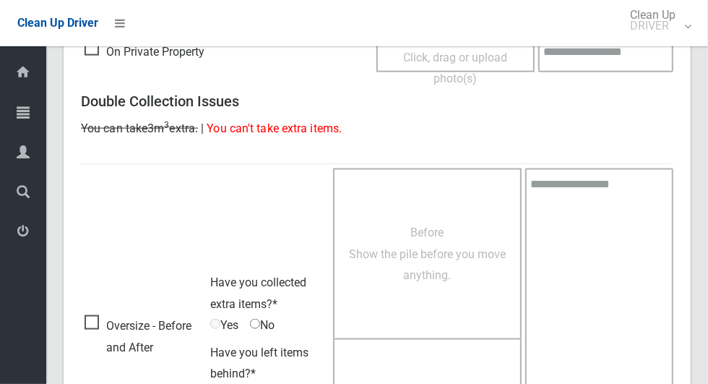
scroll to position [1182, 0]
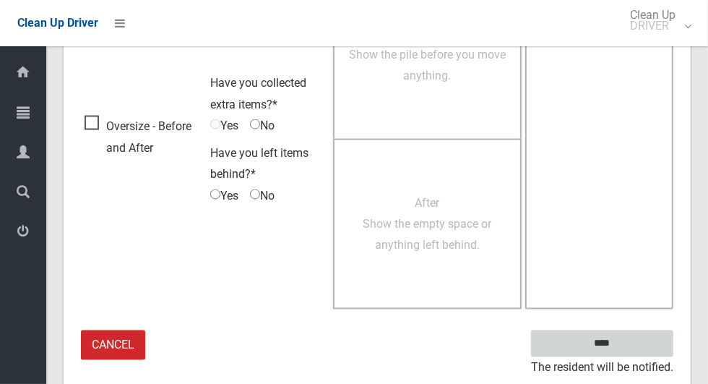
click at [644, 337] on input "****" at bounding box center [602, 343] width 142 height 27
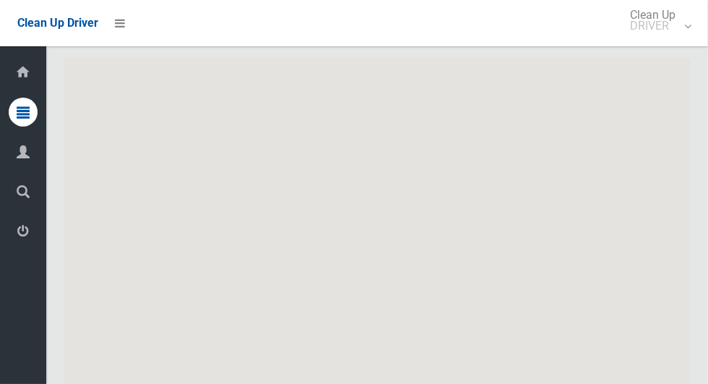
scroll to position [7478, 0]
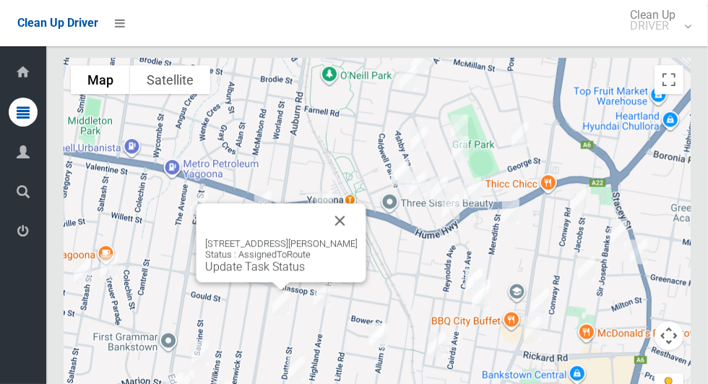
click at [351, 205] on button "Close" at bounding box center [340, 220] width 35 height 35
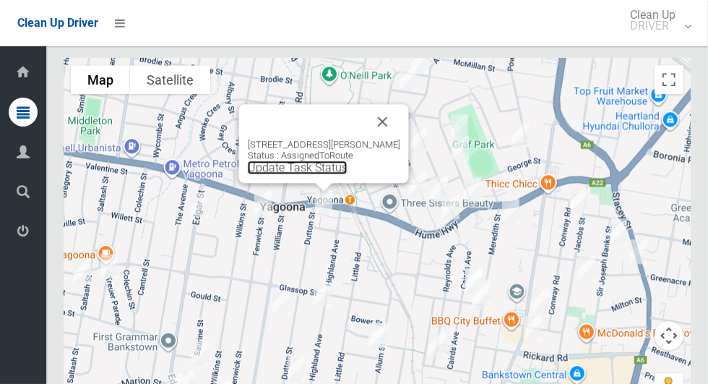
click at [320, 160] on link "Update Task Status" at bounding box center [298, 167] width 100 height 14
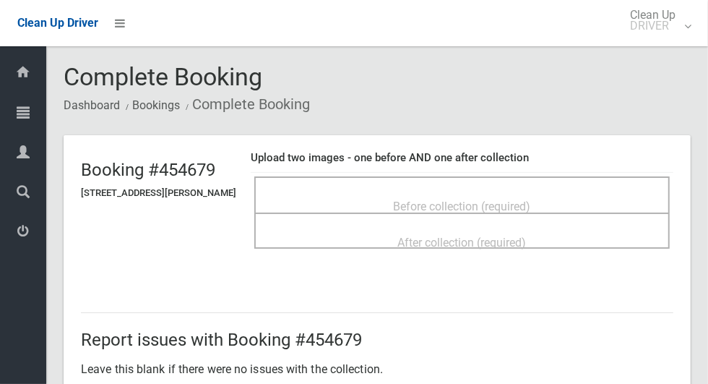
click at [572, 197] on div "Before collection (required)" at bounding box center [462, 205] width 384 height 27
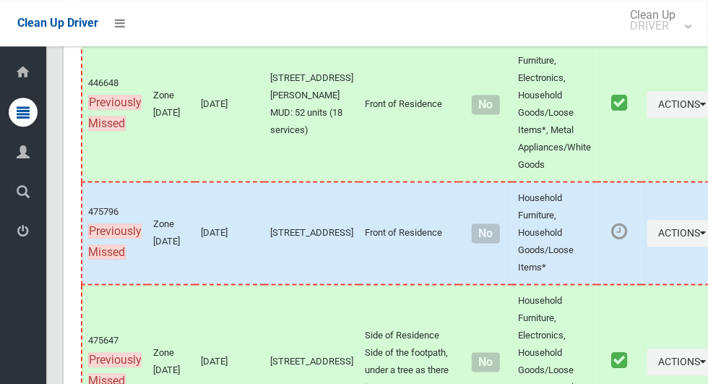
scroll to position [7478, 0]
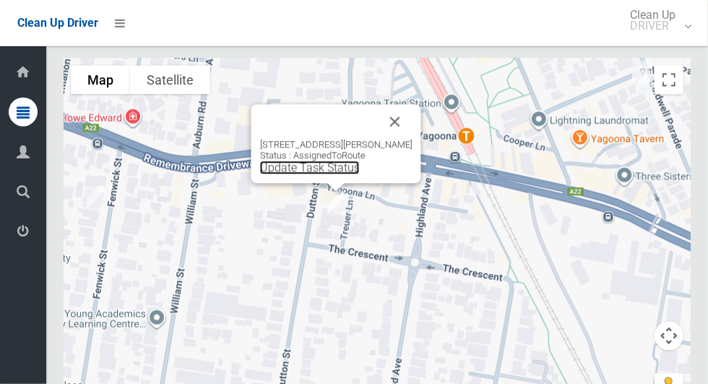
click at [332, 162] on link "Update Task Status" at bounding box center [310, 168] width 100 height 14
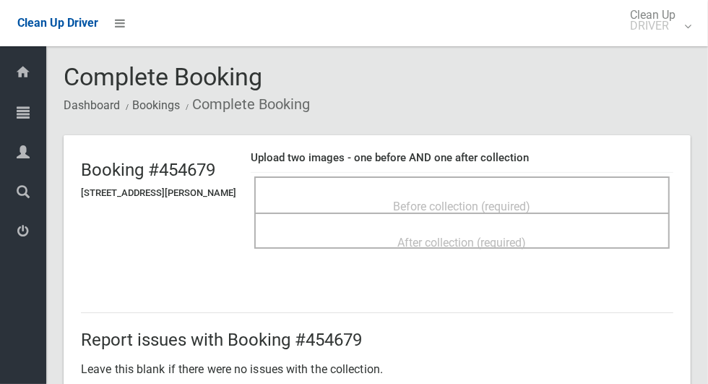
click at [495, 204] on span "Before collection (required)" at bounding box center [462, 206] width 137 height 14
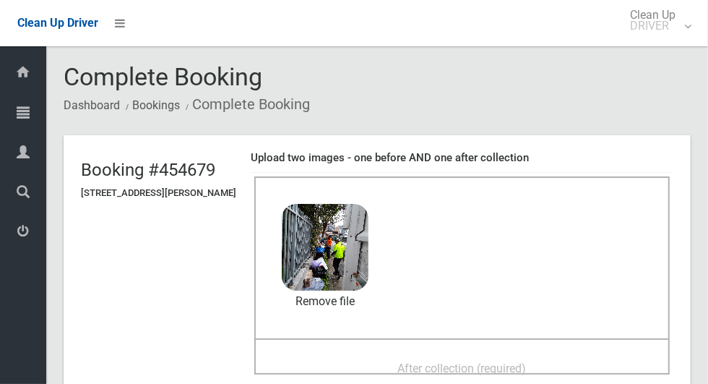
click at [556, 363] on div "After collection (required)" at bounding box center [462, 367] width 384 height 27
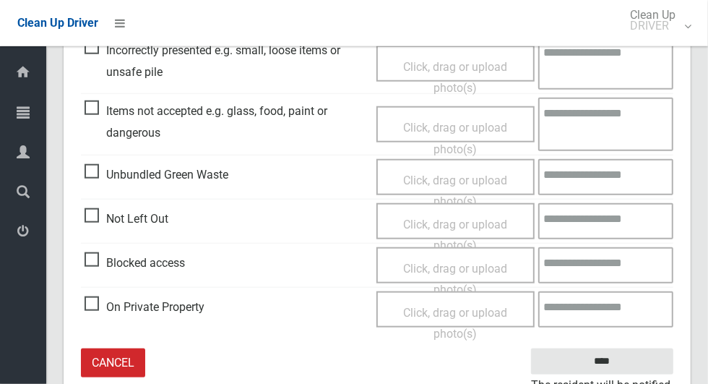
scroll to position [747, 0]
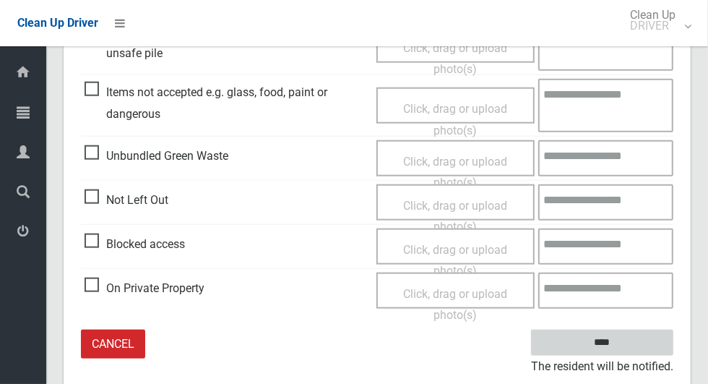
click at [627, 345] on input "****" at bounding box center [602, 343] width 142 height 27
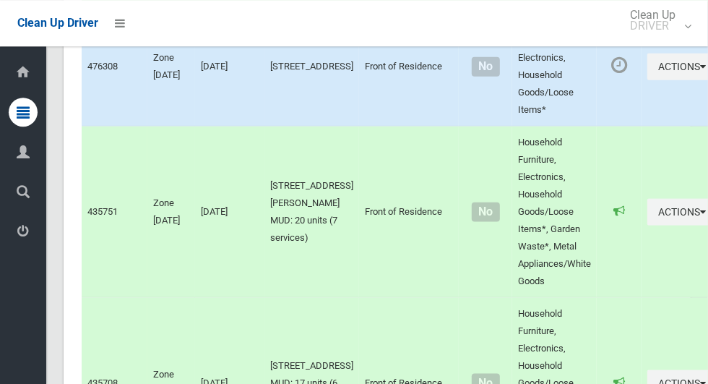
scroll to position [7478, 0]
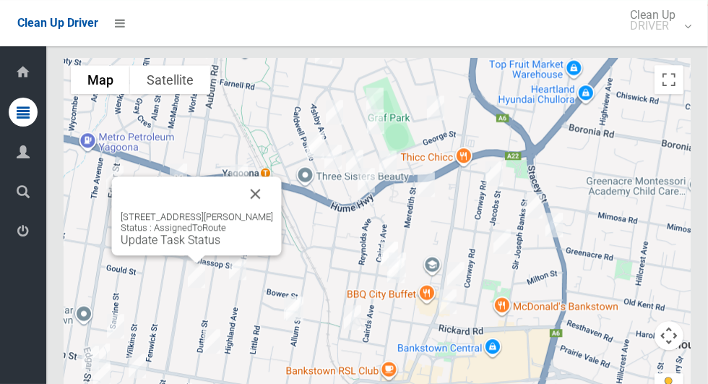
click at [268, 182] on button "Close" at bounding box center [256, 193] width 35 height 35
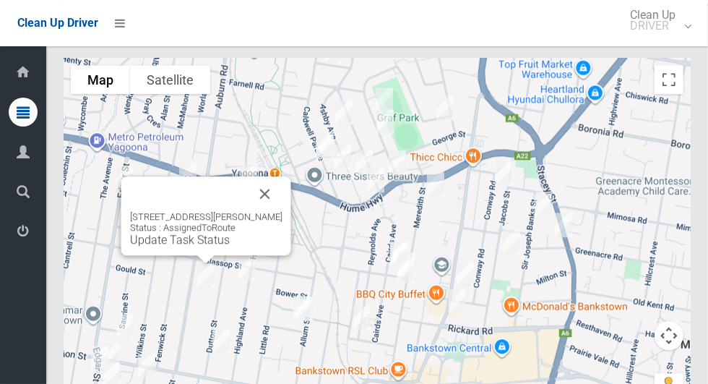
click at [275, 176] on button "Close" at bounding box center [265, 193] width 35 height 35
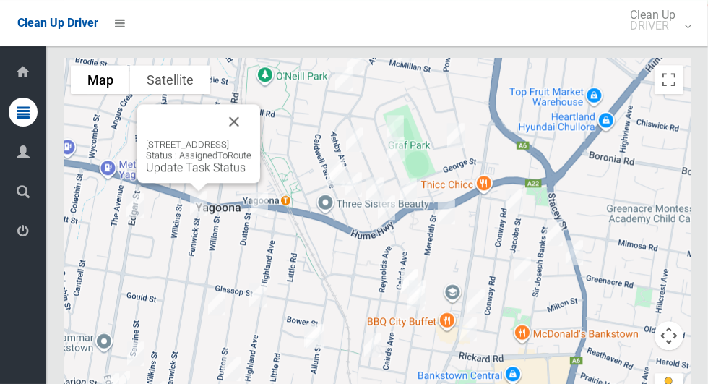
click at [252, 108] on button "Close" at bounding box center [234, 121] width 35 height 35
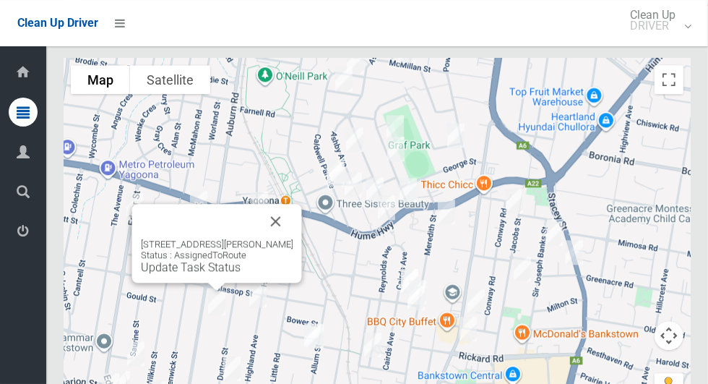
click at [287, 206] on button "Close" at bounding box center [276, 221] width 35 height 35
click at [194, 247] on div "179 William Street, BANKSTOWN NSW 2200 Status : AssignedToRoute Update Task Sta…" at bounding box center [217, 256] width 153 height 35
click at [209, 260] on link "Update Task Status" at bounding box center [191, 267] width 100 height 14
click at [194, 260] on link "Update Task Status" at bounding box center [191, 267] width 100 height 14
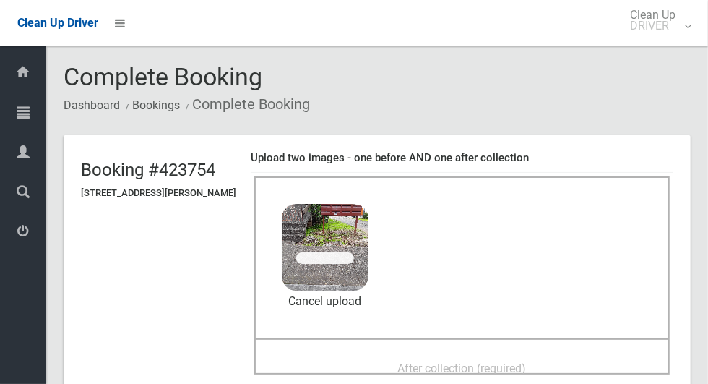
click at [527, 361] on span "After collection (required)" at bounding box center [462, 368] width 129 height 14
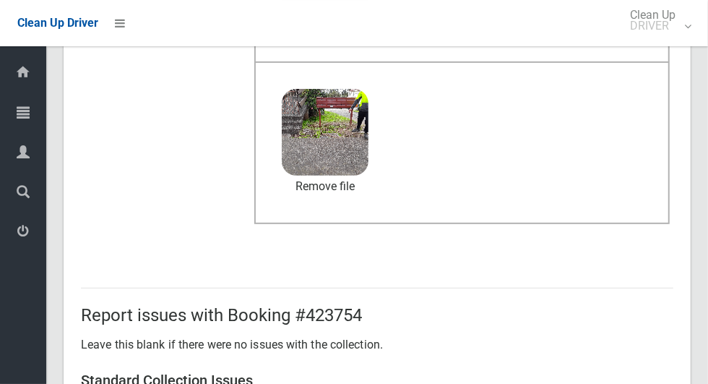
scroll to position [747, 0]
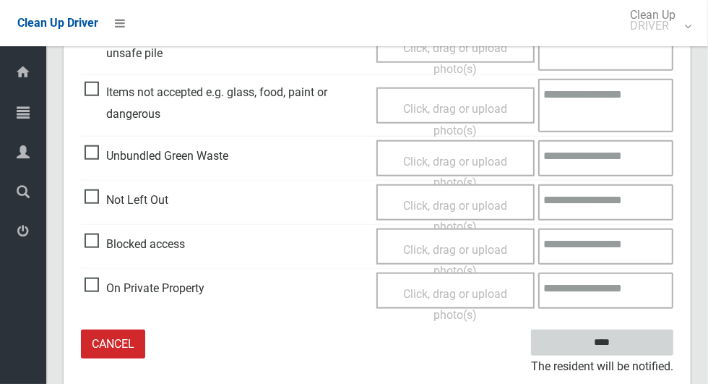
click at [627, 339] on input "****" at bounding box center [602, 343] width 142 height 27
click at [630, 295] on textarea at bounding box center [605, 290] width 135 height 36
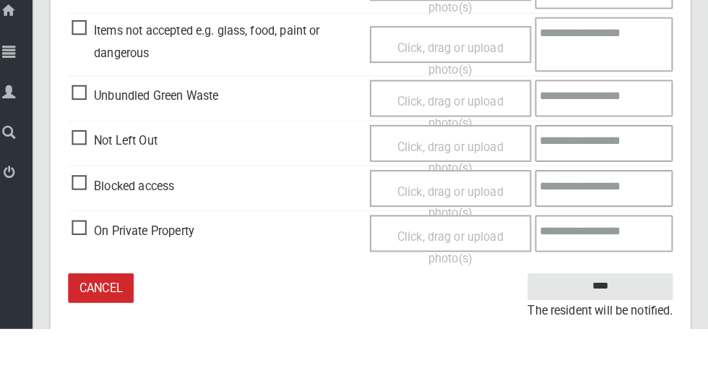
click at [317, 186] on div "Not Left Out" at bounding box center [227, 198] width 285 height 25
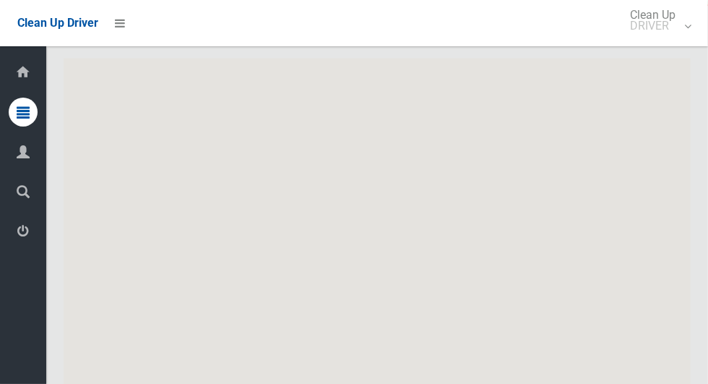
scroll to position [7478, 0]
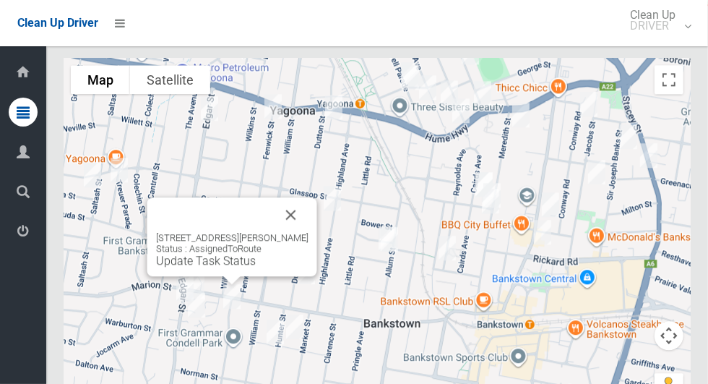
click at [309, 202] on button "Close" at bounding box center [291, 214] width 35 height 35
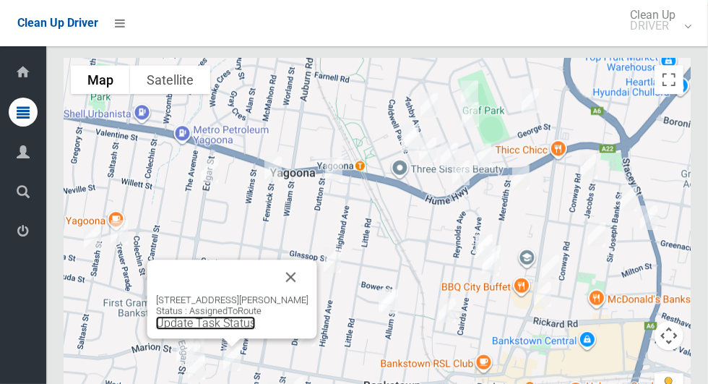
click at [220, 316] on link "Update Task Status" at bounding box center [206, 323] width 100 height 14
click at [301, 259] on button "Close" at bounding box center [291, 276] width 35 height 35
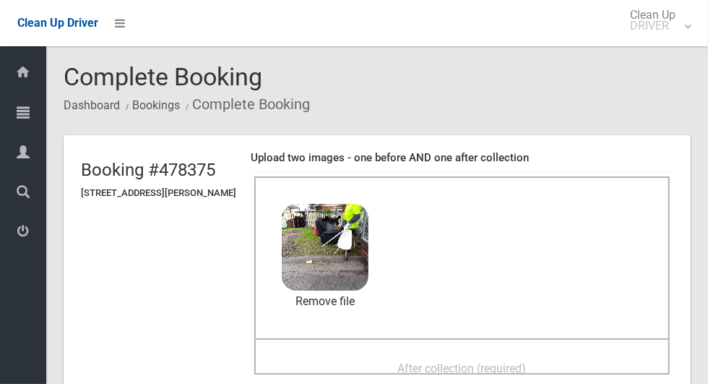
click at [498, 361] on span "After collection (required)" at bounding box center [462, 368] width 129 height 14
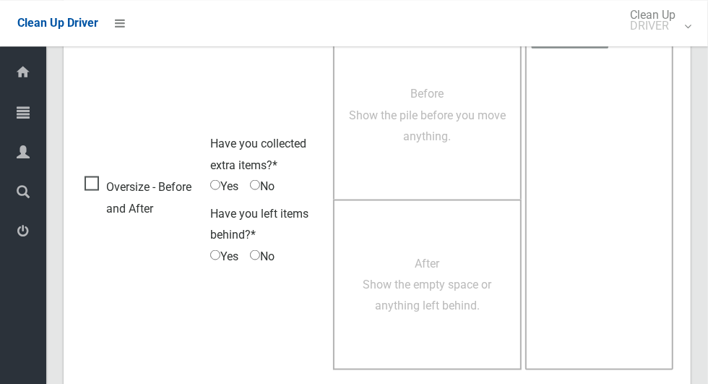
scroll to position [1182, 0]
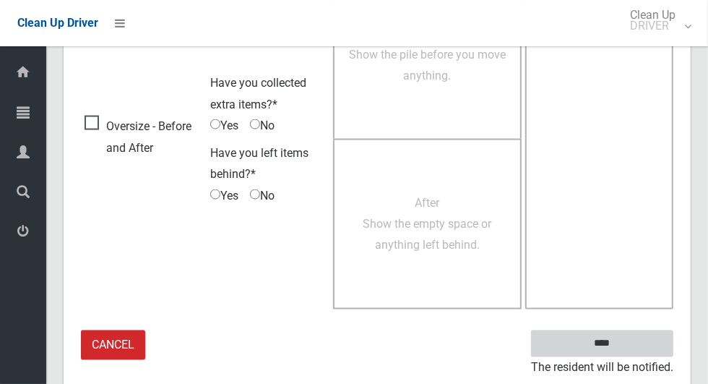
click at [630, 342] on input "****" at bounding box center [602, 343] width 142 height 27
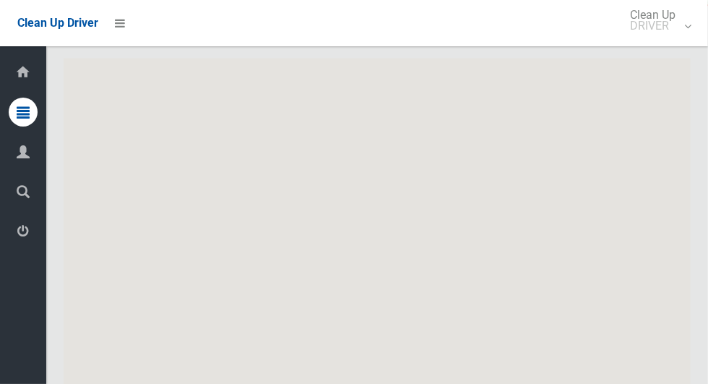
scroll to position [7478, 0]
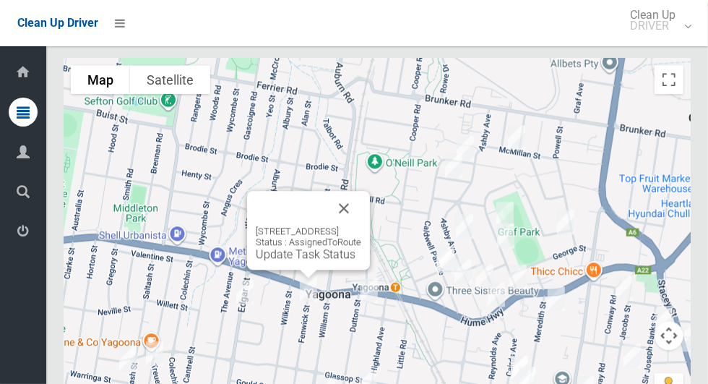
click at [309, 247] on link "Update Task Status" at bounding box center [306, 254] width 100 height 14
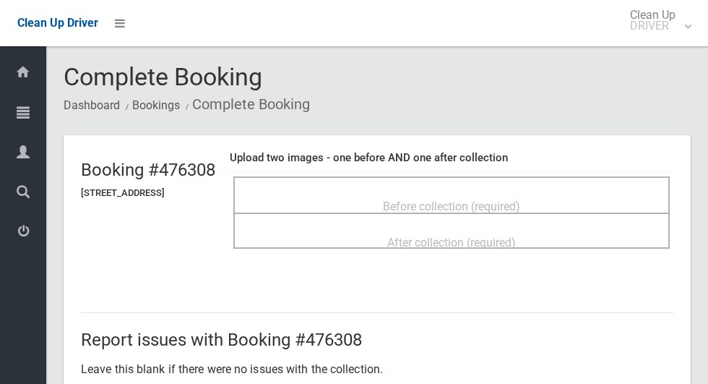
click at [439, 205] on span "Before collection (required)" at bounding box center [451, 206] width 137 height 14
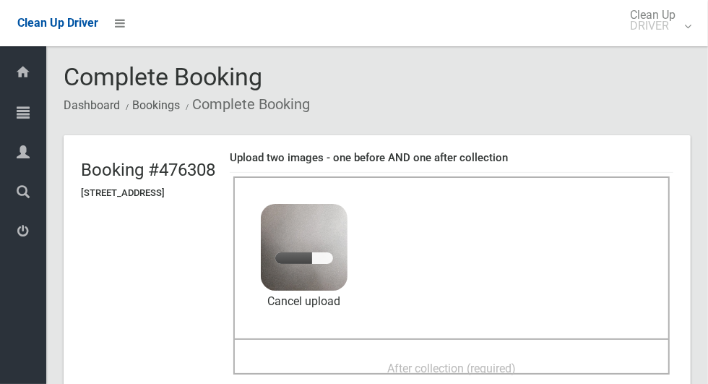
click at [457, 363] on span "After collection (required)" at bounding box center [451, 368] width 129 height 14
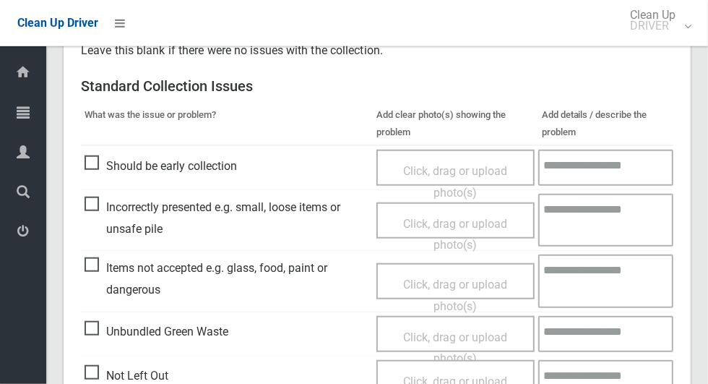
scroll to position [1182, 0]
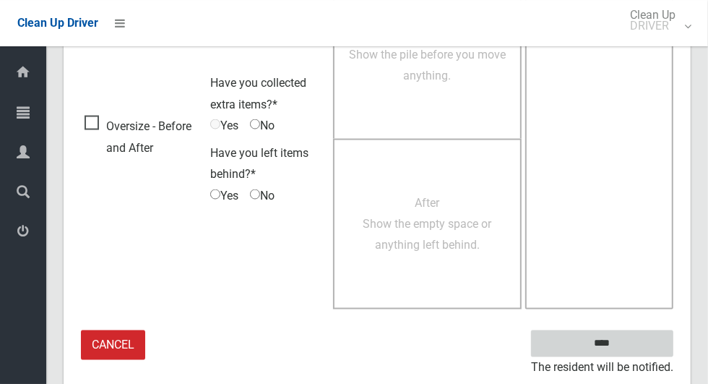
click at [627, 350] on input "****" at bounding box center [602, 343] width 142 height 27
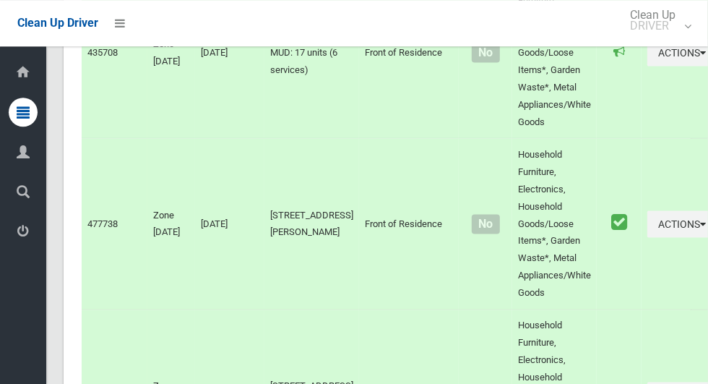
scroll to position [7478, 0]
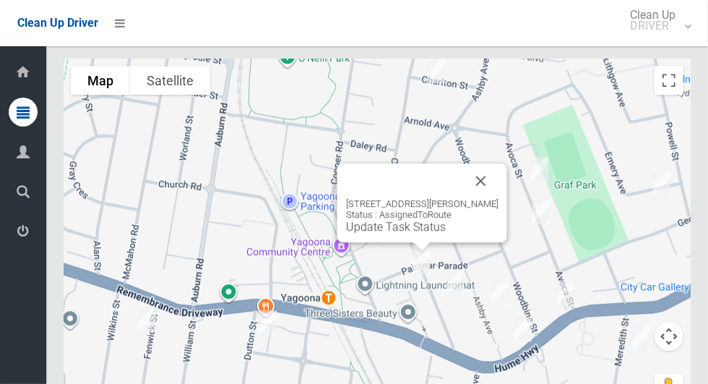
click at [493, 166] on button "Close" at bounding box center [481, 180] width 35 height 35
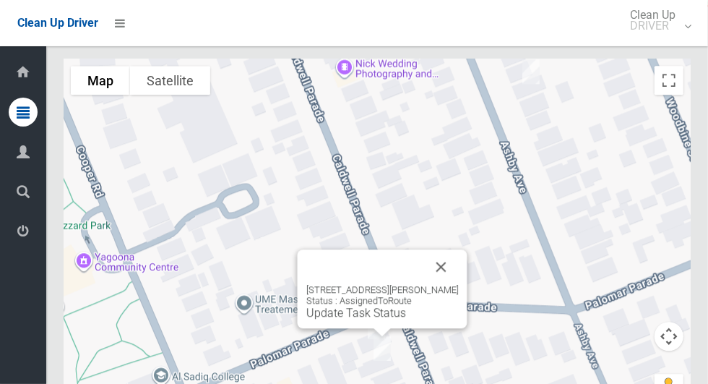
click at [444, 249] on button "Close" at bounding box center [441, 266] width 35 height 35
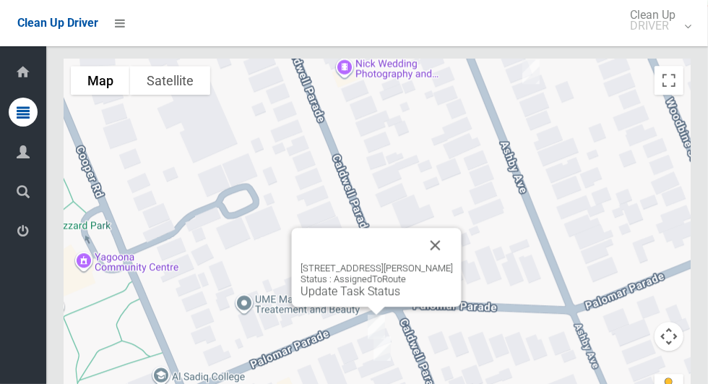
click at [441, 229] on button "Close" at bounding box center [435, 245] width 35 height 35
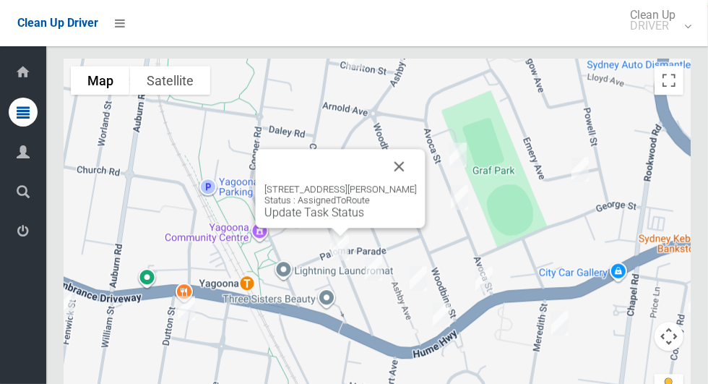
click at [417, 158] on button "Close" at bounding box center [399, 166] width 35 height 35
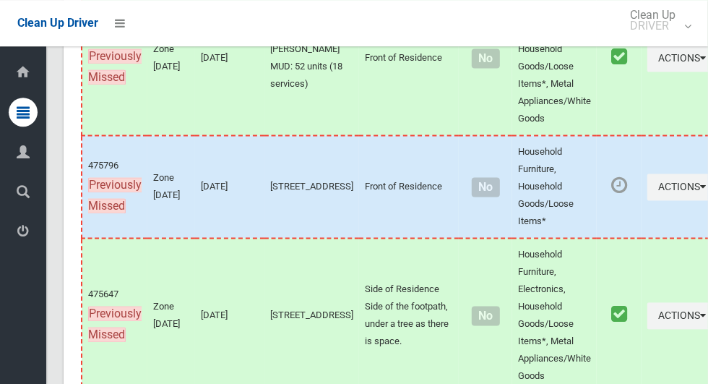
scroll to position [7478, 0]
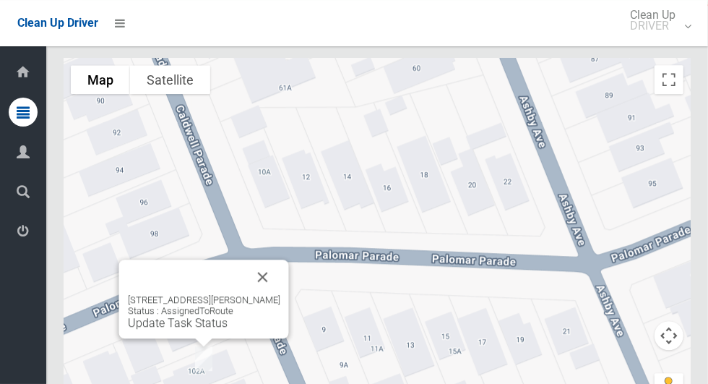
click at [201, 316] on link "Update Task Status" at bounding box center [178, 323] width 100 height 14
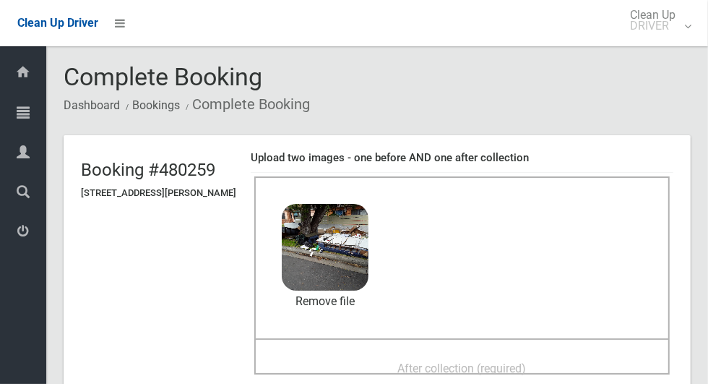
click at [504, 361] on span "After collection (required)" at bounding box center [462, 368] width 129 height 14
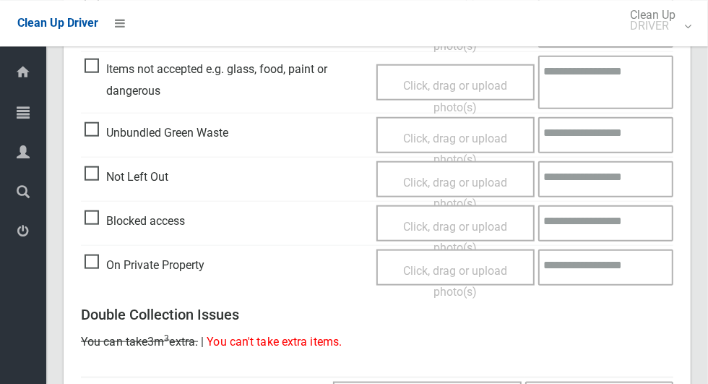
scroll to position [1182, 0]
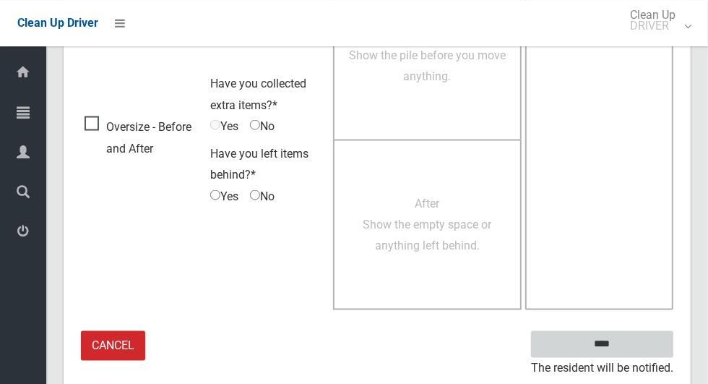
click at [627, 351] on input "****" at bounding box center [602, 343] width 142 height 27
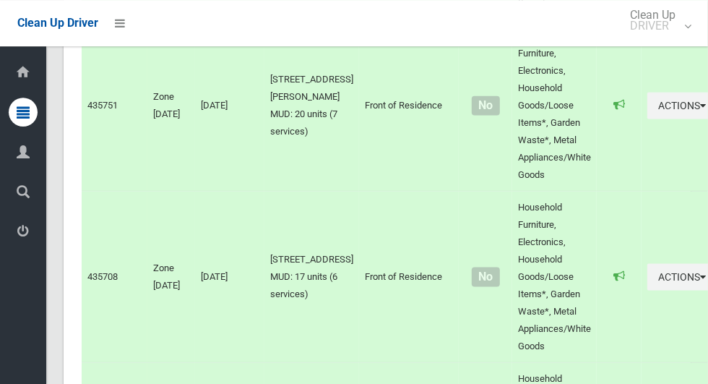
scroll to position [7478, 0]
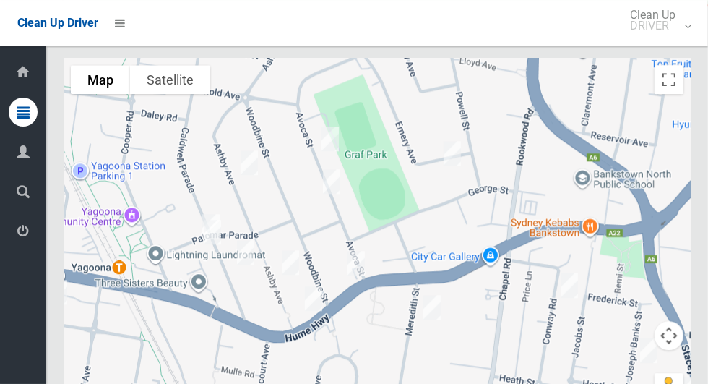
click at [177, 202] on div at bounding box center [377, 238] width 627 height 361
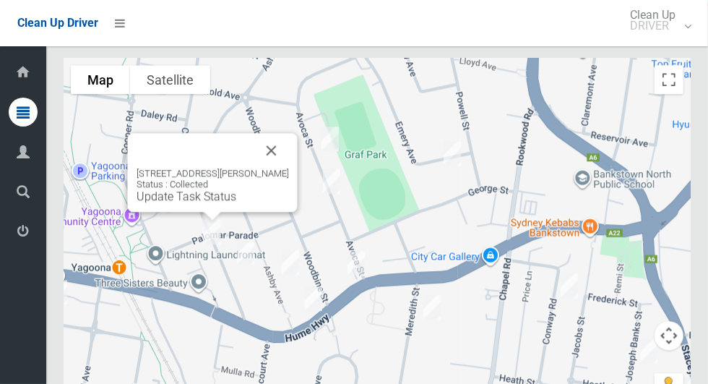
click at [209, 192] on div "102 Caldwell Parade, YAGOONA NSW 2199 Status : Collected Update Task Status" at bounding box center [213, 172] width 170 height 79
click at [202, 214] on img at bounding box center [212, 232] width 29 height 36
click at [218, 192] on div "102 Caldwell Parade, YAGOONA NSW 2199 Status : Collected Update Task Status" at bounding box center [213, 172] width 170 height 79
click at [281, 134] on button "Close" at bounding box center [271, 150] width 35 height 35
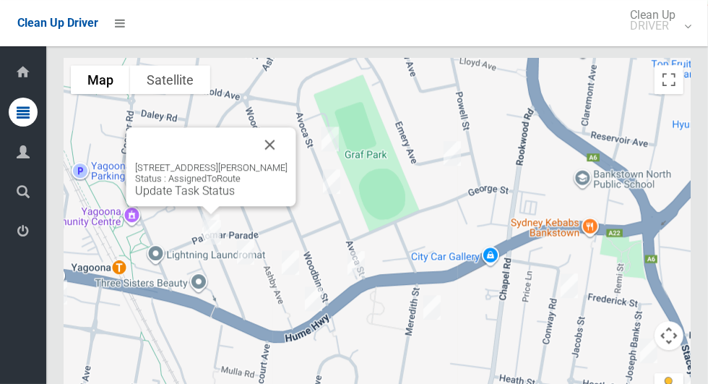
click at [206, 184] on link "Update Task Status" at bounding box center [185, 191] width 100 height 14
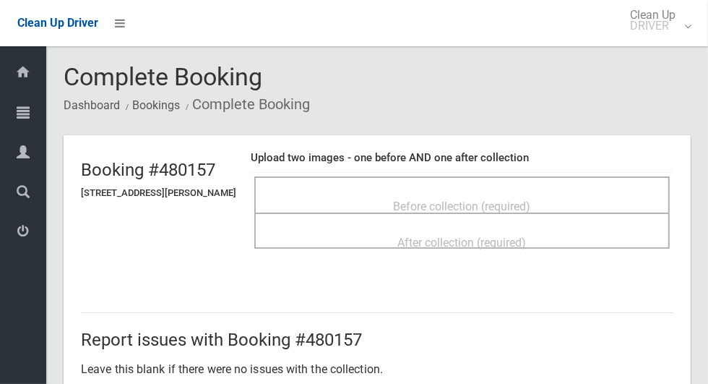
click at [594, 192] on div "Before collection (required)" at bounding box center [462, 205] width 384 height 27
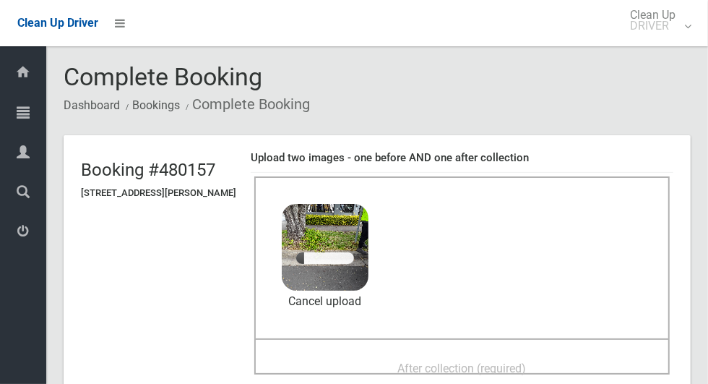
click at [568, 358] on div "After collection (required)" at bounding box center [462, 367] width 384 height 27
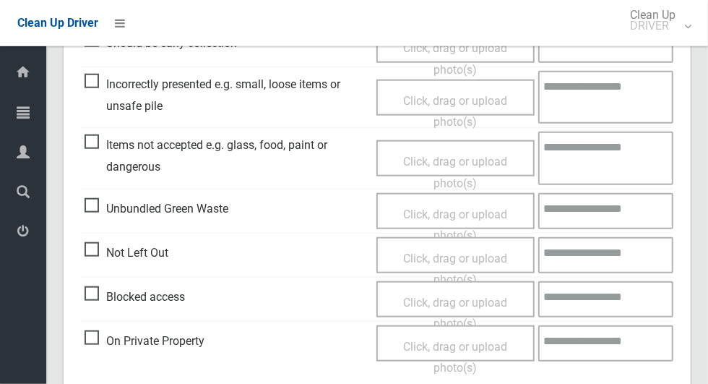
scroll to position [1182, 0]
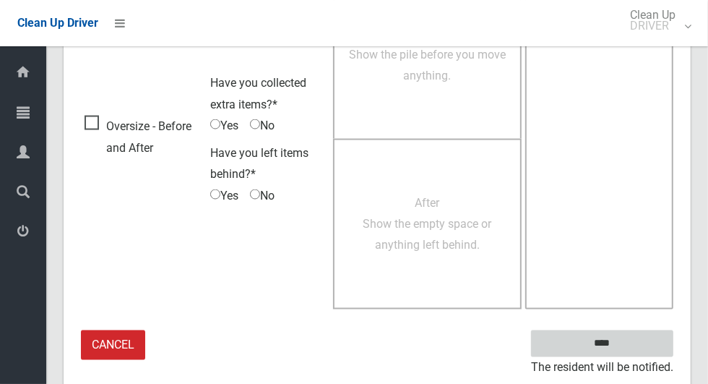
click at [627, 344] on input "****" at bounding box center [602, 343] width 142 height 27
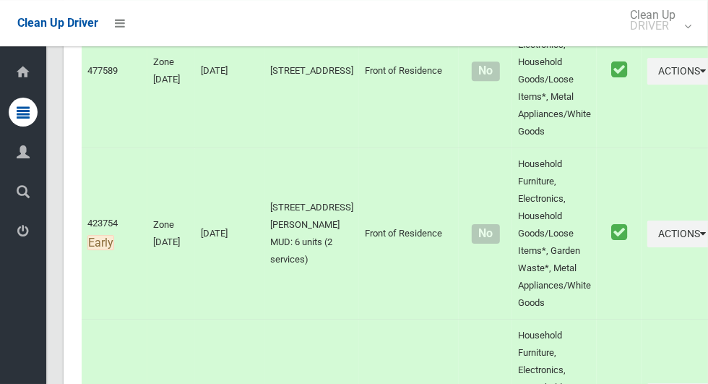
scroll to position [7478, 0]
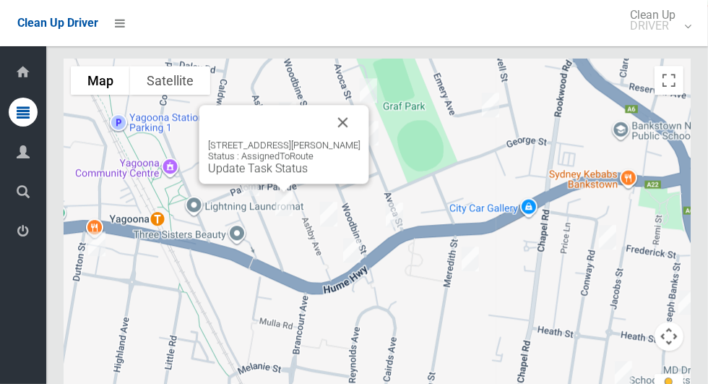
click at [345, 110] on button "Close" at bounding box center [343, 122] width 35 height 35
click at [338, 105] on button "Close" at bounding box center [343, 122] width 35 height 35
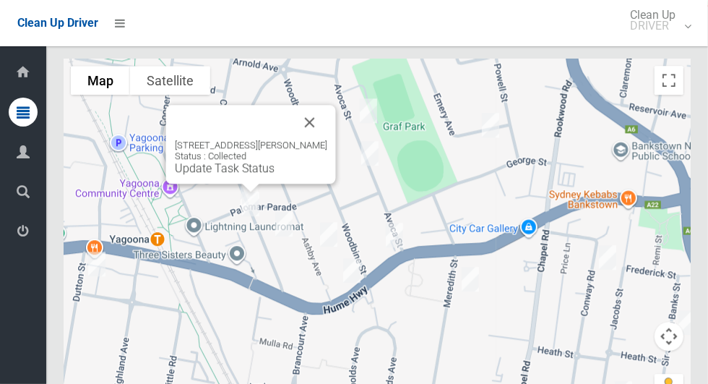
click at [305, 106] on button "Close" at bounding box center [310, 122] width 35 height 35
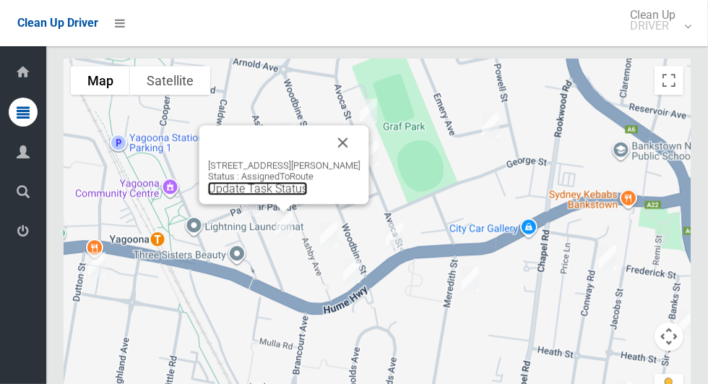
click at [275, 181] on link "Update Task Status" at bounding box center [258, 188] width 100 height 14
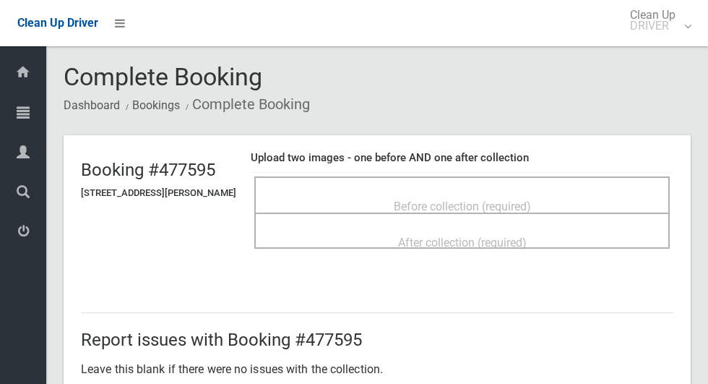
click at [437, 199] on span "Before collection (required)" at bounding box center [462, 206] width 137 height 14
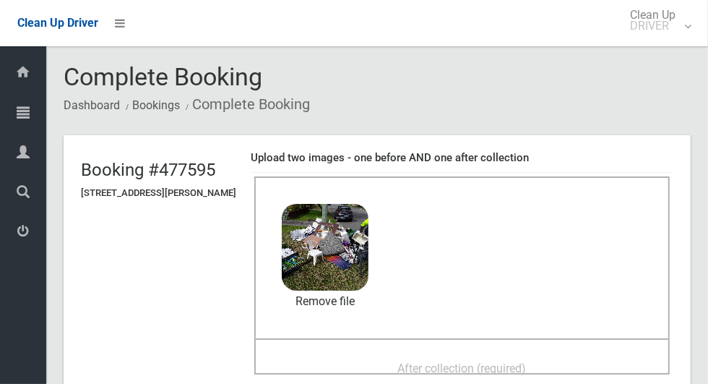
click at [501, 361] on span "After collection (required)" at bounding box center [462, 368] width 129 height 14
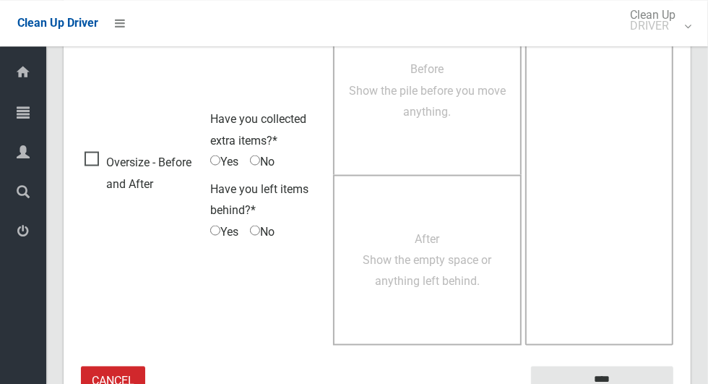
scroll to position [1182, 0]
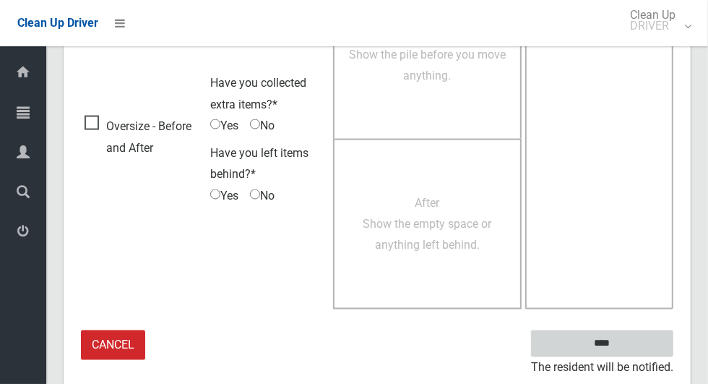
click at [627, 340] on input "****" at bounding box center [602, 343] width 142 height 27
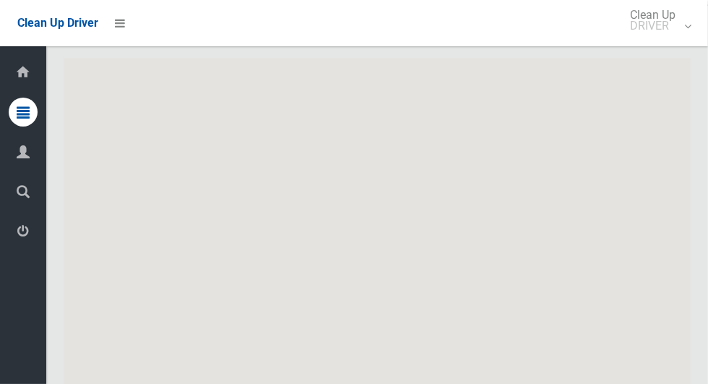
scroll to position [7478, 0]
